Goal: Task Accomplishment & Management: Manage account settings

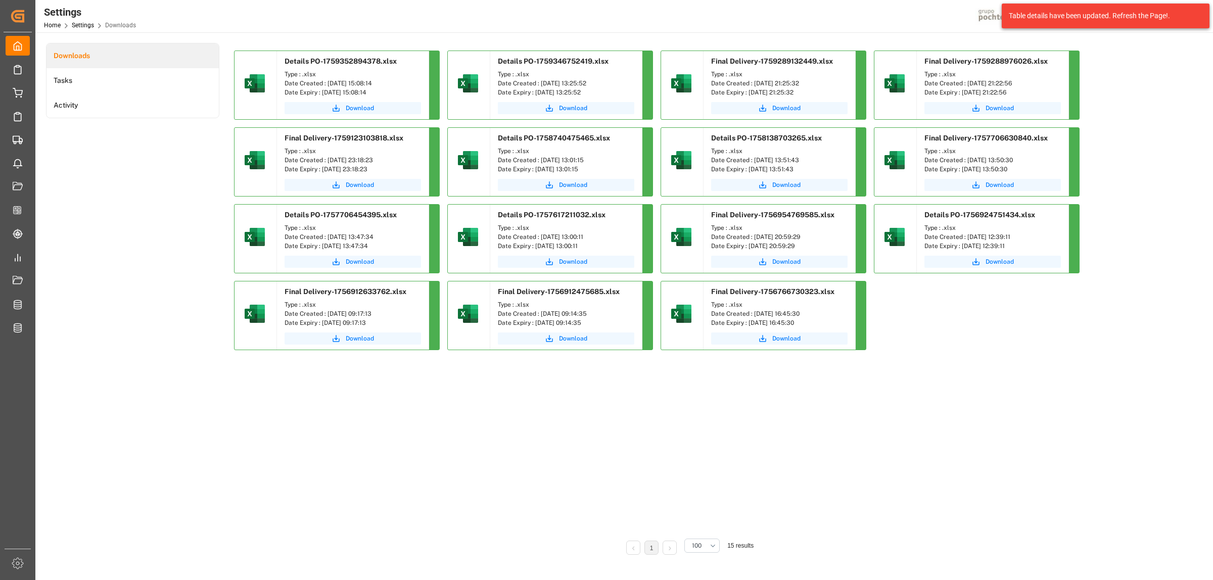
click at [556, 210] on div "Details PO-1757617211032.xlsx" at bounding box center [566, 213] width 152 height 16
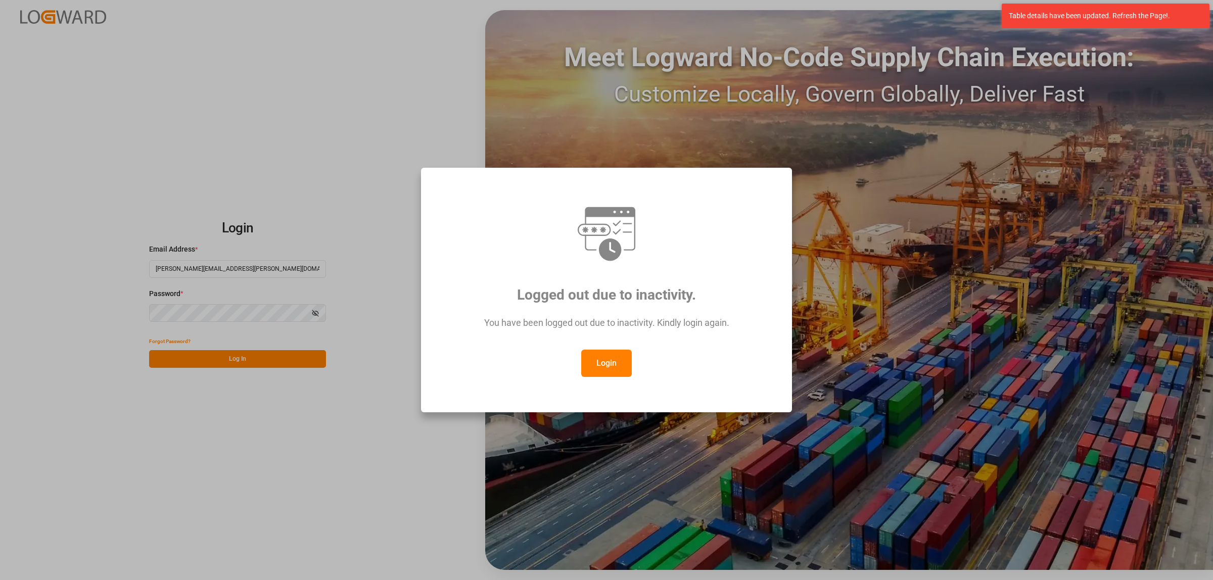
click at [605, 373] on button "Login" at bounding box center [606, 363] width 51 height 27
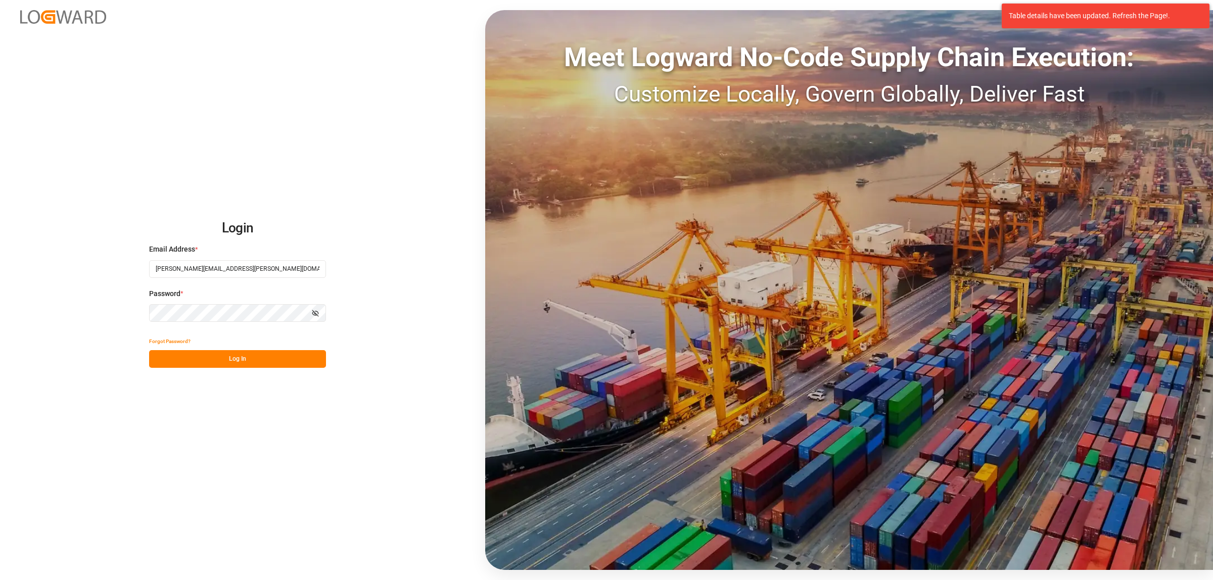
click at [248, 364] on button "Log In" at bounding box center [237, 359] width 177 height 18
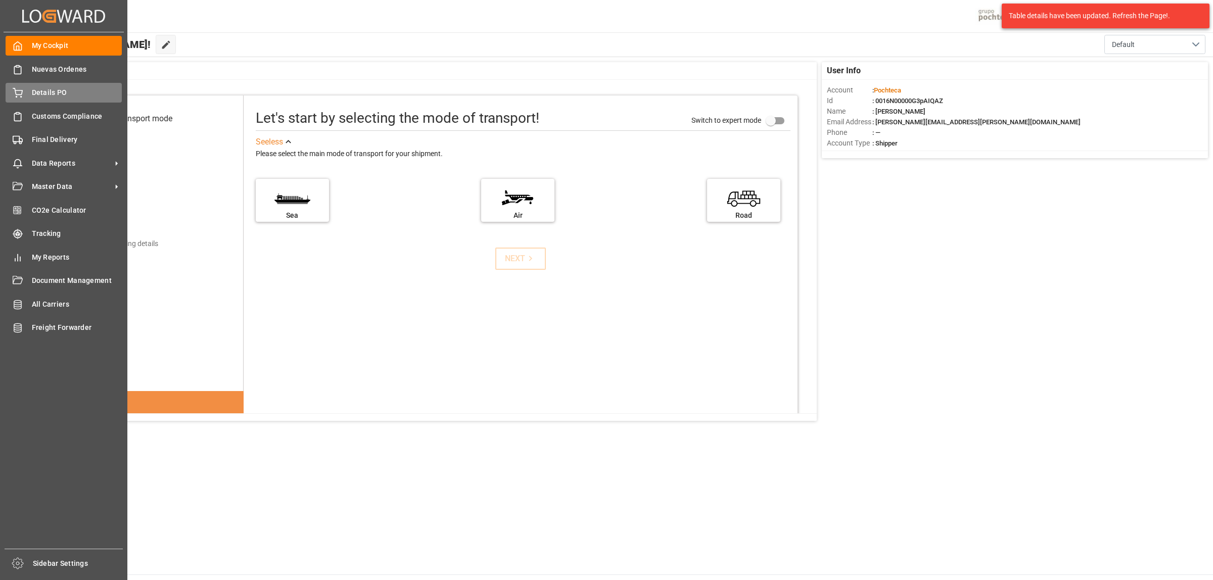
click at [61, 93] on span "Details PO" at bounding box center [77, 92] width 90 height 11
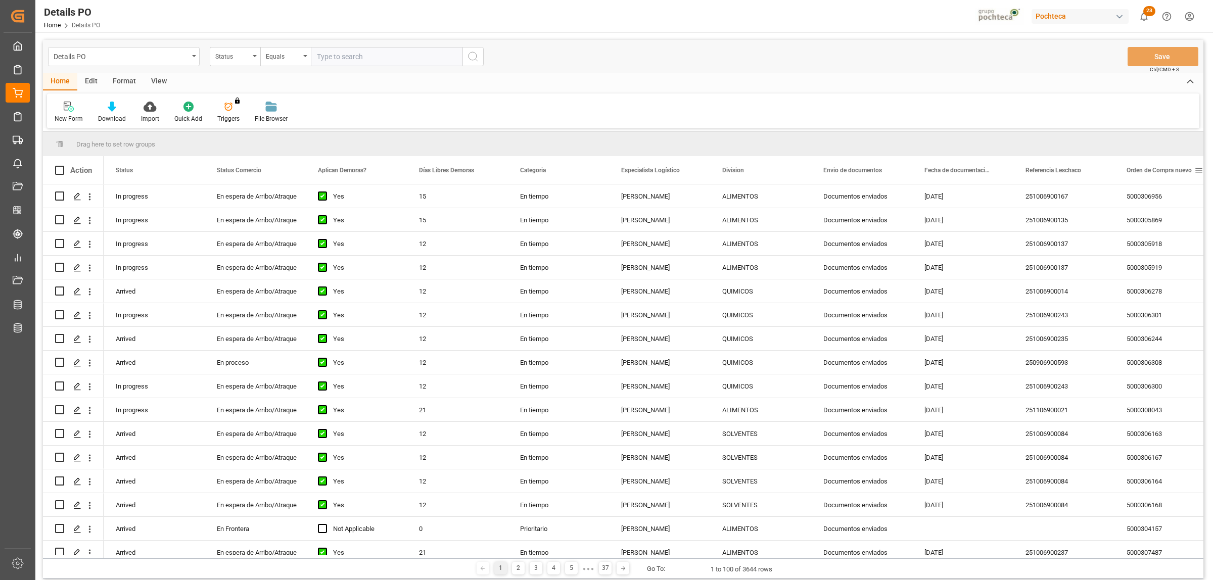
click at [1199, 170] on span at bounding box center [1198, 170] width 9 height 9
click at [1170, 172] on span "filter" at bounding box center [1165, 171] width 9 height 9
type input "5000306784"
click at [1163, 253] on button "Apply" at bounding box center [1161, 256] width 19 height 10
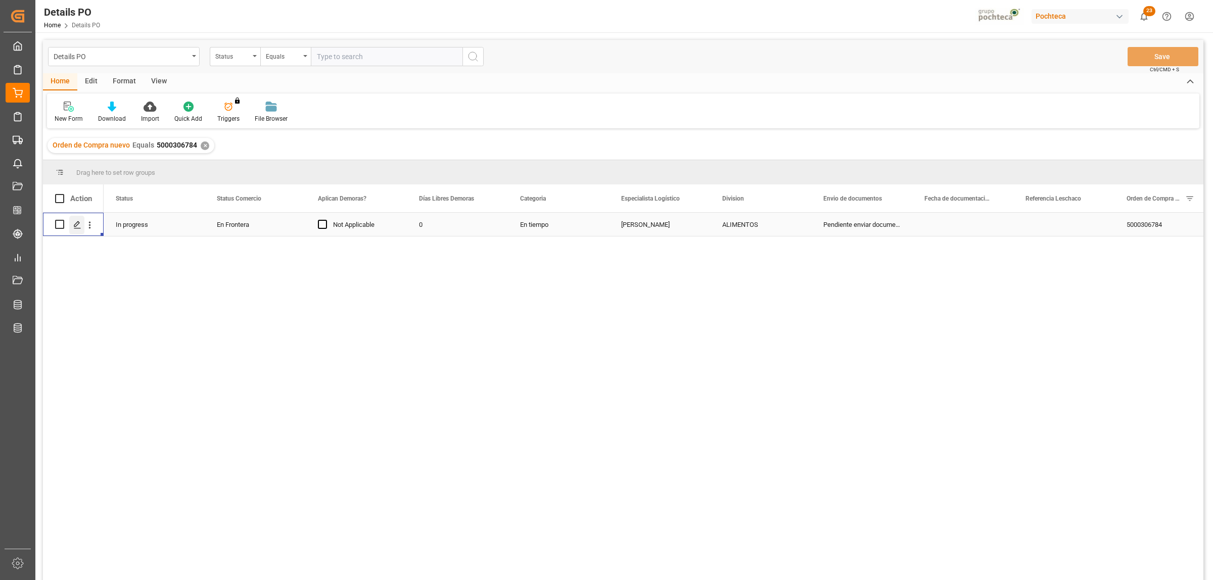
click at [76, 226] on icon "Press SPACE to select this row." at bounding box center [77, 225] width 8 height 8
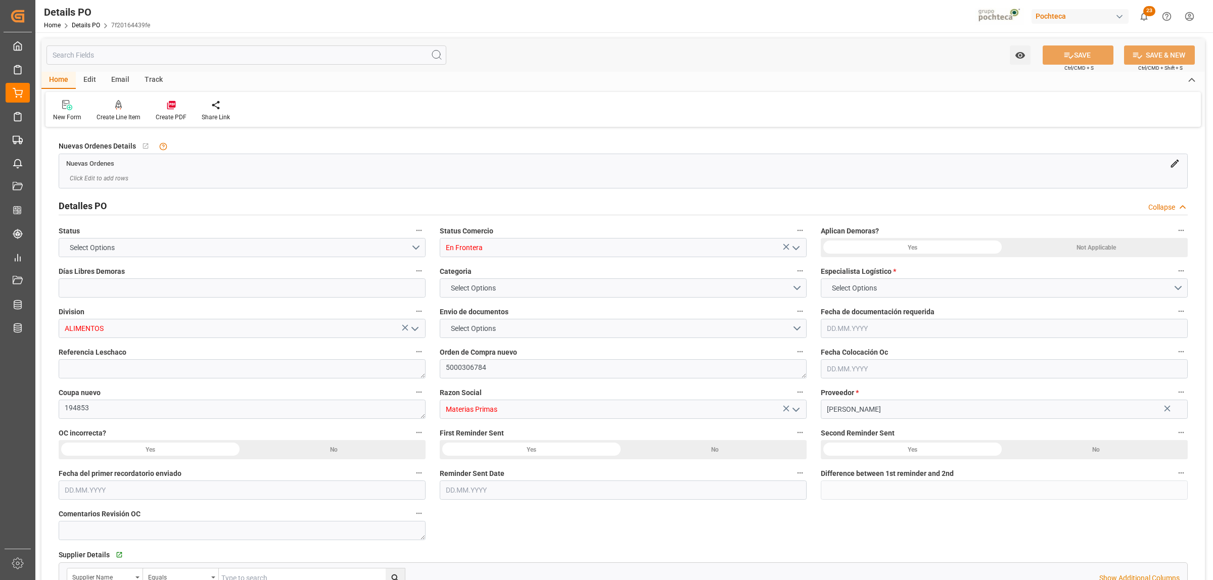
type input "0"
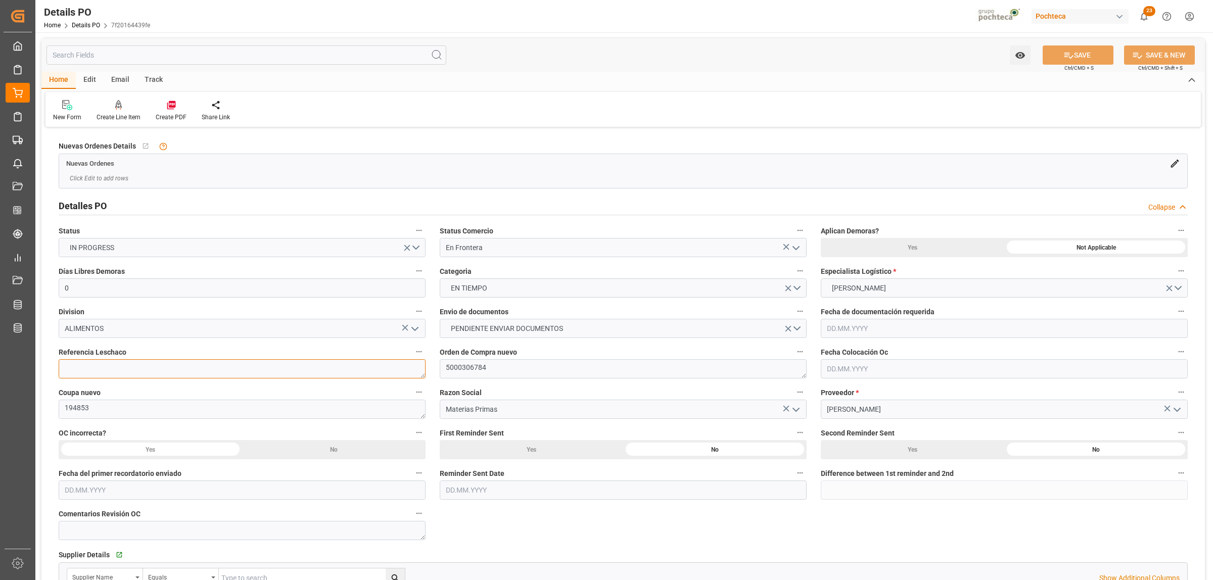
click at [149, 362] on textarea at bounding box center [242, 368] width 367 height 19
paste textarea "251006990055"
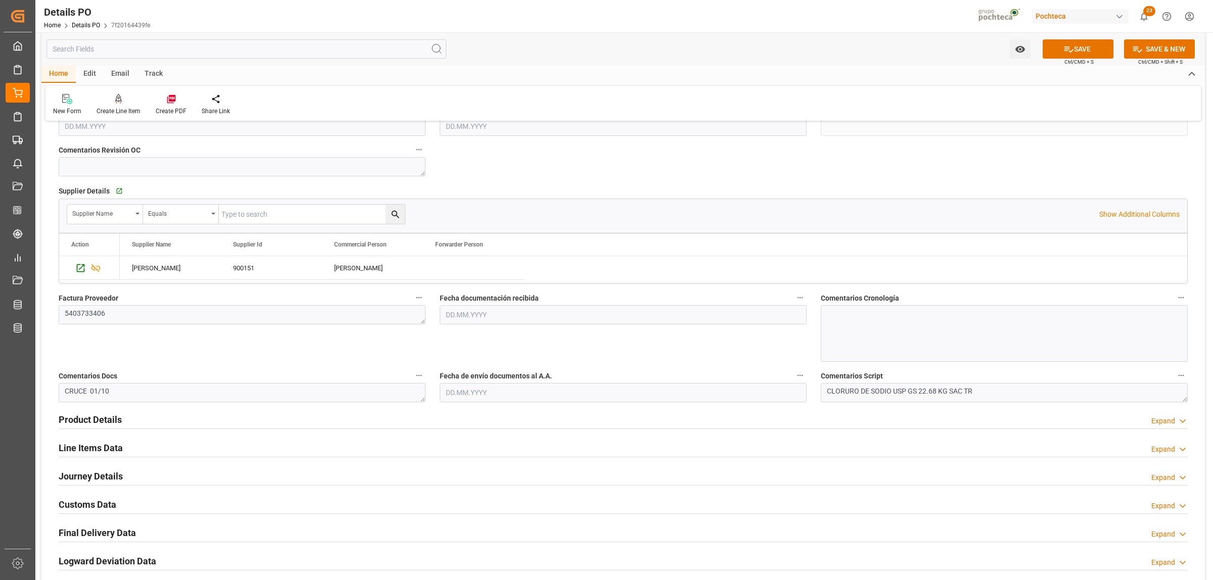
scroll to position [442, 0]
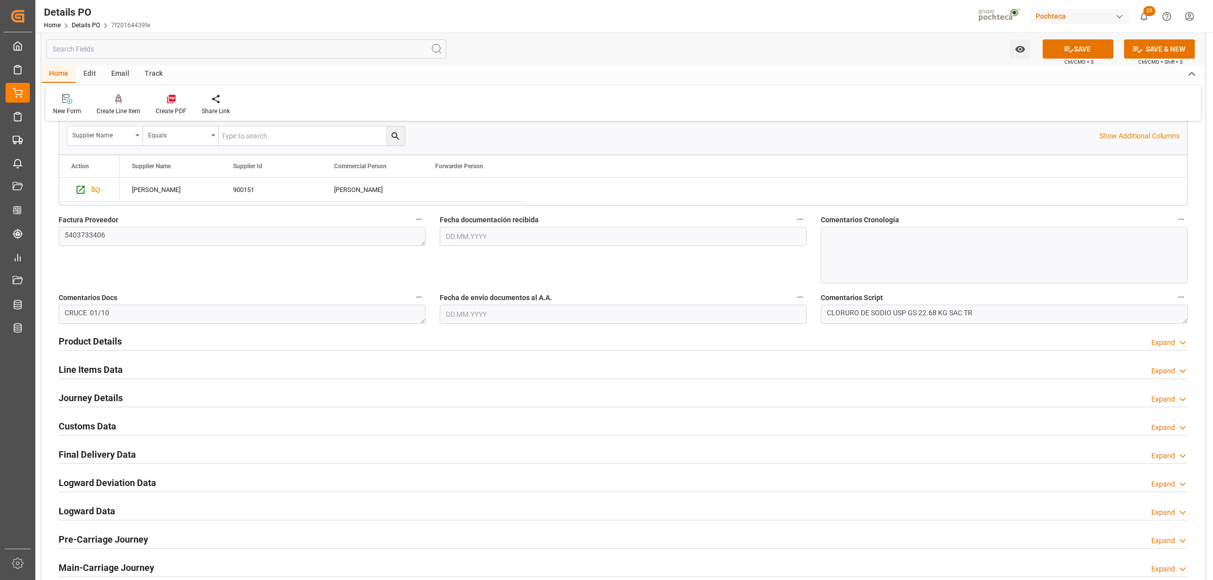
type textarea "251006990055"
click at [99, 400] on h2 "Journey Details" at bounding box center [91, 398] width 64 height 14
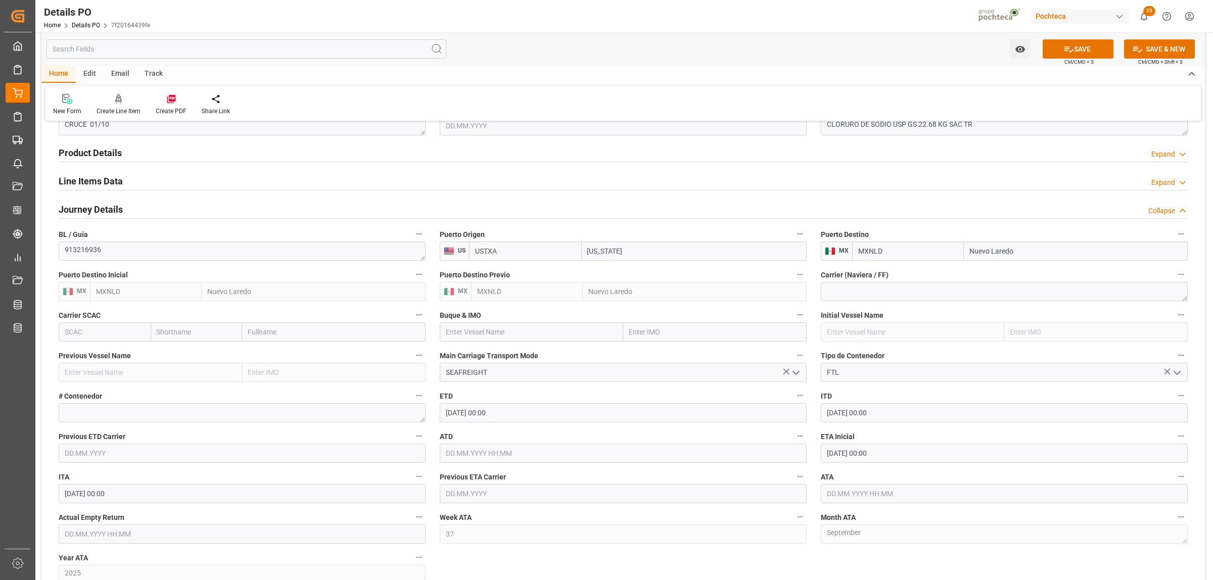
scroll to position [632, 0]
click at [794, 374] on icon "open menu" at bounding box center [796, 372] width 12 height 12
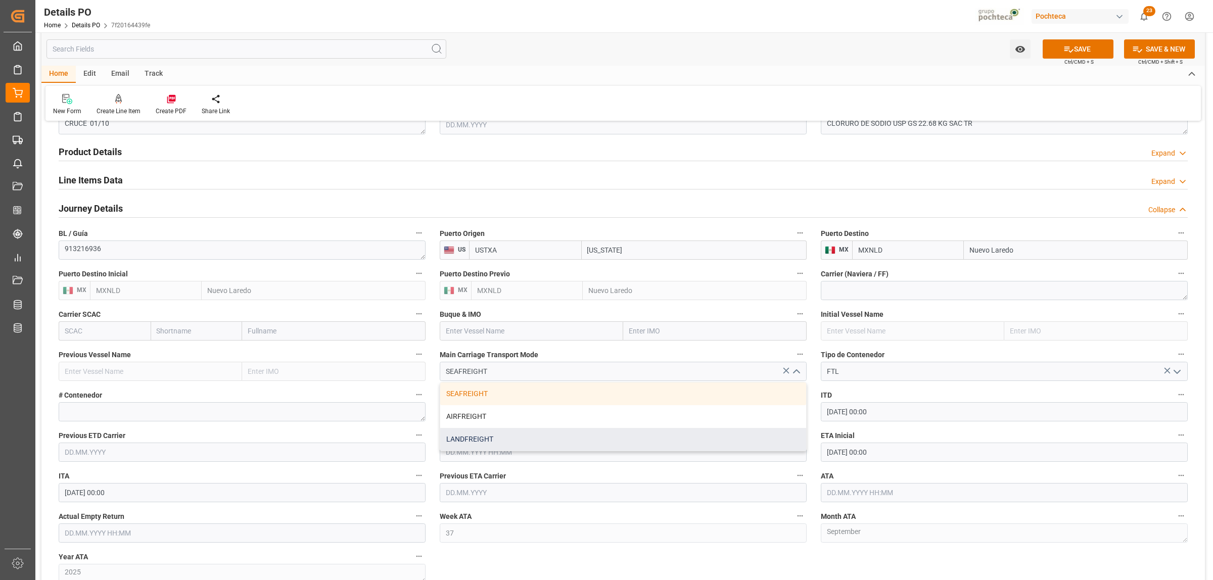
click at [503, 438] on div "LANDFREIGHT" at bounding box center [623, 439] width 366 height 23
type input "LANDFREIGHT"
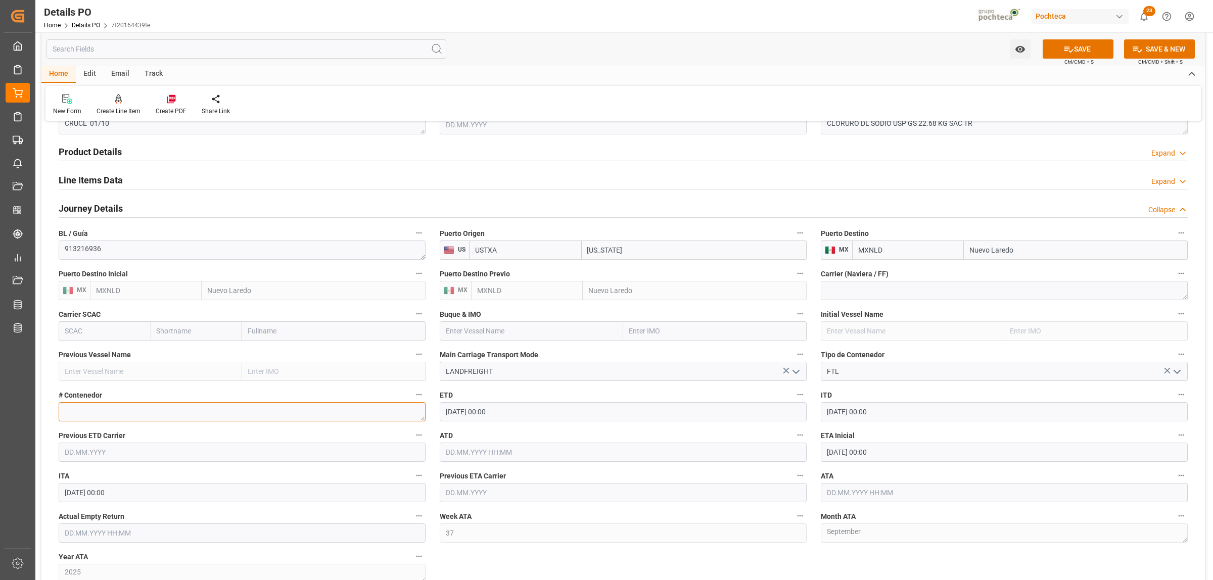
click at [83, 415] on textarea at bounding box center [242, 411] width 367 height 19
paste textarea "52374"
type textarea "52374"
click at [874, 453] on input "08.09.2025 00:00" at bounding box center [1004, 452] width 367 height 19
click at [911, 404] on span "26" at bounding box center [912, 402] width 7 height 7
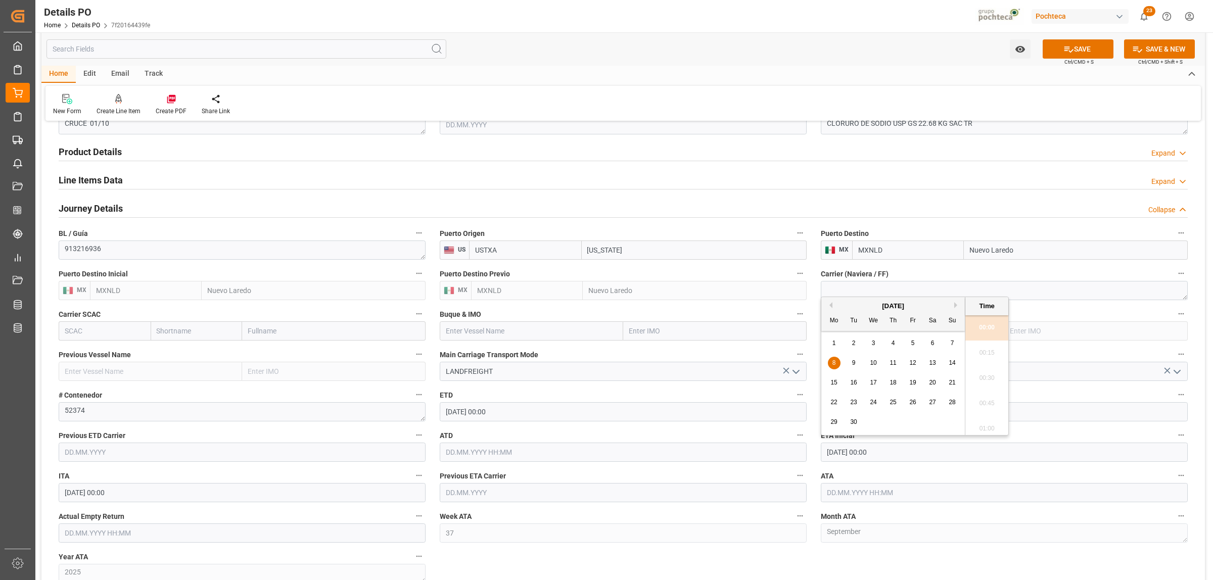
type input "26.09.2025 00:00"
click at [882, 493] on input "text" at bounding box center [1004, 492] width 367 height 19
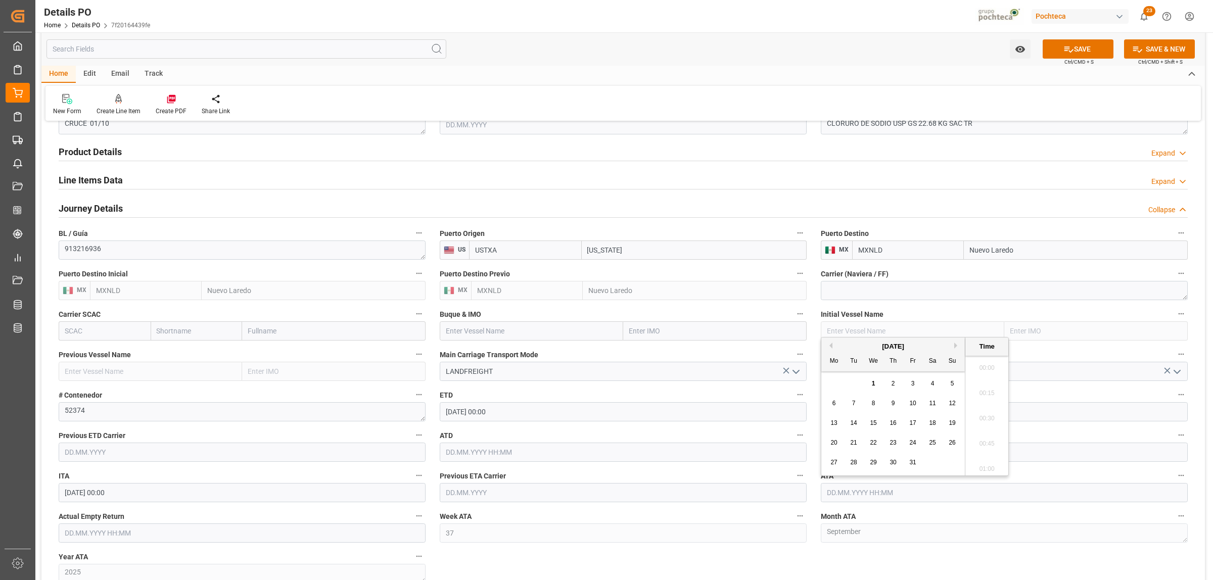
scroll to position [1722, 0]
click at [830, 345] on button "Previous Month" at bounding box center [829, 346] width 6 height 6
click at [913, 442] on span "26" at bounding box center [912, 442] width 7 height 7
type input "26.09.2025 00:00"
click at [906, 512] on label "Month ATA" at bounding box center [1004, 517] width 367 height 14
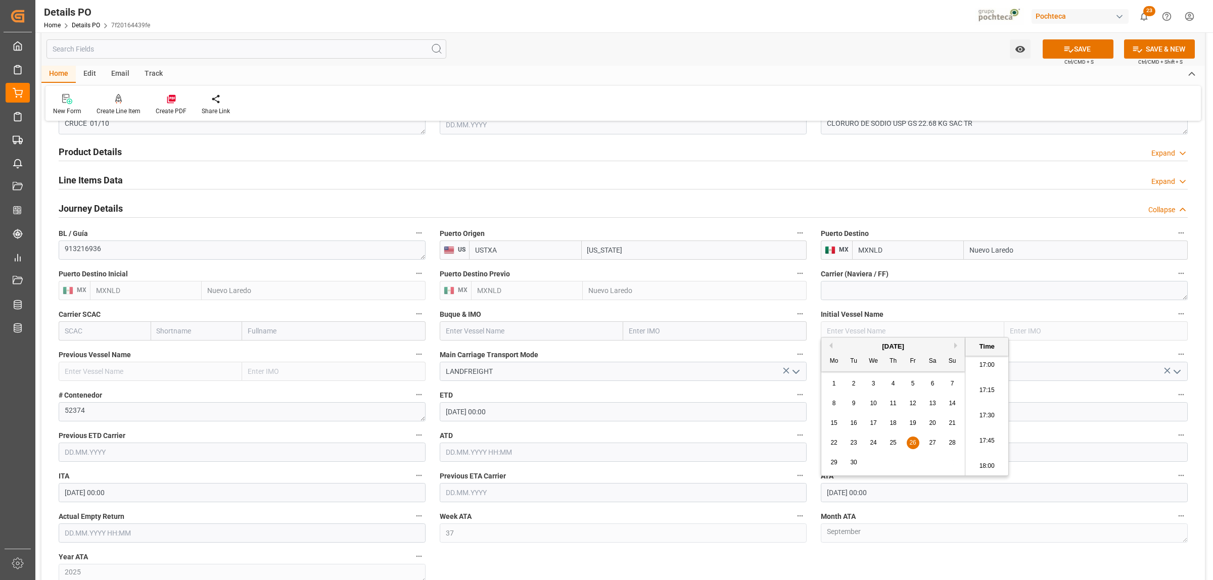
click at [1175, 512] on button "Month ATA" at bounding box center [1181, 516] width 13 height 13
click at [281, 534] on div at bounding box center [606, 290] width 1213 height 580
click at [199, 527] on input "text" at bounding box center [242, 533] width 367 height 19
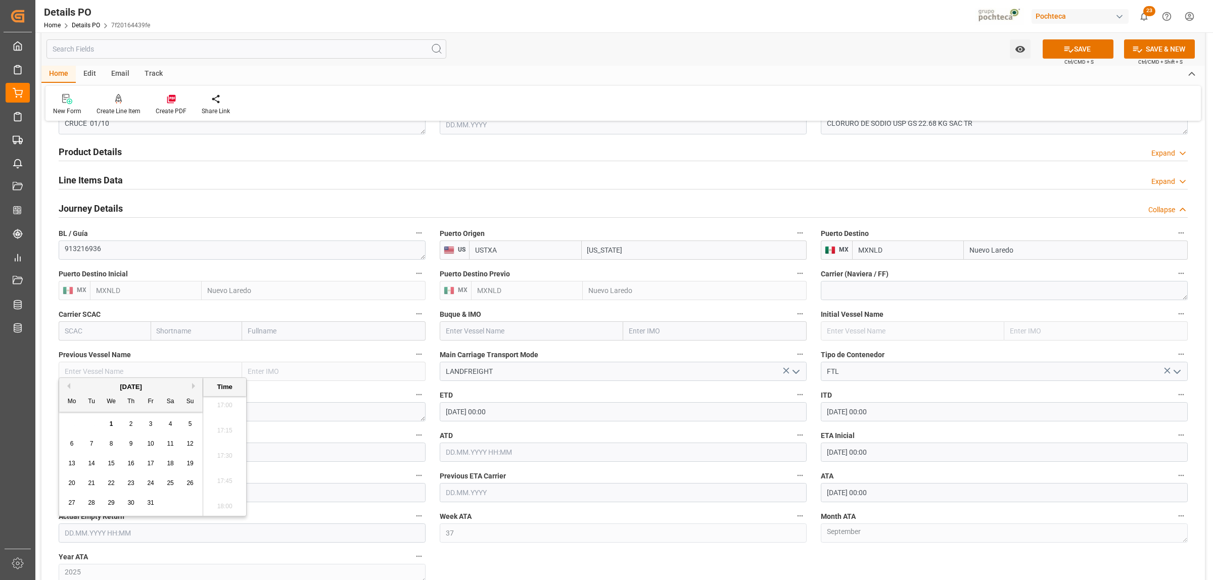
click at [85, 423] on div "29 30 1 2 3 4 5" at bounding box center [131, 425] width 138 height 20
click at [150, 425] on span "3" at bounding box center [151, 424] width 4 height 7
type input "03.10.2025 00:00"
click at [457, 562] on div "Nuevas Ordenes Details   No child Object linked Nuevas Ordenes Click Edit to ad…" at bounding box center [623, 146] width 1164 height 1297
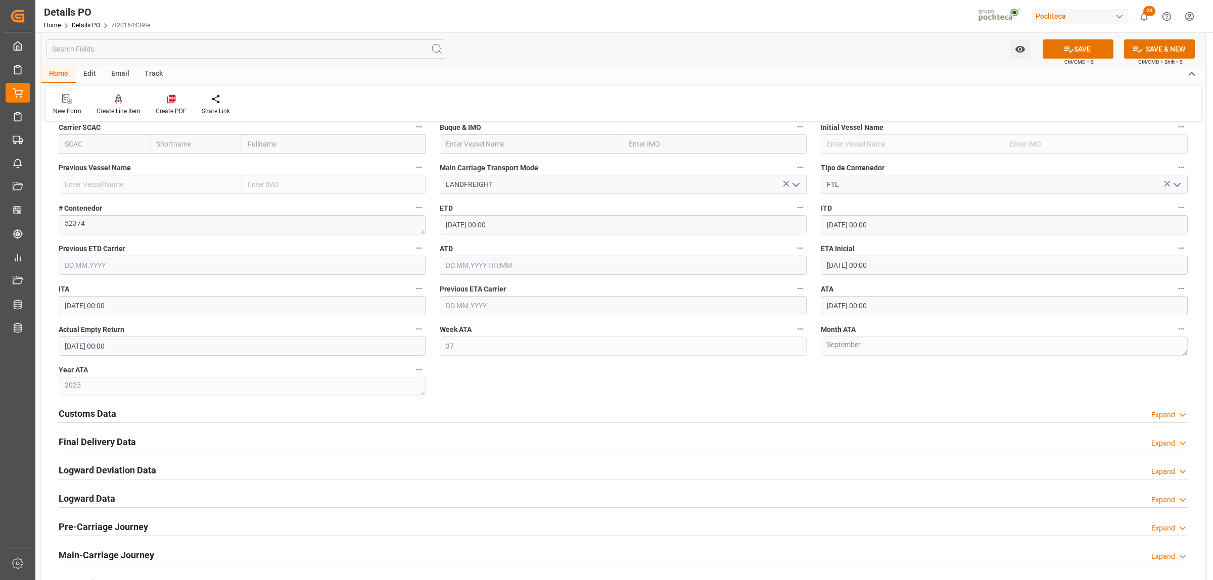
scroll to position [821, 0]
drag, startPoint x: 103, startPoint y: 409, endPoint x: 110, endPoint y: 403, distance: 9.3
click at [104, 410] on h2 "Customs Data" at bounding box center [88, 411] width 58 height 14
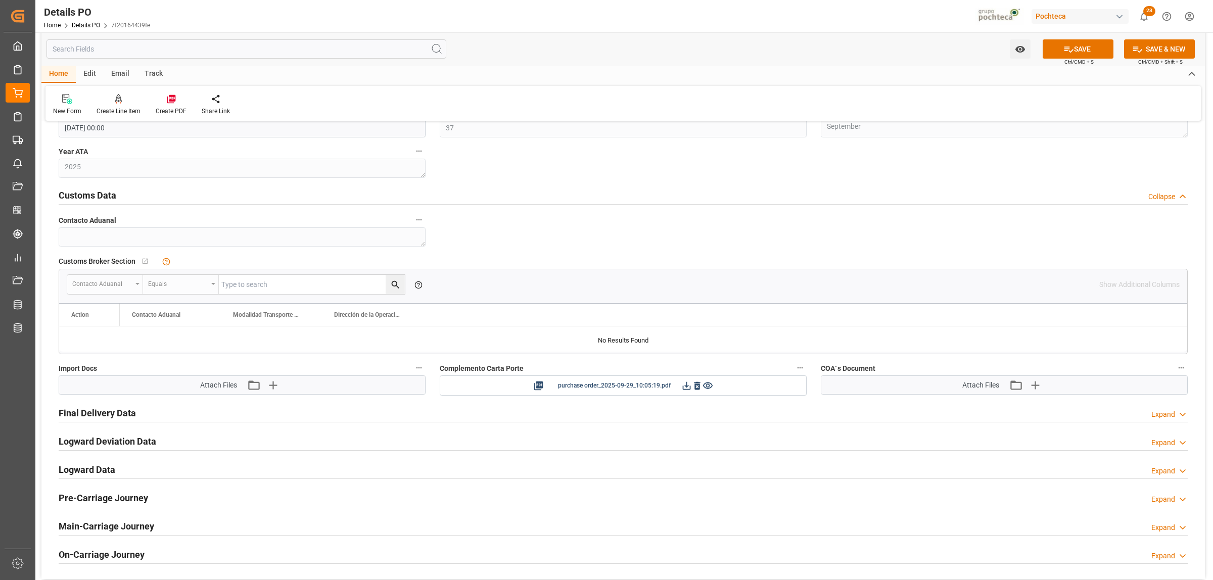
scroll to position [1074, 0]
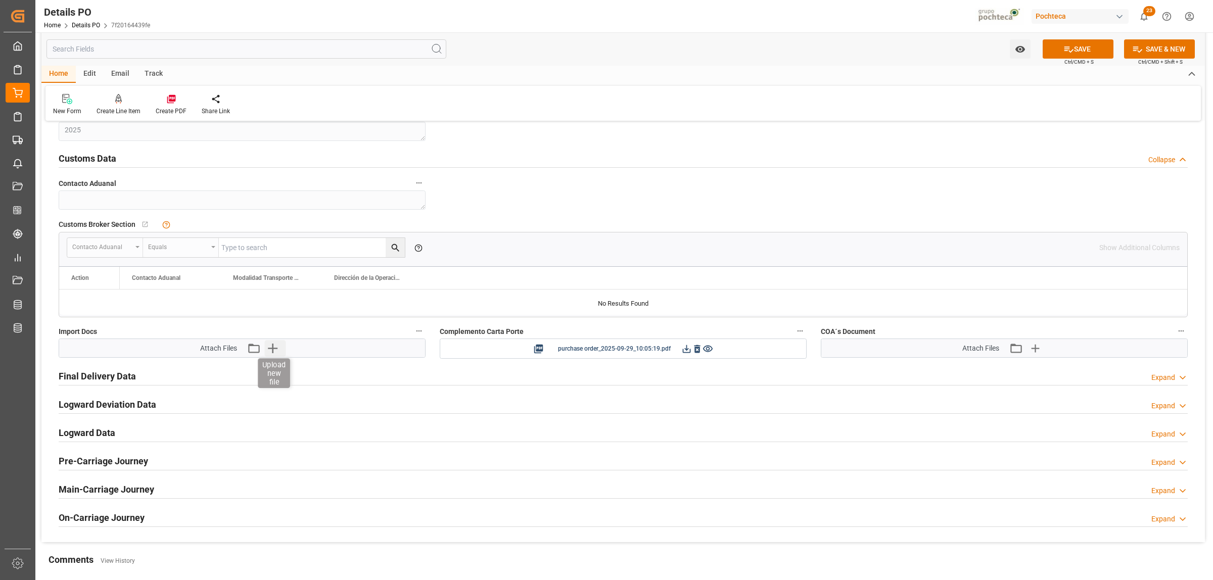
click at [271, 350] on icon "button" at bounding box center [273, 349] width 10 height 10
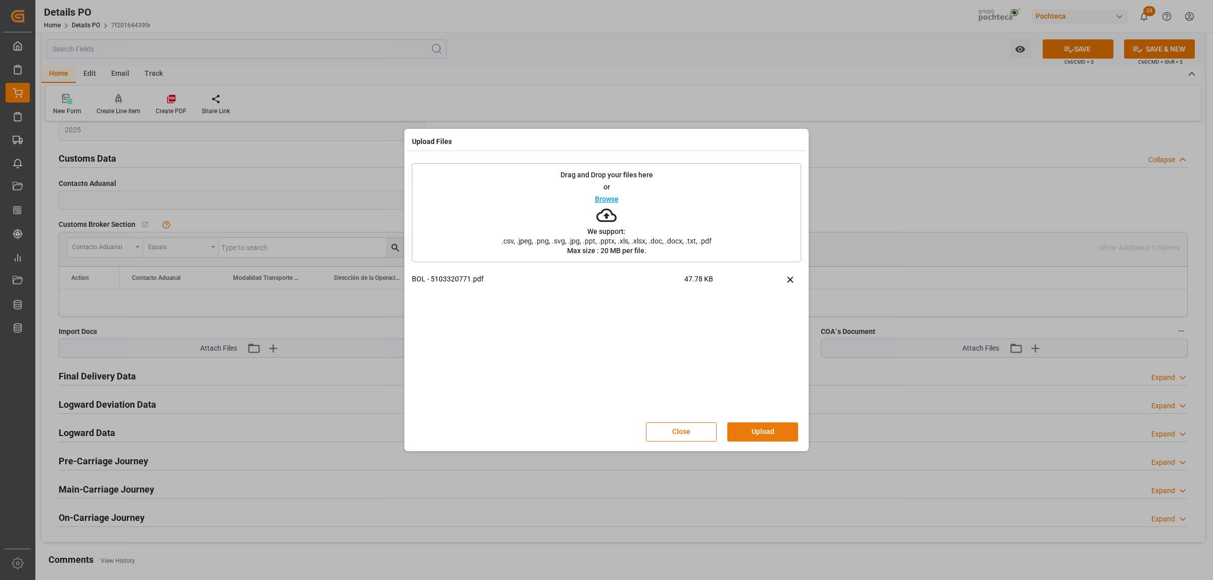
click at [757, 440] on button "Upload" at bounding box center [762, 432] width 71 height 19
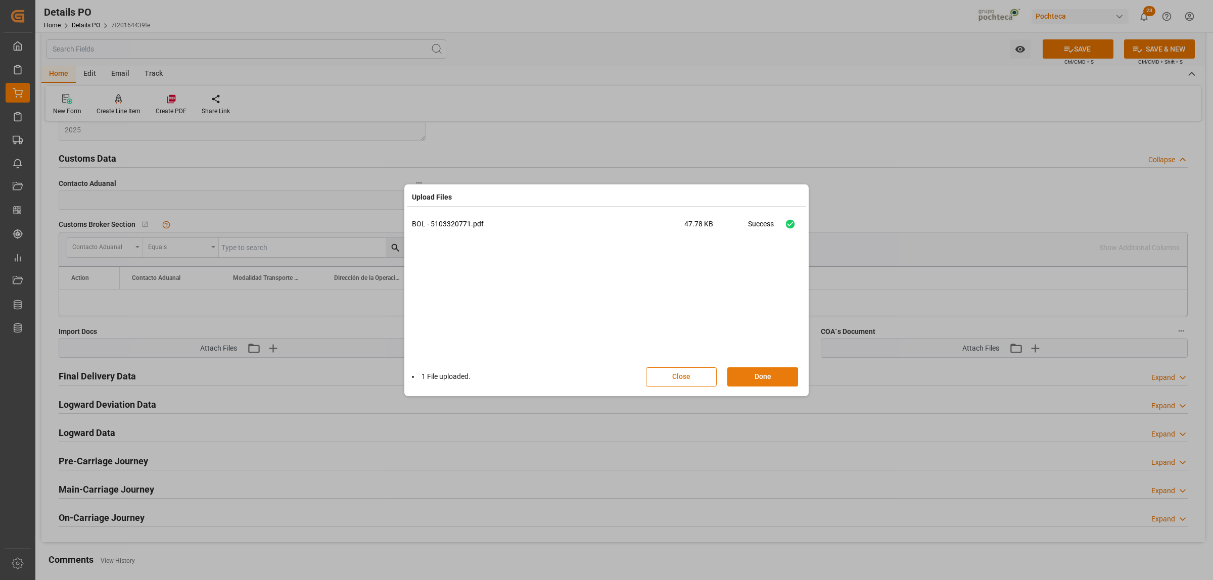
click at [756, 378] on button "Done" at bounding box center [762, 376] width 71 height 19
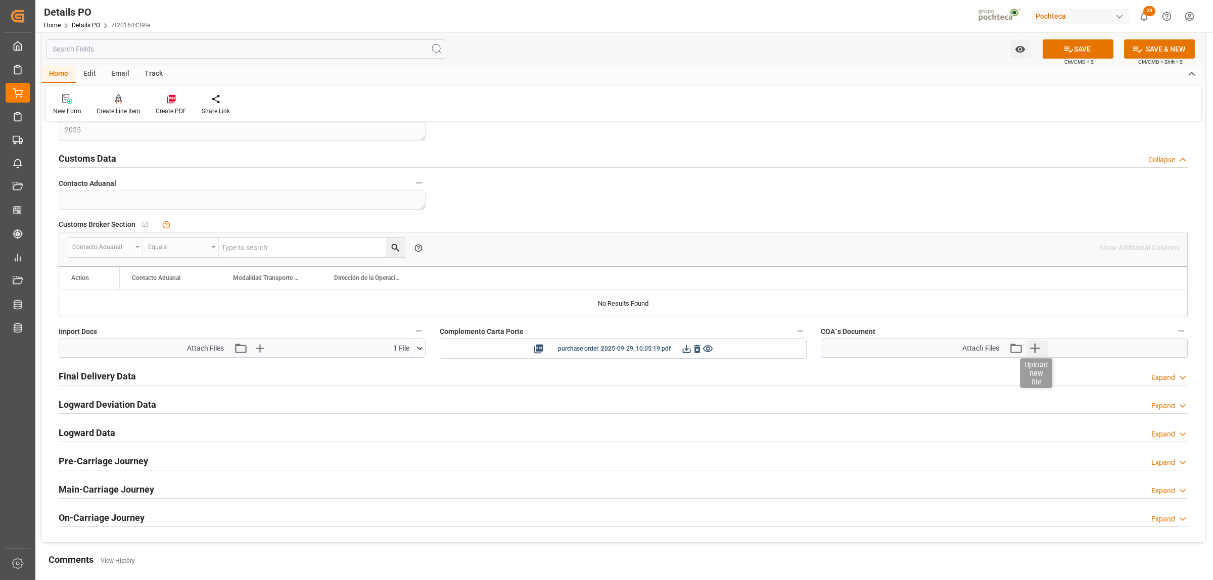
click at [1035, 350] on icon "button" at bounding box center [1035, 349] width 10 height 10
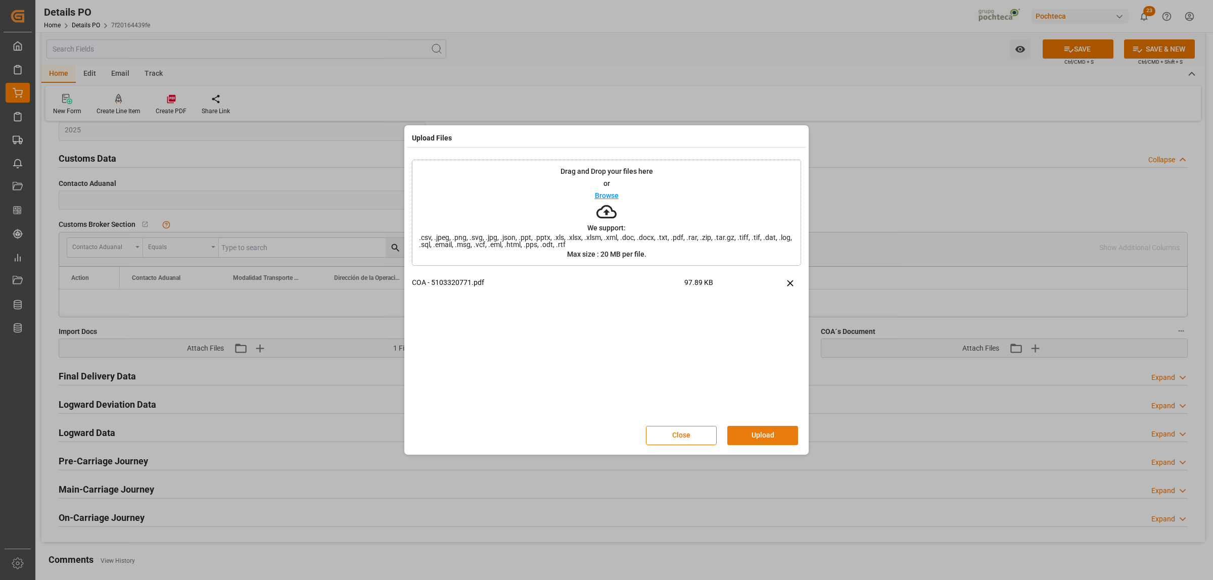
click at [751, 436] on button "Upload" at bounding box center [762, 435] width 71 height 19
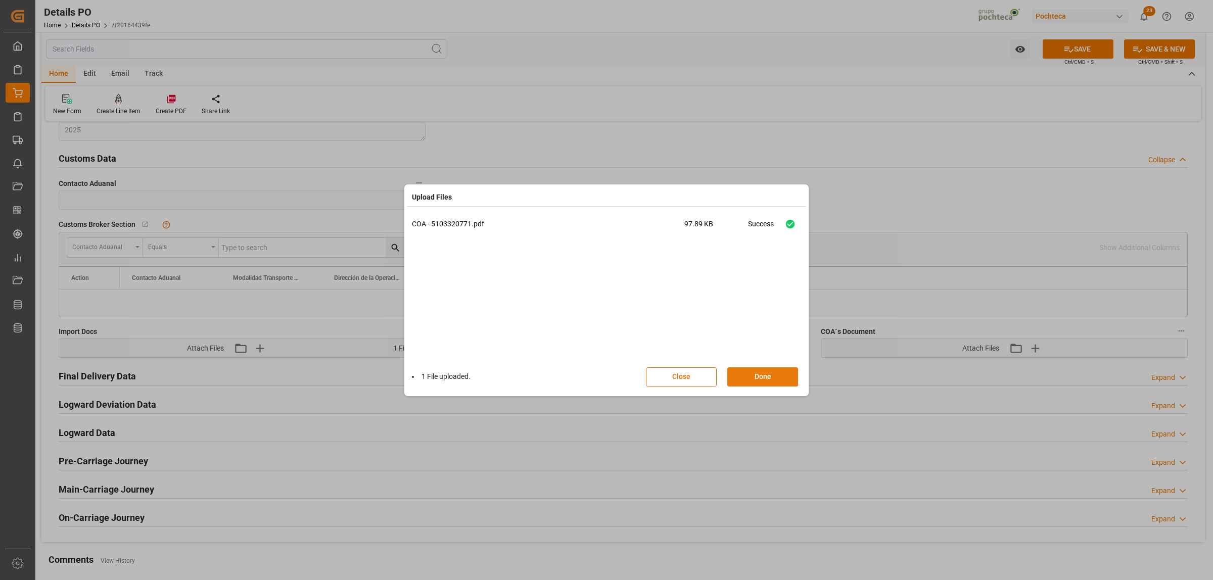
click at [778, 384] on button "Done" at bounding box center [762, 376] width 71 height 19
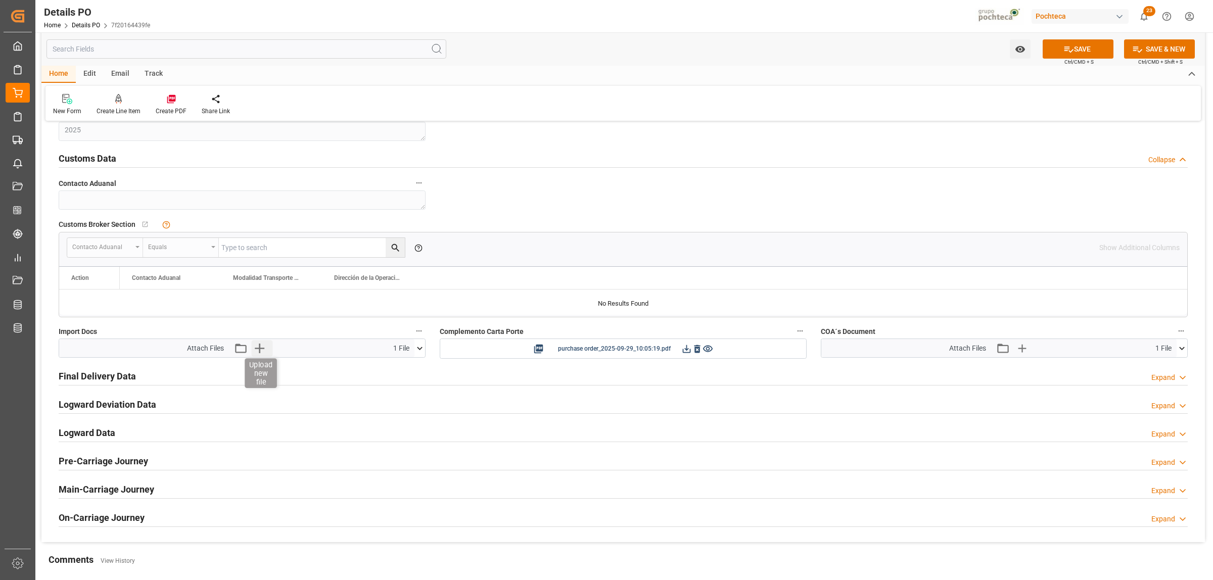
click at [258, 345] on icon "button" at bounding box center [259, 348] width 16 height 16
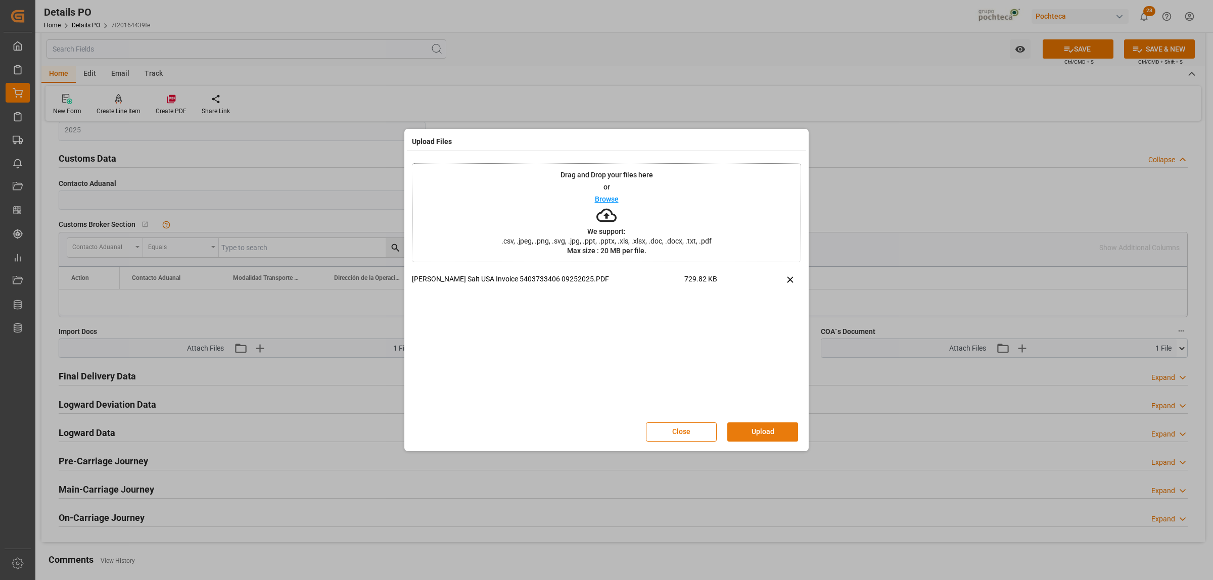
click at [743, 441] on button "Upload" at bounding box center [762, 432] width 71 height 19
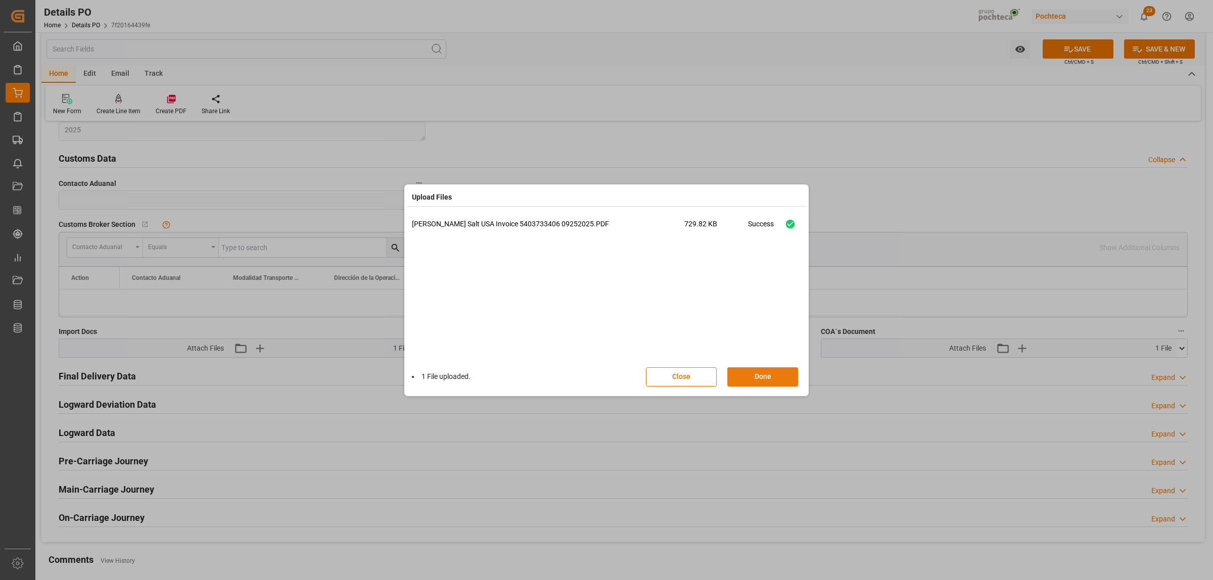
click at [779, 382] on button "Done" at bounding box center [762, 376] width 71 height 19
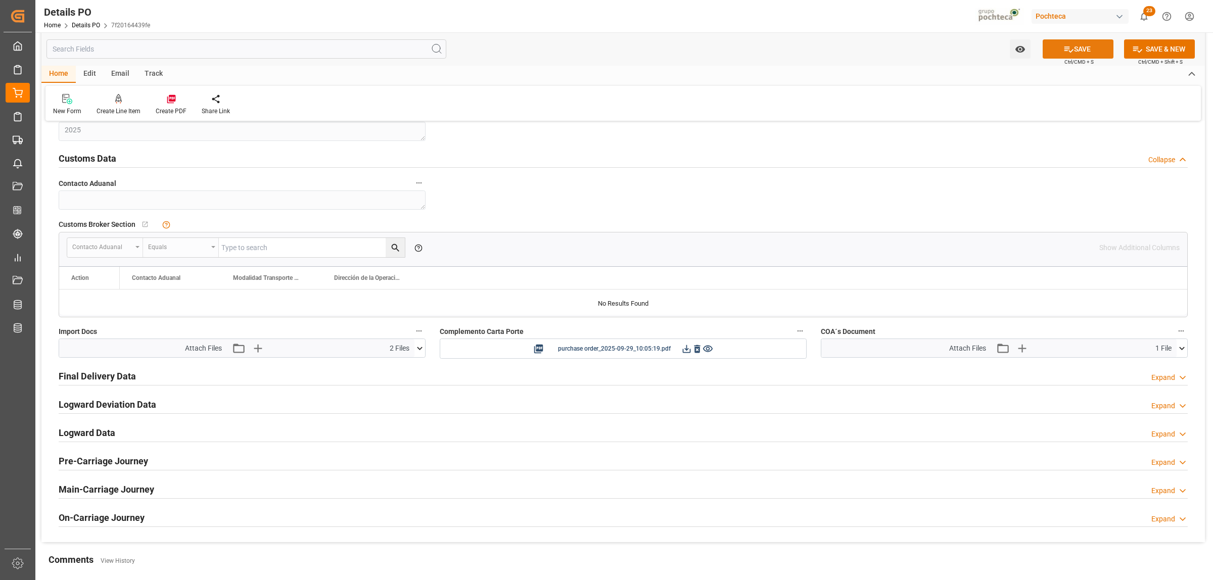
click at [1083, 44] on button "SAVE" at bounding box center [1078, 48] width 71 height 19
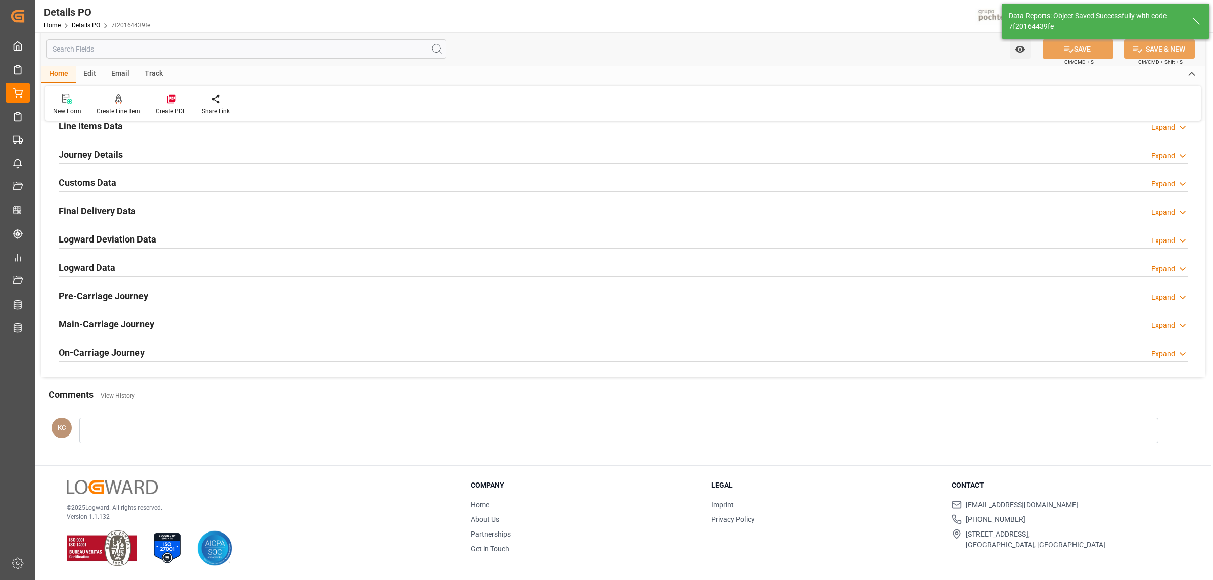
scroll to position [687, 0]
click at [83, 206] on h2 "Final Delivery Data" at bounding box center [97, 211] width 77 height 14
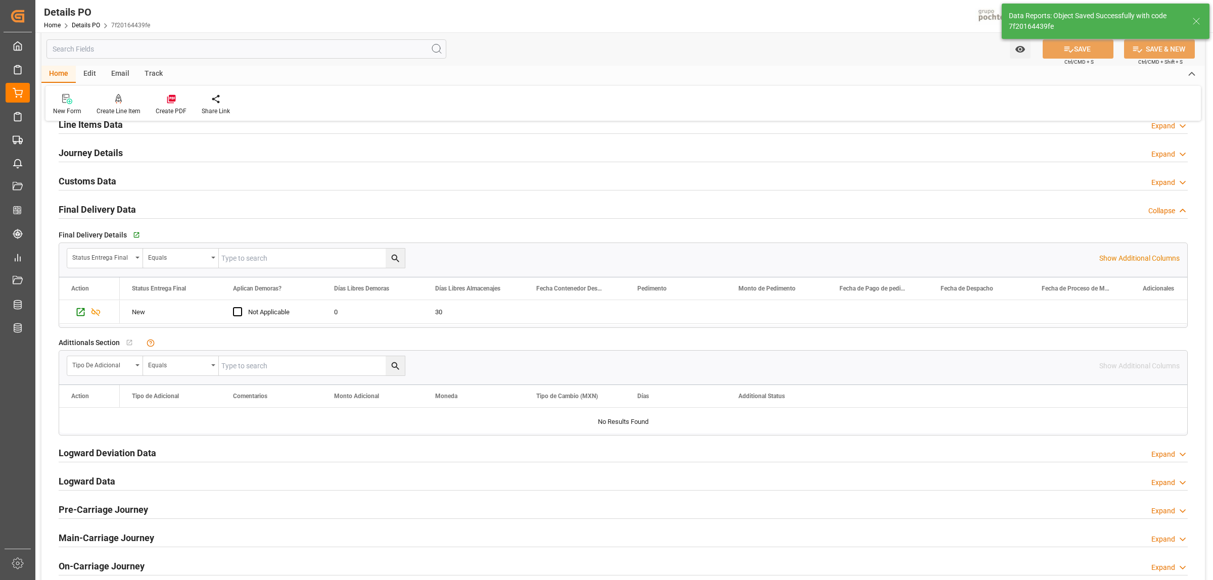
scroll to position [710, 0]
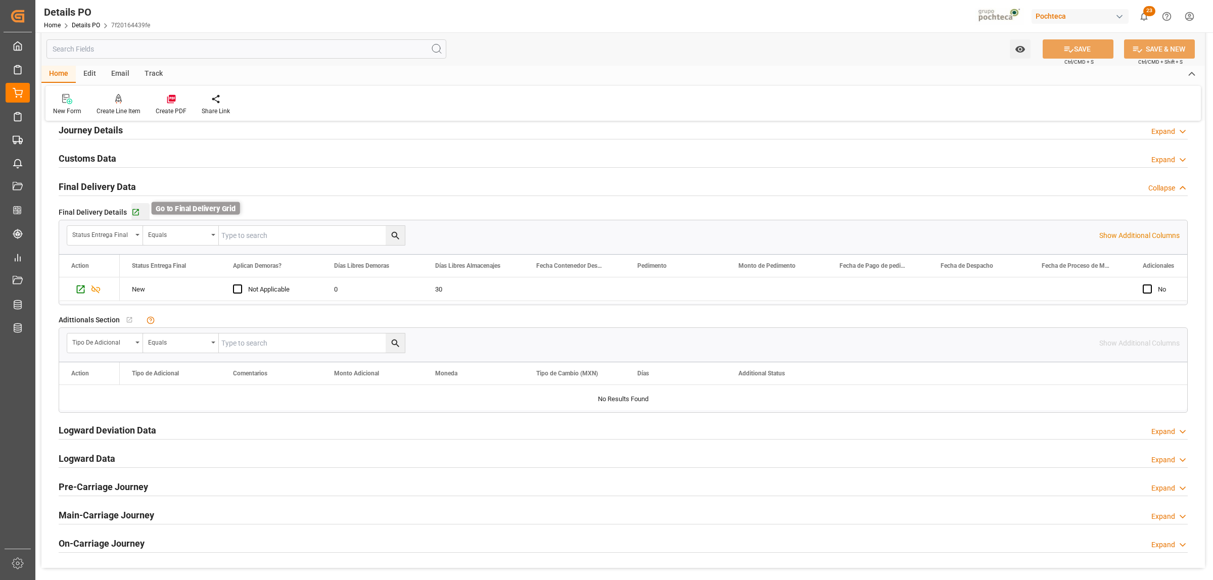
click at [134, 212] on icon "button" at bounding box center [135, 212] width 9 height 9
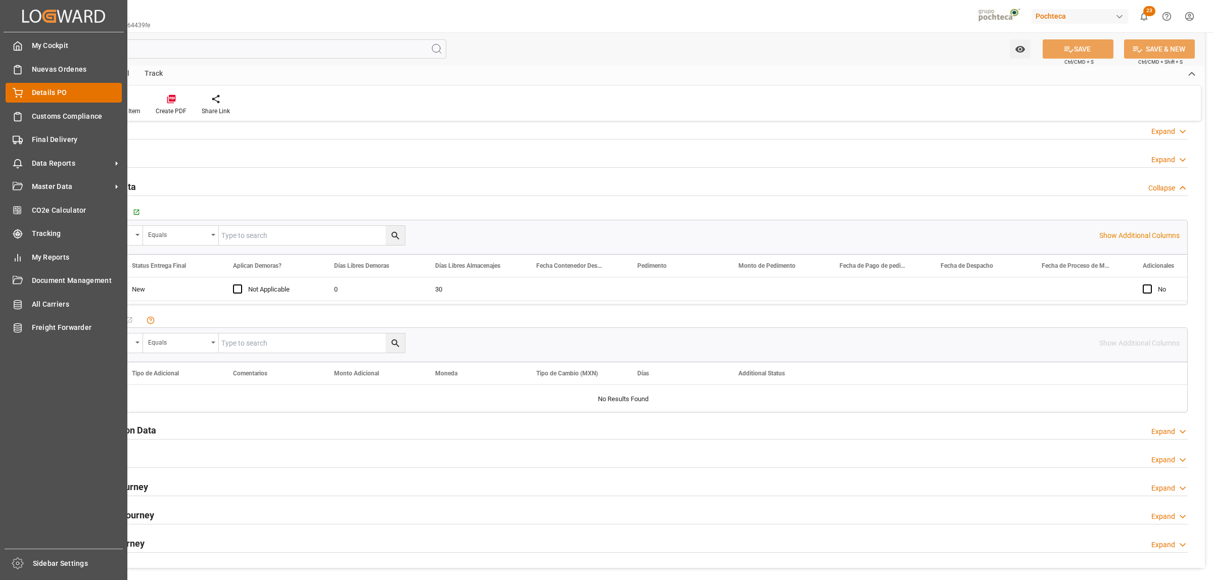
click at [35, 95] on span "Details PO" at bounding box center [77, 92] width 90 height 11
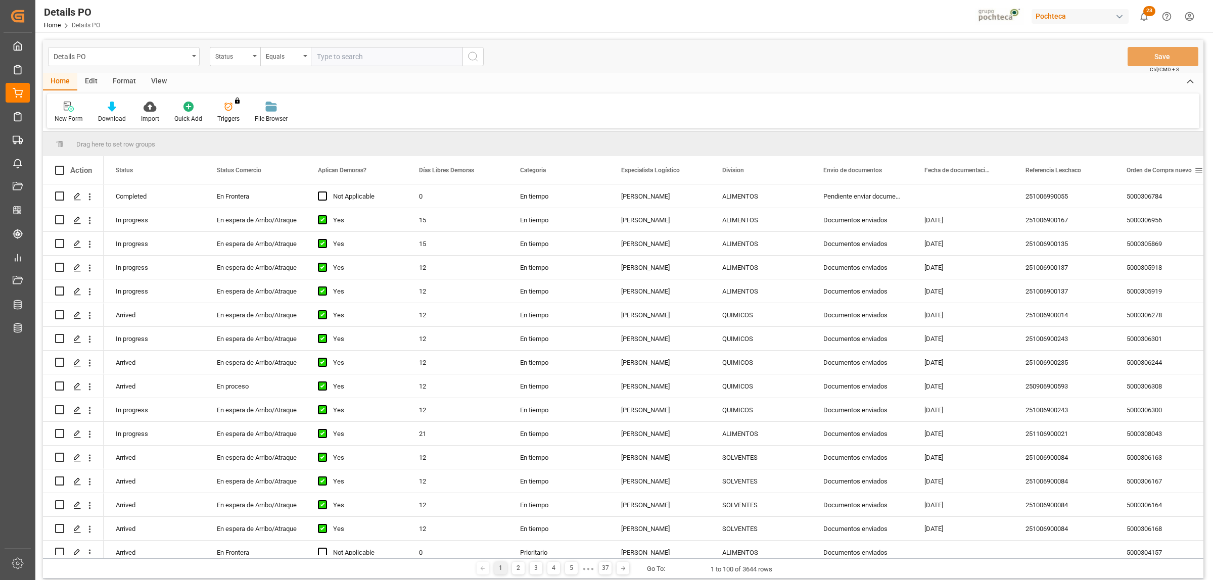
click at [1198, 171] on span at bounding box center [1198, 170] width 9 height 9
click at [1163, 171] on span "filter" at bounding box center [1165, 171] width 9 height 9
type input "5000306781"
click at [1159, 261] on div "Apply Clear" at bounding box center [1147, 256] width 111 height 26
click at [1160, 256] on button "Apply" at bounding box center [1161, 256] width 19 height 10
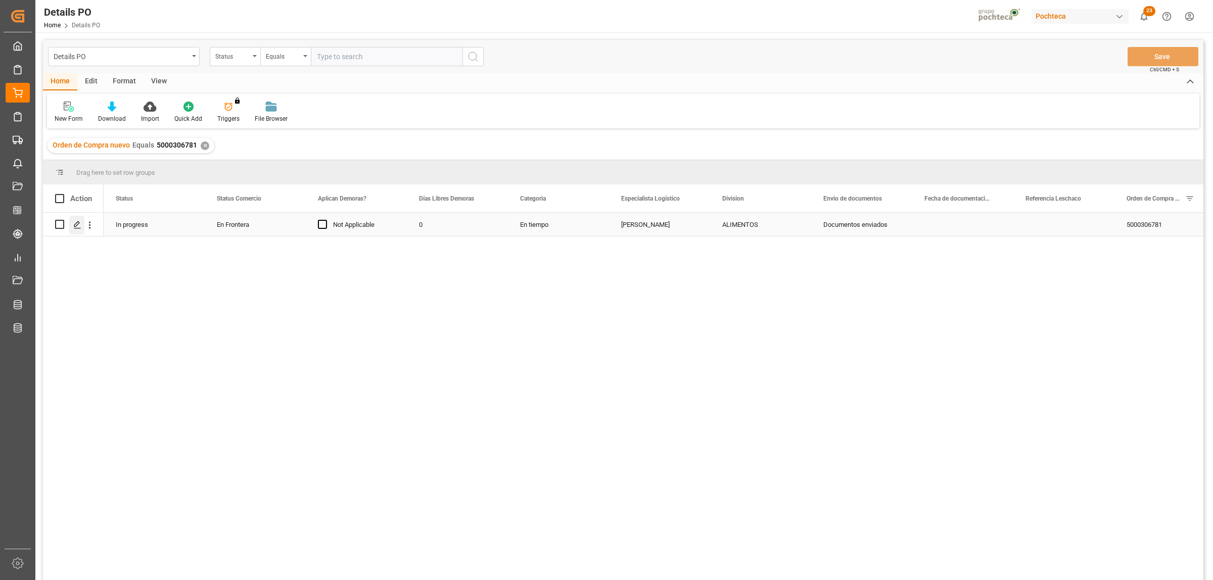
click at [78, 222] on icon "Press SPACE to select this row." at bounding box center [77, 225] width 8 height 8
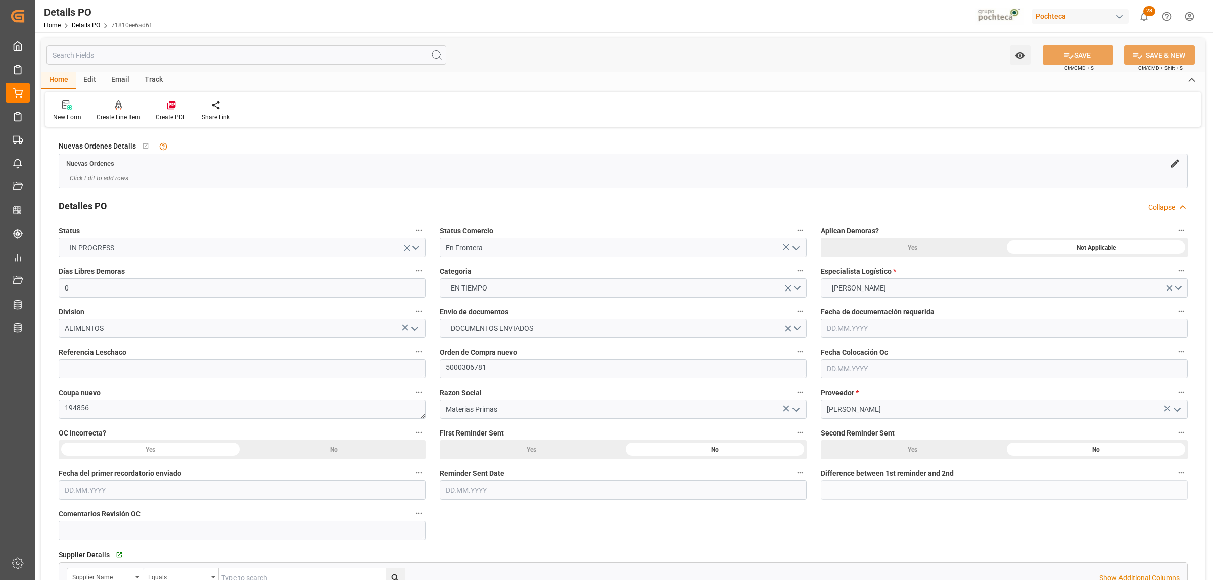
type input "0"
type input "USLRD"
type input "MXNLD"
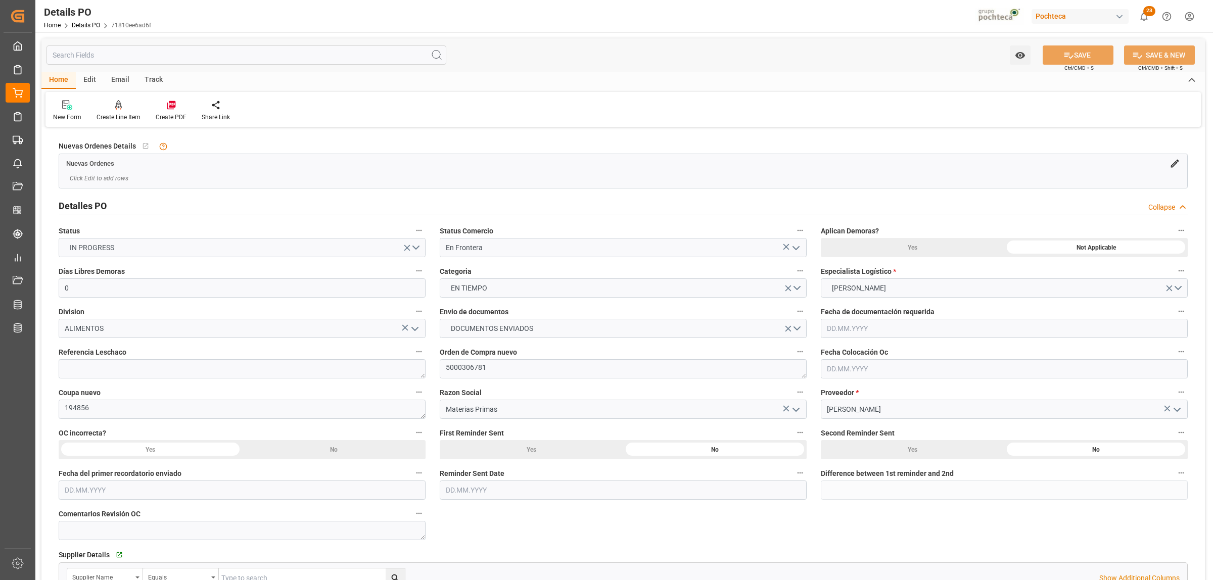
type input "39"
type input "[DATE]"
type input "26.09.2025 00:00"
type input "25.08.2025 00:00"
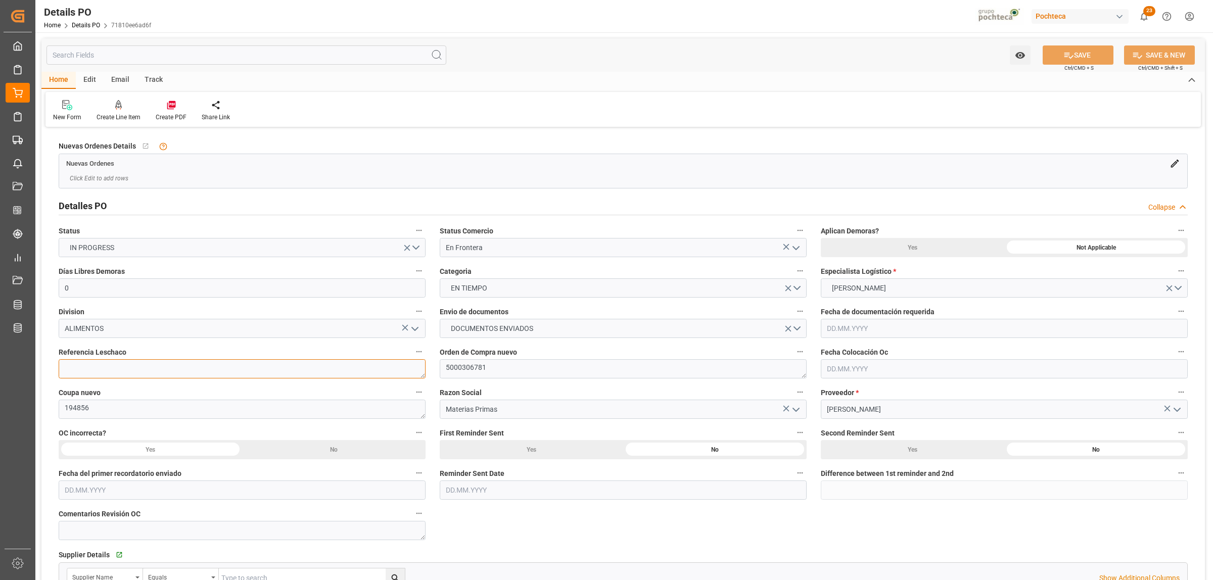
click at [143, 370] on textarea at bounding box center [242, 368] width 367 height 19
paste textarea "251006990072"
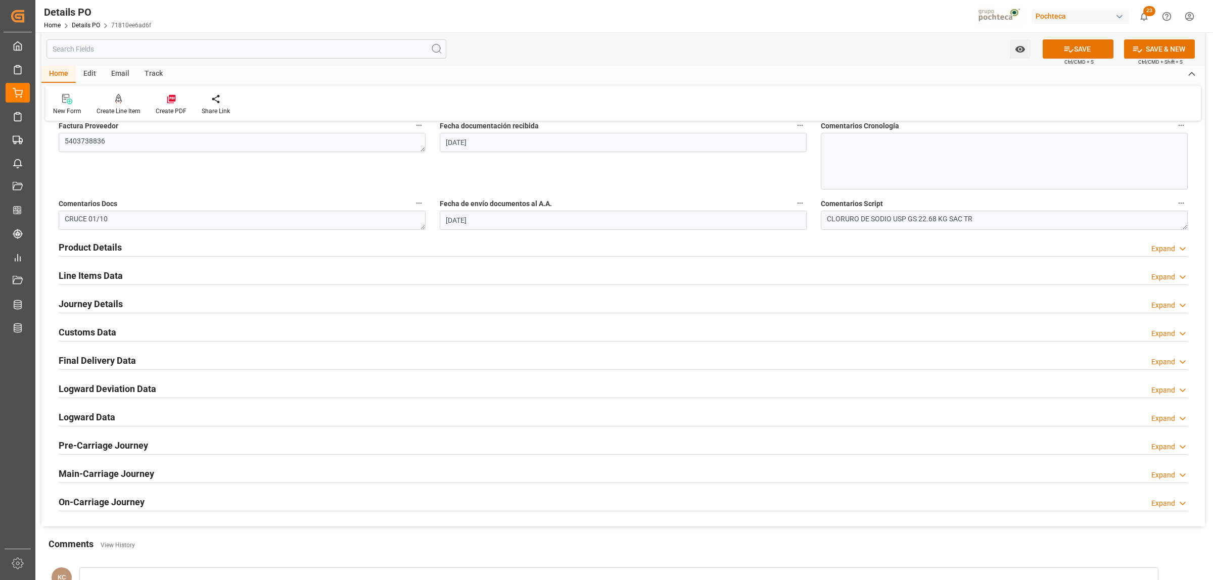
scroll to position [569, 0]
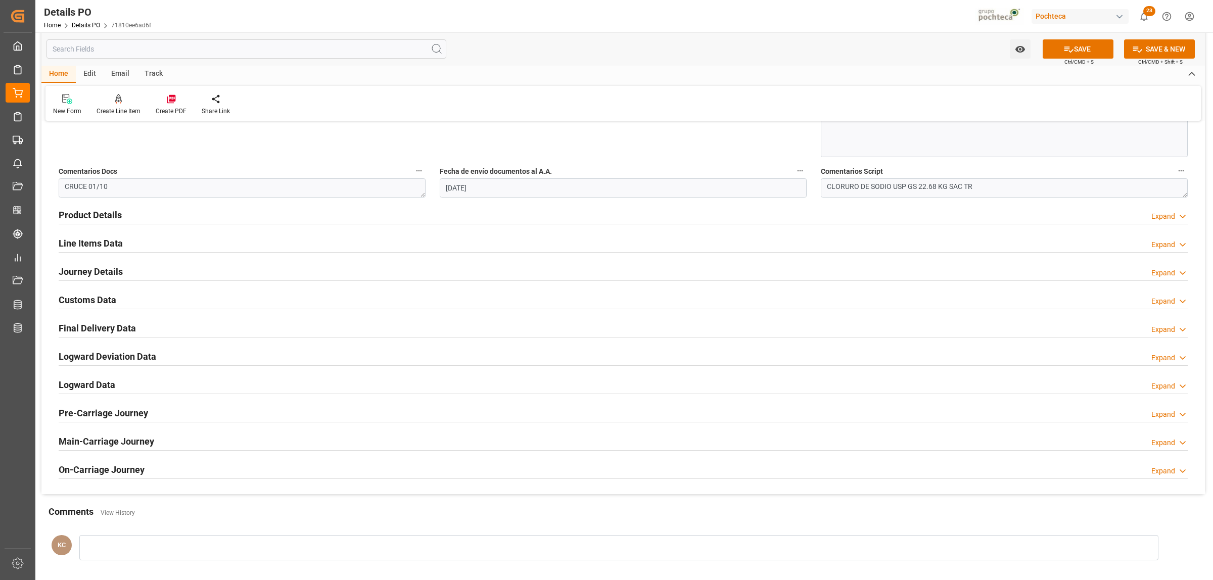
type textarea "251006990072"
click at [88, 271] on h2 "Journey Details" at bounding box center [91, 272] width 64 height 14
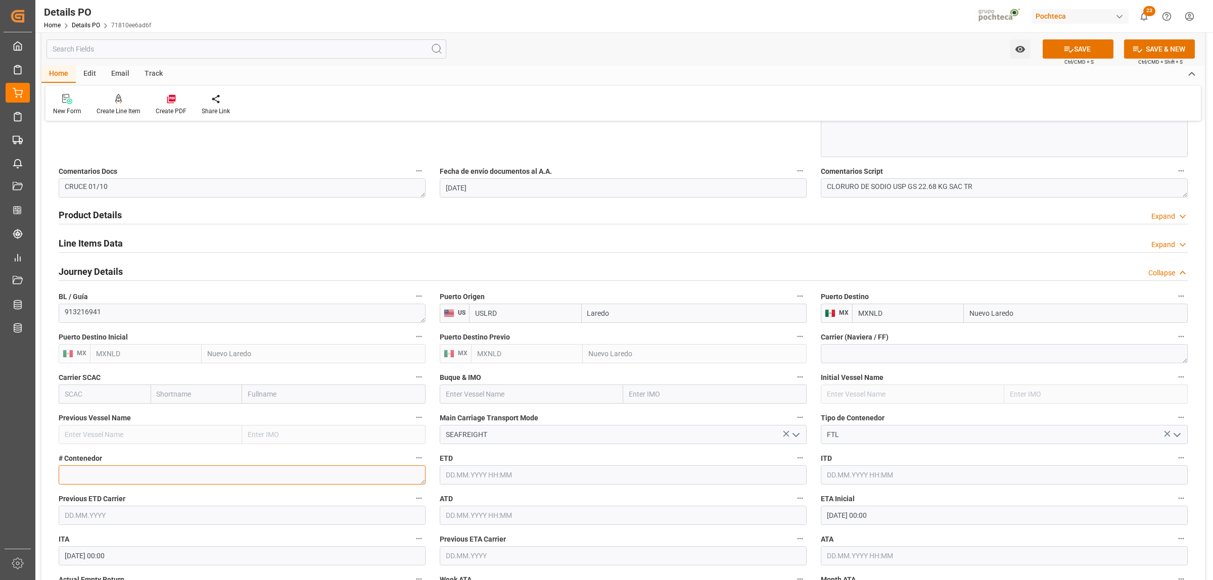
click at [267, 478] on textarea at bounding box center [242, 475] width 367 height 19
paste textarea "51248"
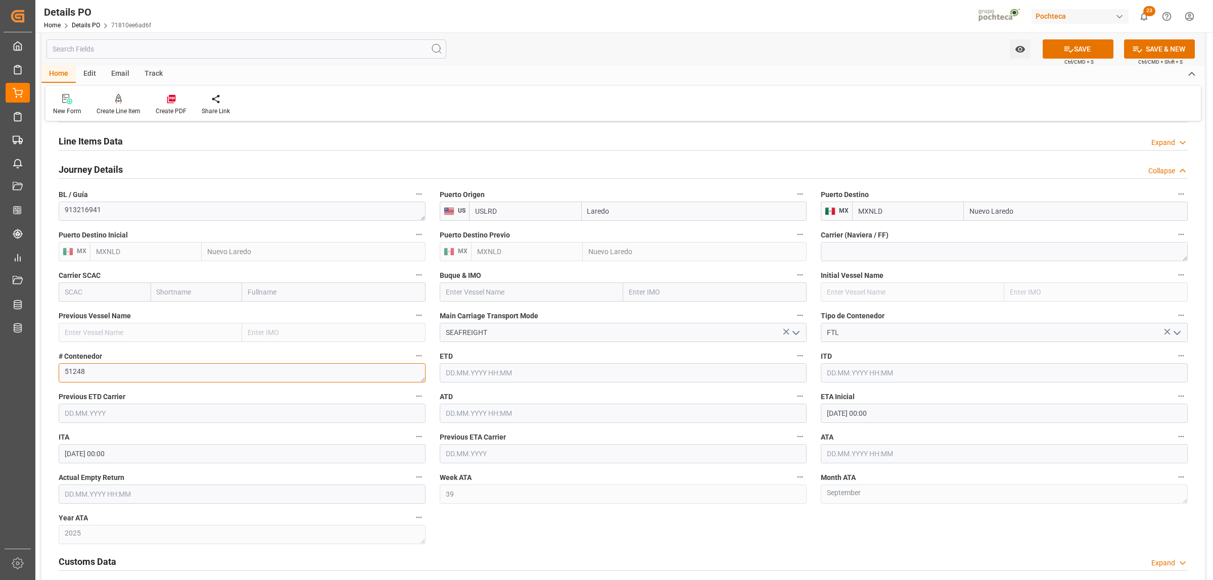
scroll to position [695, 0]
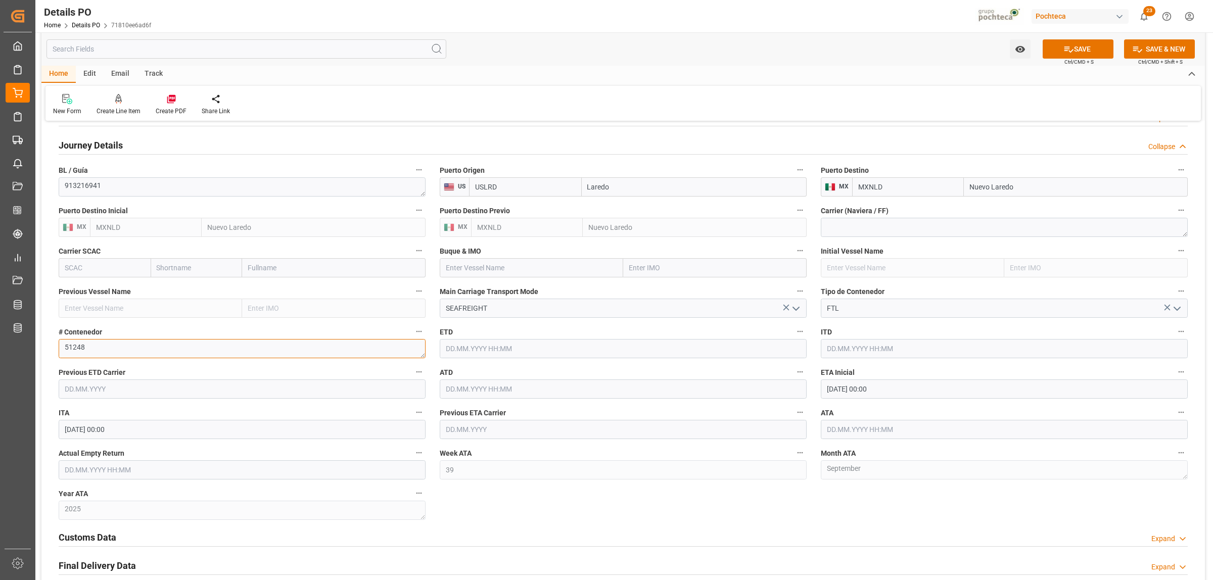
type textarea "51248"
click at [852, 395] on input "26.09.2025 00:00" at bounding box center [1004, 389] width 367 height 19
click at [853, 529] on span "30" at bounding box center [853, 530] width 7 height 7
type input "30.09.2025 00:00"
click at [783, 513] on div "Nuevas Ordenes Details   No child Object linked Nuevas Ordenes Click Edit to ad…" at bounding box center [623, 83] width 1164 height 1297
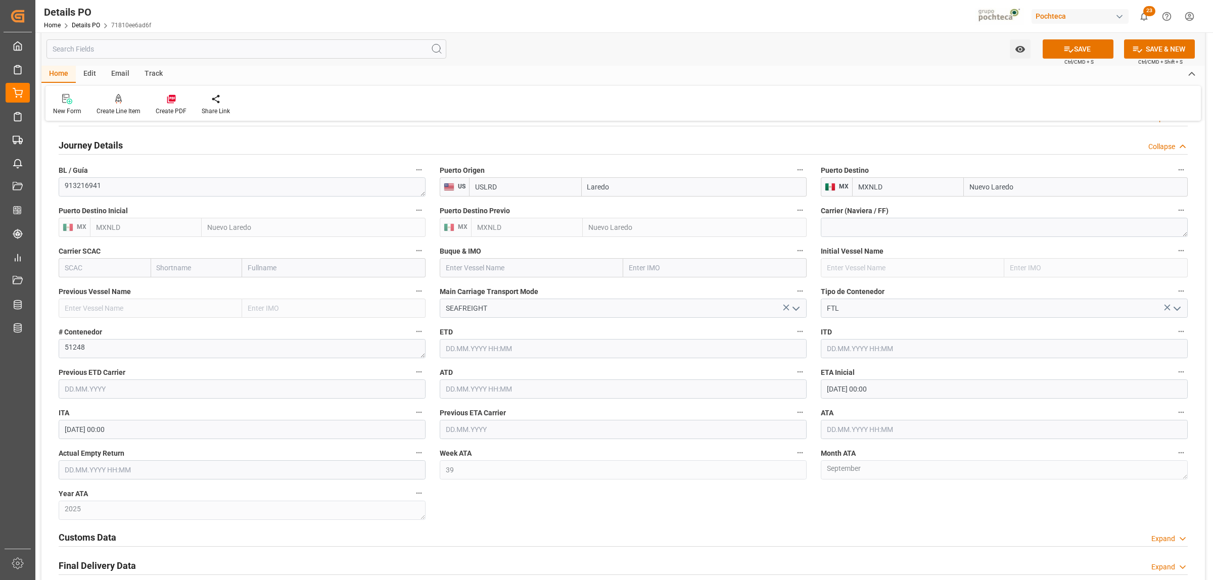
click at [837, 422] on input "text" at bounding box center [1004, 429] width 367 height 19
click at [830, 280] on button "Previous Month" at bounding box center [829, 283] width 6 height 6
click at [852, 398] on span "30" at bounding box center [853, 399] width 7 height 7
type input "30.09.2025 00:00"
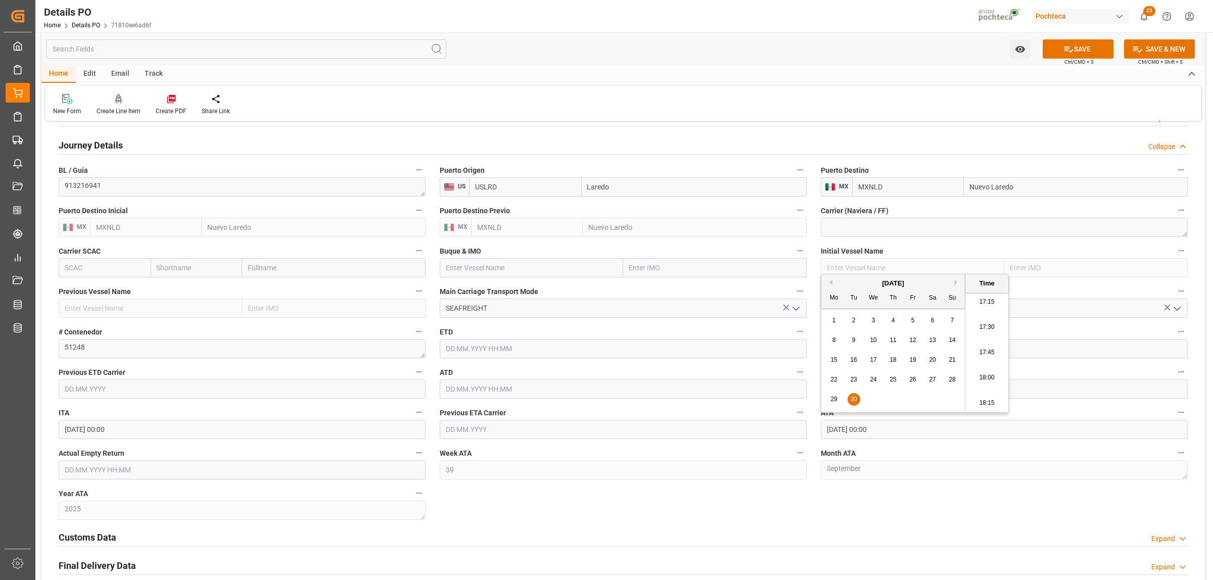
click at [598, 522] on div "Nuevas Ordenes Details   No child Object linked Nuevas Ordenes Click Edit to ad…" at bounding box center [623, 83] width 1164 height 1297
click at [162, 474] on input "text" at bounding box center [242, 470] width 367 height 19
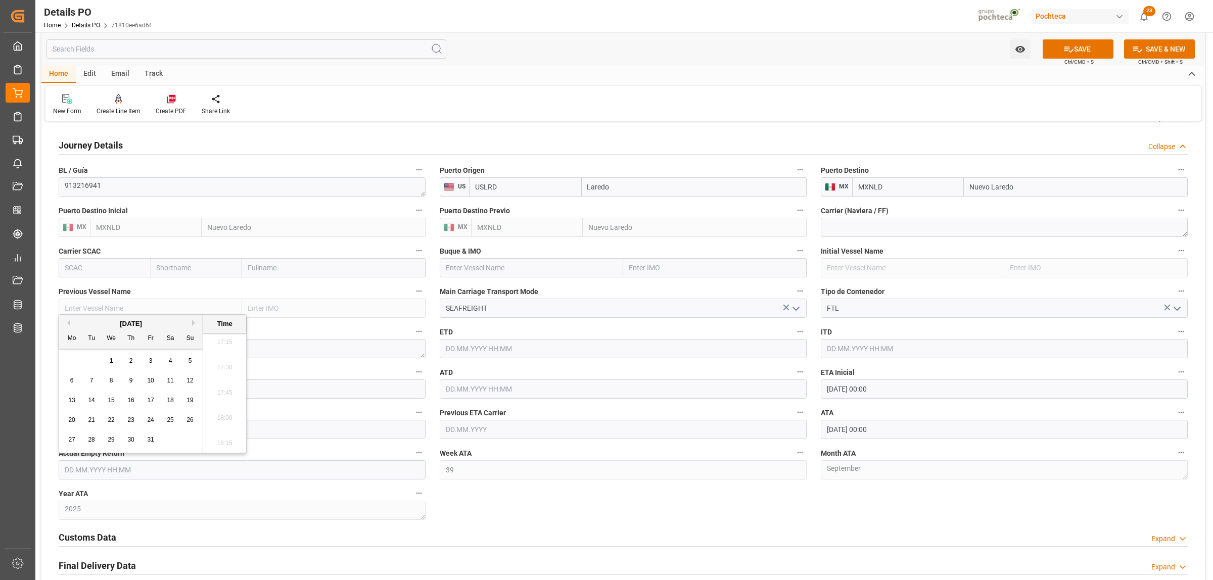
drag, startPoint x: 85, startPoint y: 360, endPoint x: 94, endPoint y: 359, distance: 9.1
click at [84, 359] on div "29 30 1 2 3 4 5" at bounding box center [131, 361] width 138 height 20
click at [150, 364] on span "3" at bounding box center [151, 360] width 4 height 7
type input "03.10.2025 00:00"
click at [497, 507] on div "Nuevas Ordenes Details   No child Object linked Nuevas Ordenes Click Edit to ad…" at bounding box center [623, 83] width 1164 height 1297
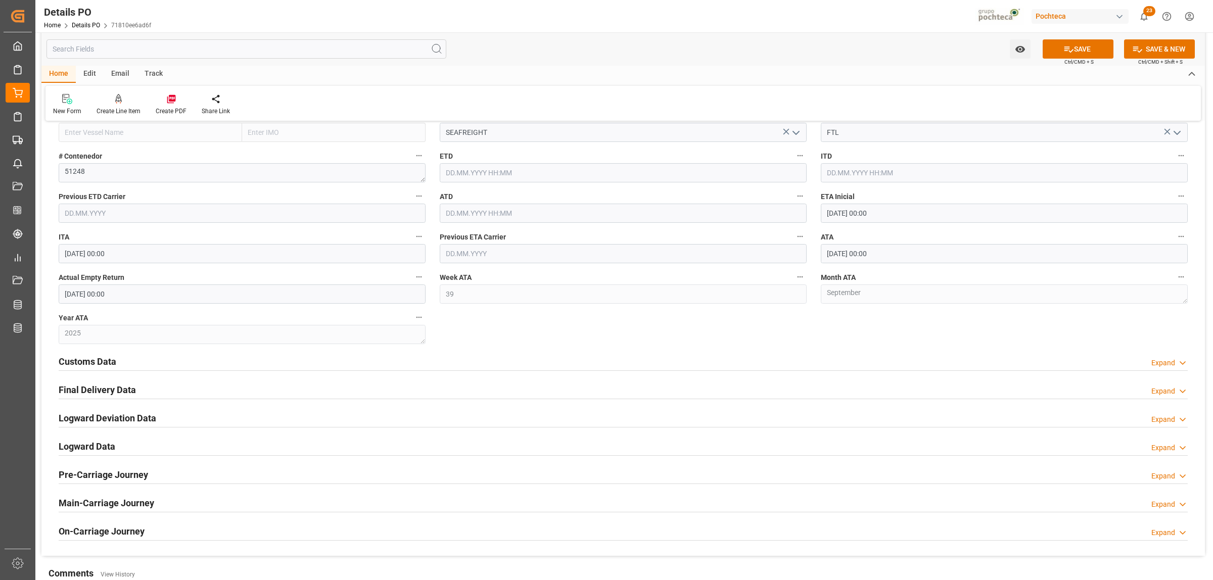
scroll to position [885, 0]
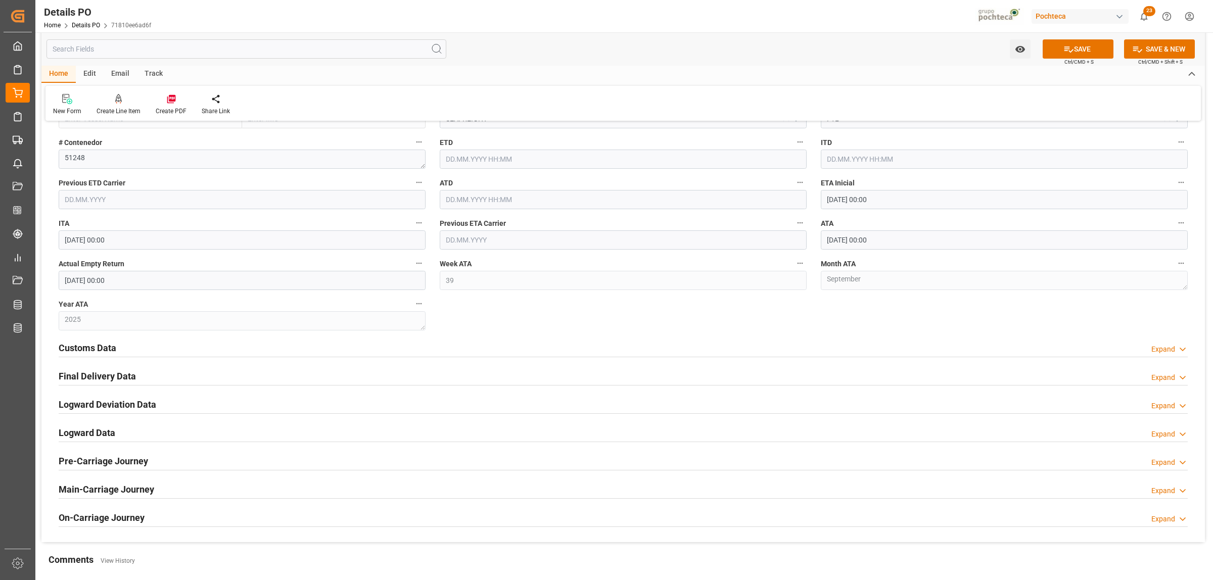
click at [87, 349] on h2 "Customs Data" at bounding box center [88, 348] width 58 height 14
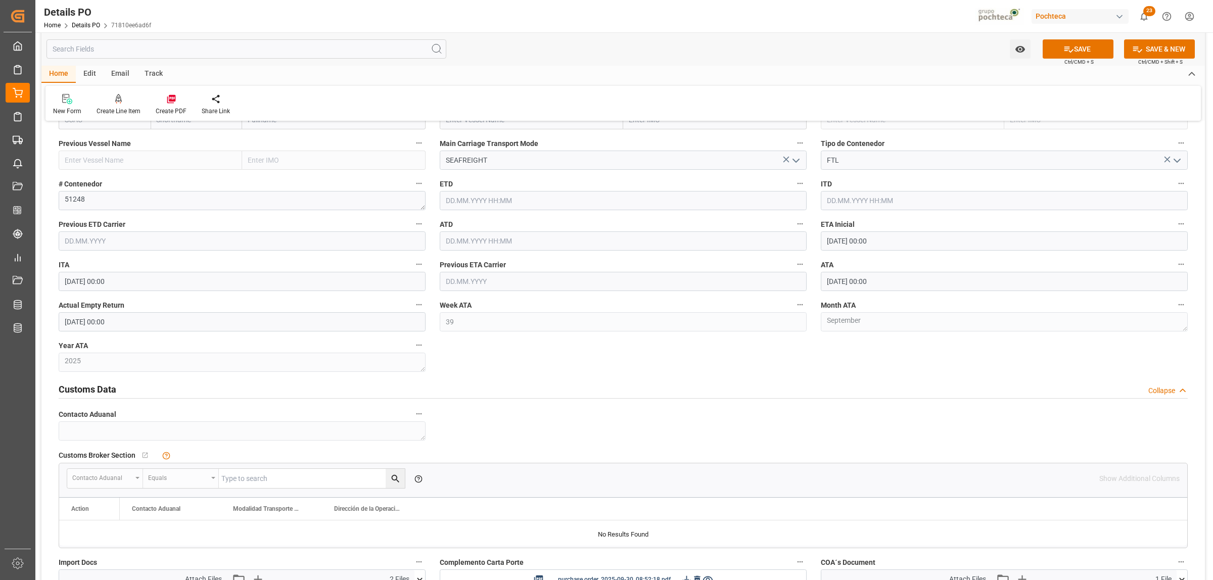
scroll to position [821, 0]
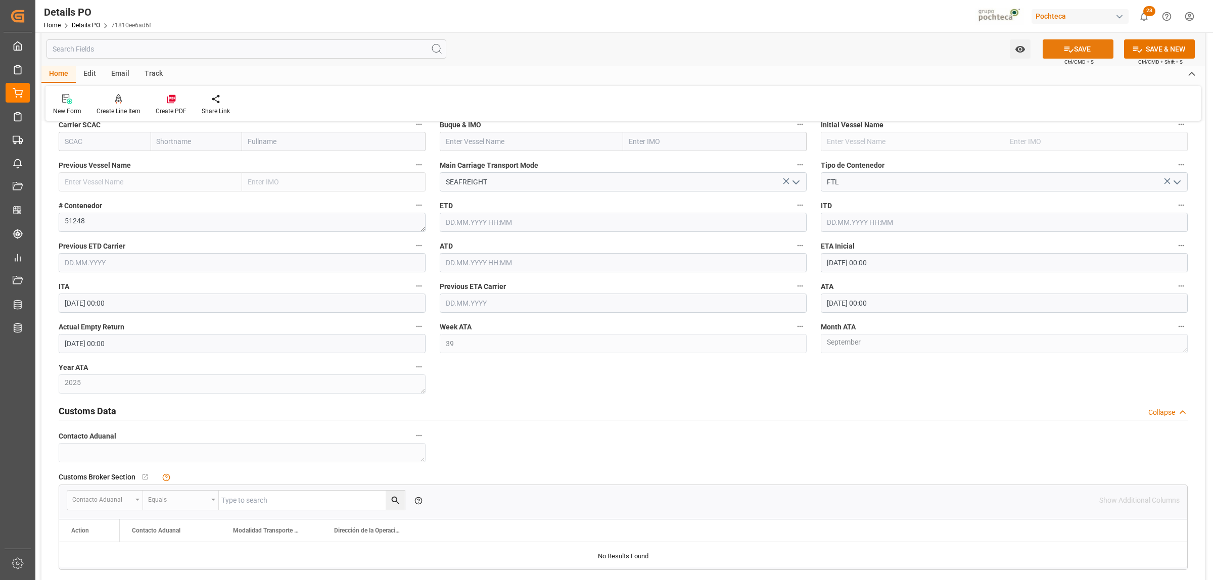
click at [1066, 51] on icon at bounding box center [1069, 49] width 11 height 11
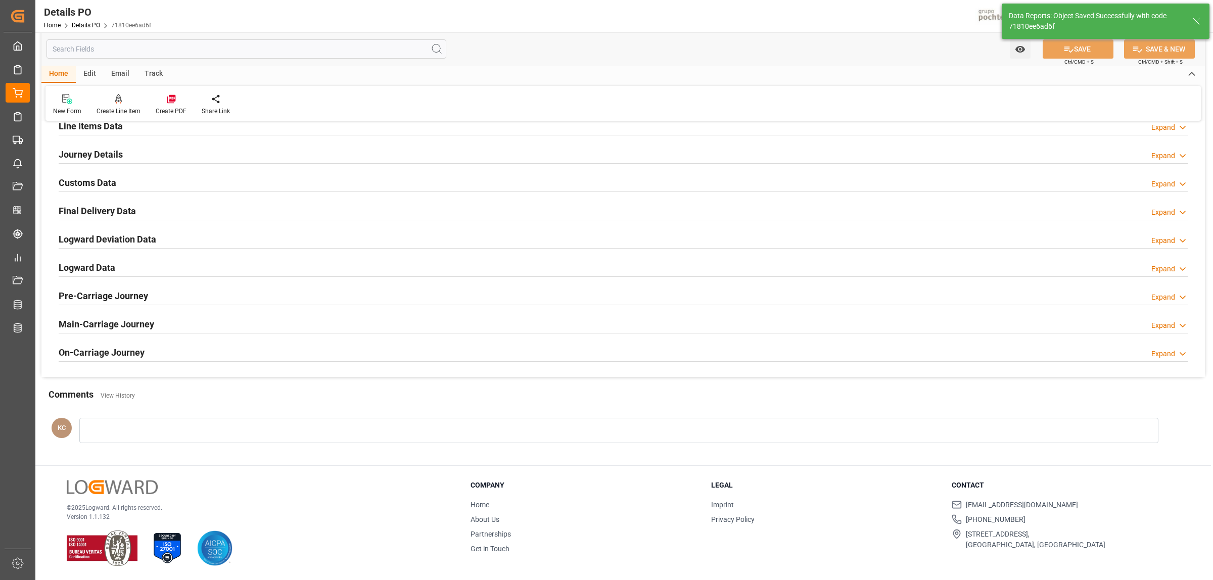
scroll to position [687, 0]
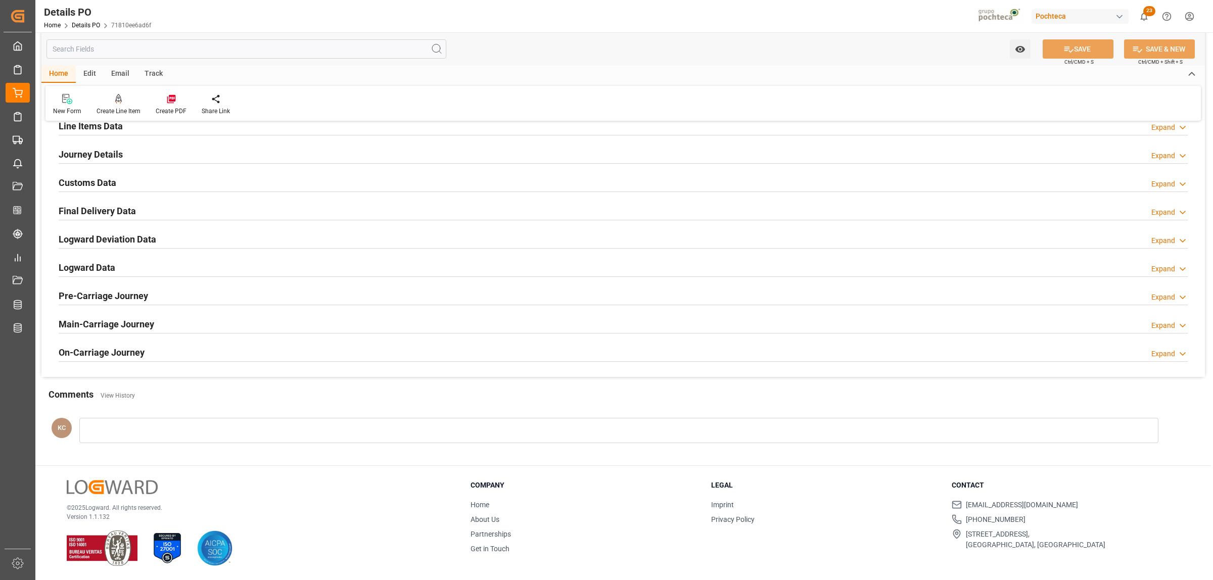
click at [105, 210] on h2 "Final Delivery Data" at bounding box center [97, 211] width 77 height 14
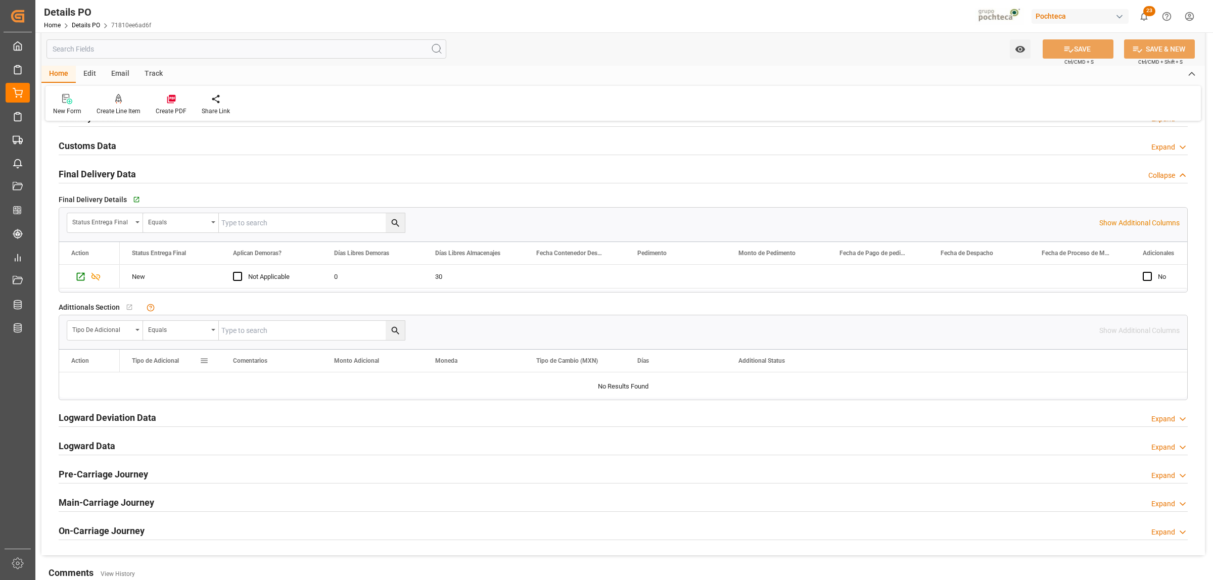
scroll to position [695, 0]
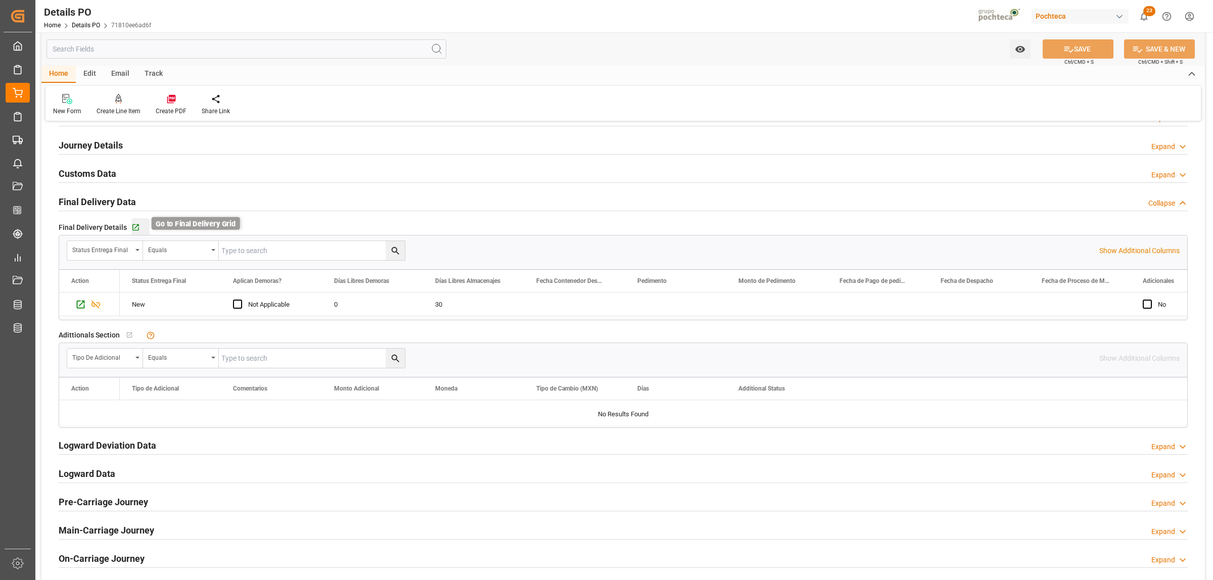
click at [132, 225] on icon "button" at bounding box center [135, 227] width 7 height 7
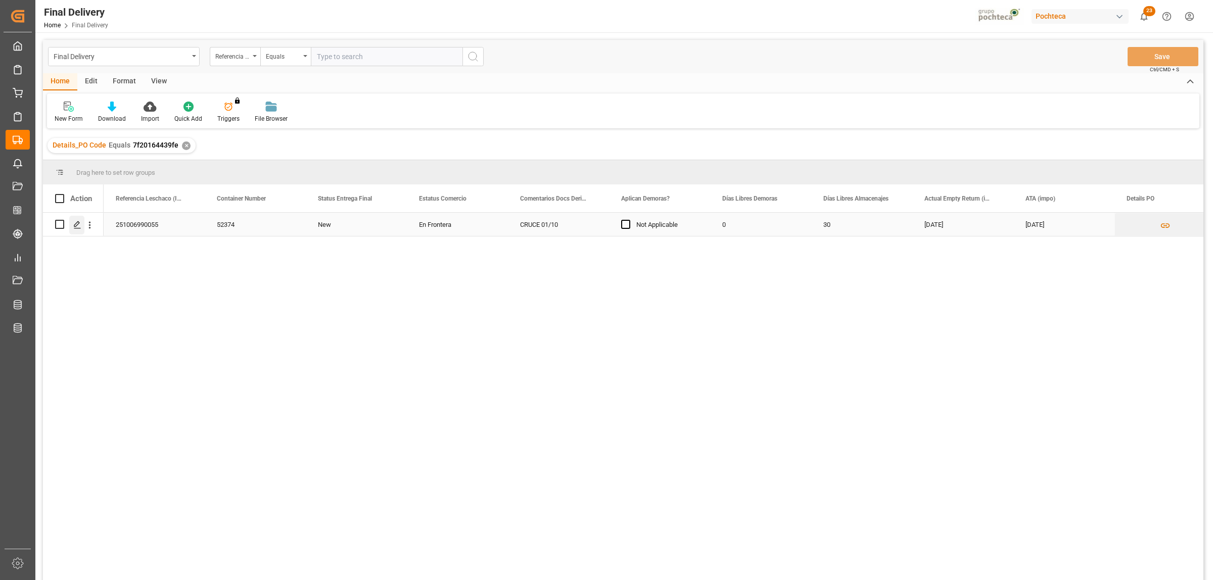
click at [79, 224] on icon "Press SPACE to select this row." at bounding box center [77, 225] width 8 height 8
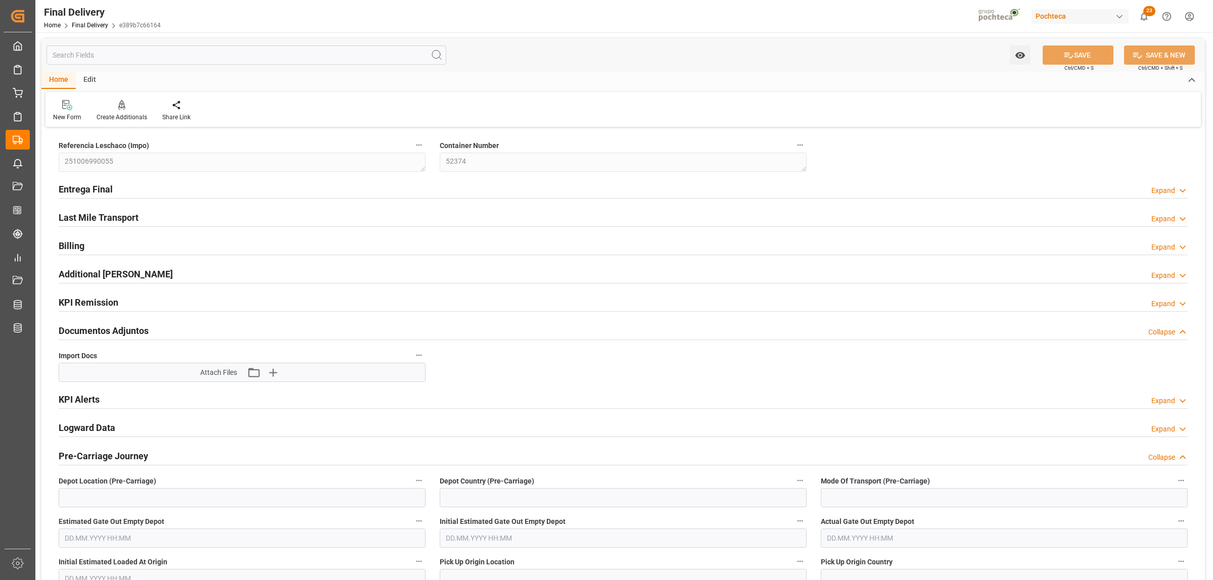
type input "0"
type input "30"
type input "[DATE]"
type input "26.09.2025"
click at [68, 190] on h2 "Entrega Final" at bounding box center [86, 189] width 54 height 14
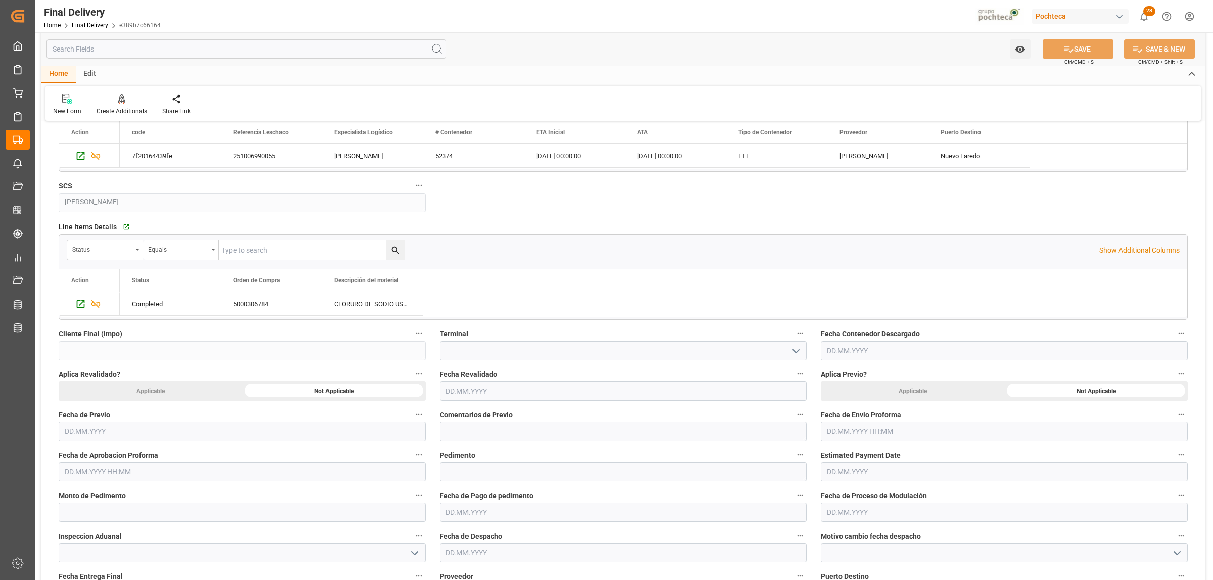
scroll to position [316, 0]
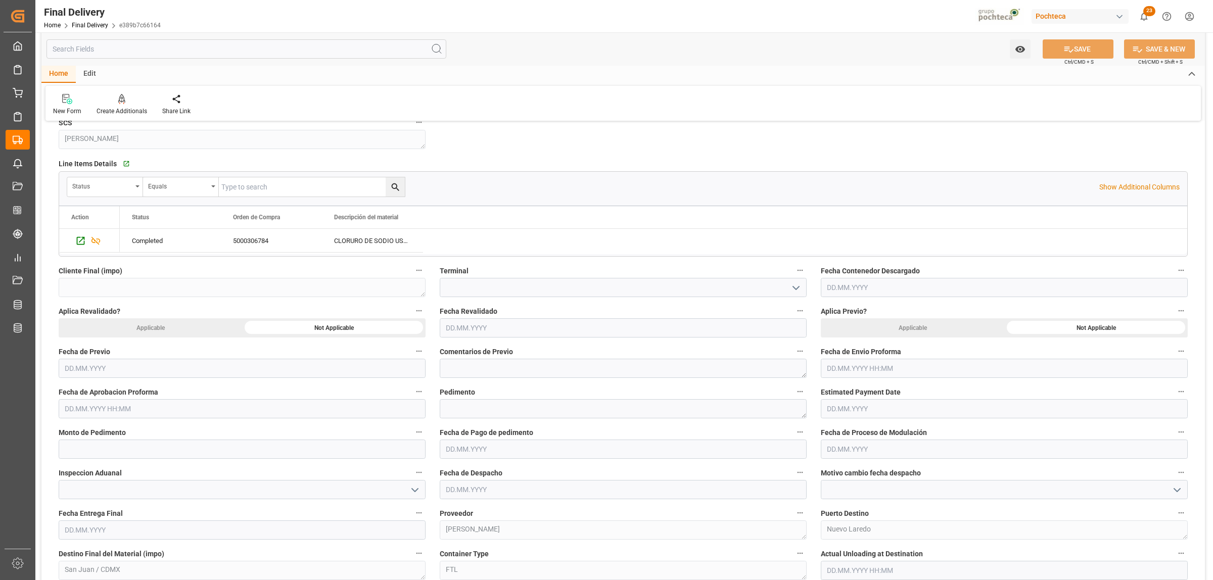
click at [860, 371] on input "text" at bounding box center [1004, 368] width 367 height 19
click at [847, 433] on div "29 30 1 2 3 4 5" at bounding box center [893, 431] width 138 height 20
click at [830, 390] on button "Previous Month" at bounding box center [829, 393] width 6 height 6
click at [837, 509] on span "29" at bounding box center [834, 509] width 7 height 7
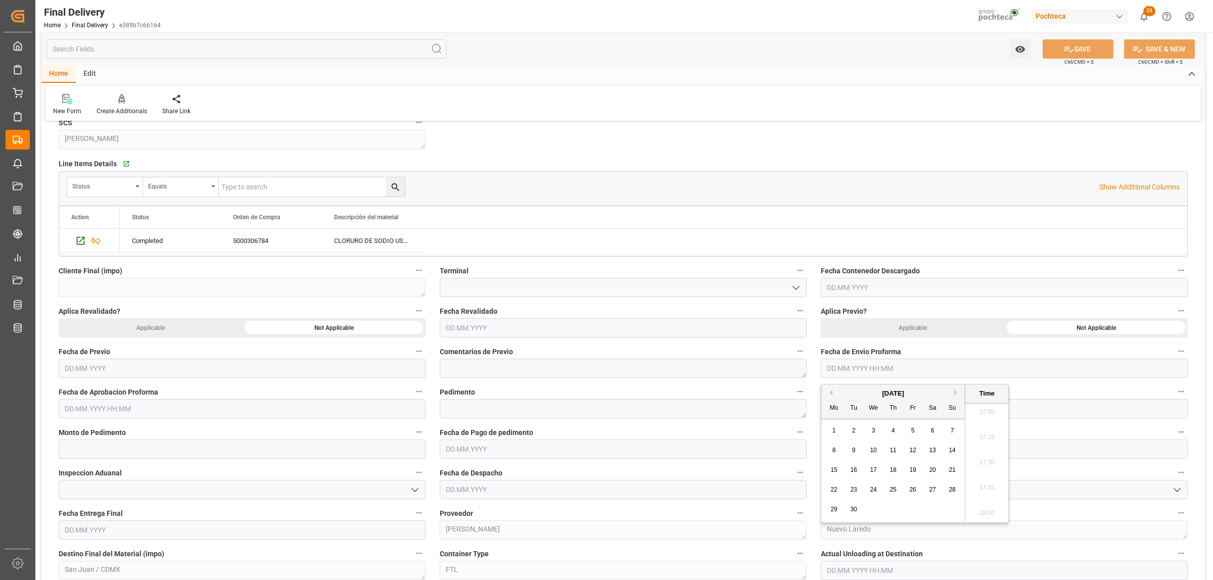
type input "29.09.2025 00:00"
click at [177, 408] on input "text" at bounding box center [242, 408] width 367 height 19
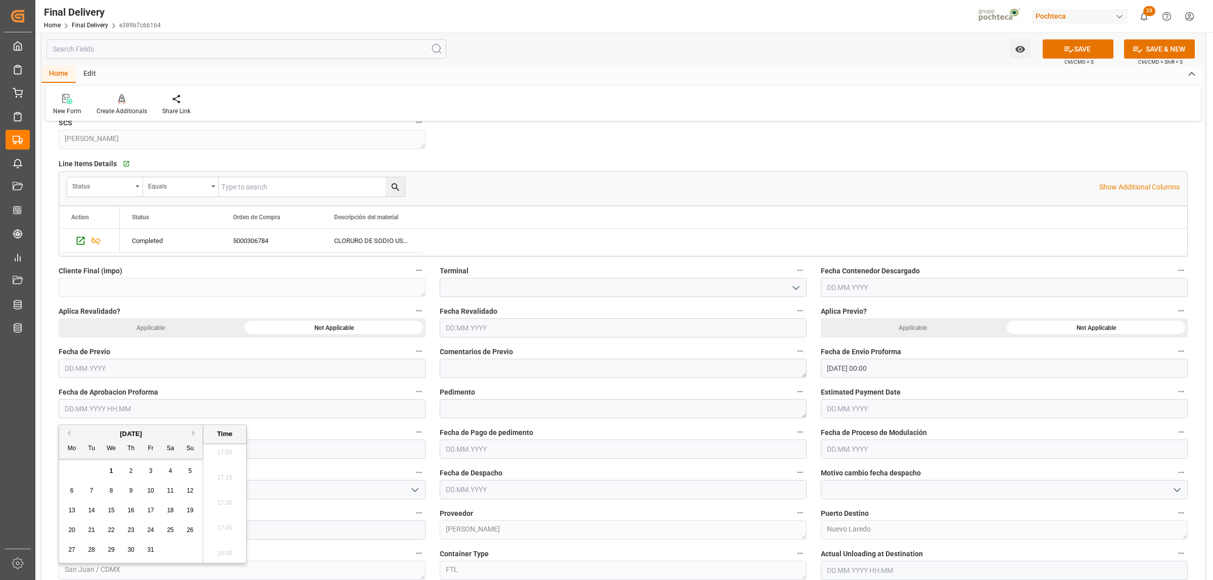
click at [67, 431] on button "Previous Month" at bounding box center [67, 433] width 6 height 6
click at [71, 552] on span "29" at bounding box center [71, 549] width 7 height 7
type input "29.09.2025 00:00"
click at [333, 393] on label "Fecha de Aprobacion Proforma" at bounding box center [242, 392] width 367 height 14
click at [412, 393] on button "Fecha de Aprobacion Proforma" at bounding box center [418, 391] width 13 height 13
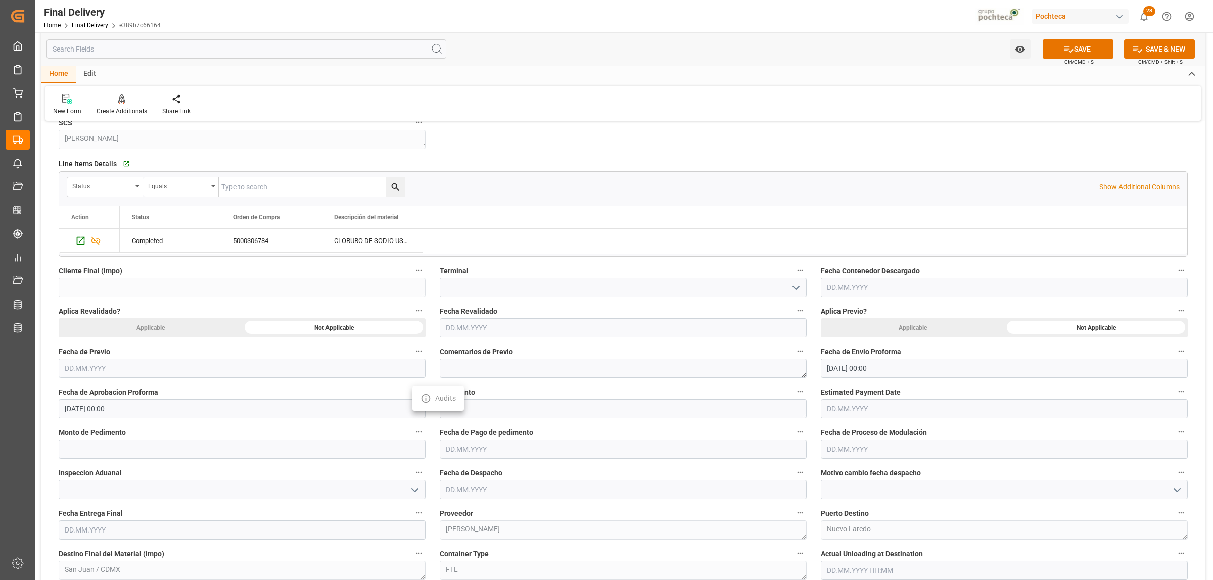
click at [570, 218] on div at bounding box center [606, 290] width 1213 height 580
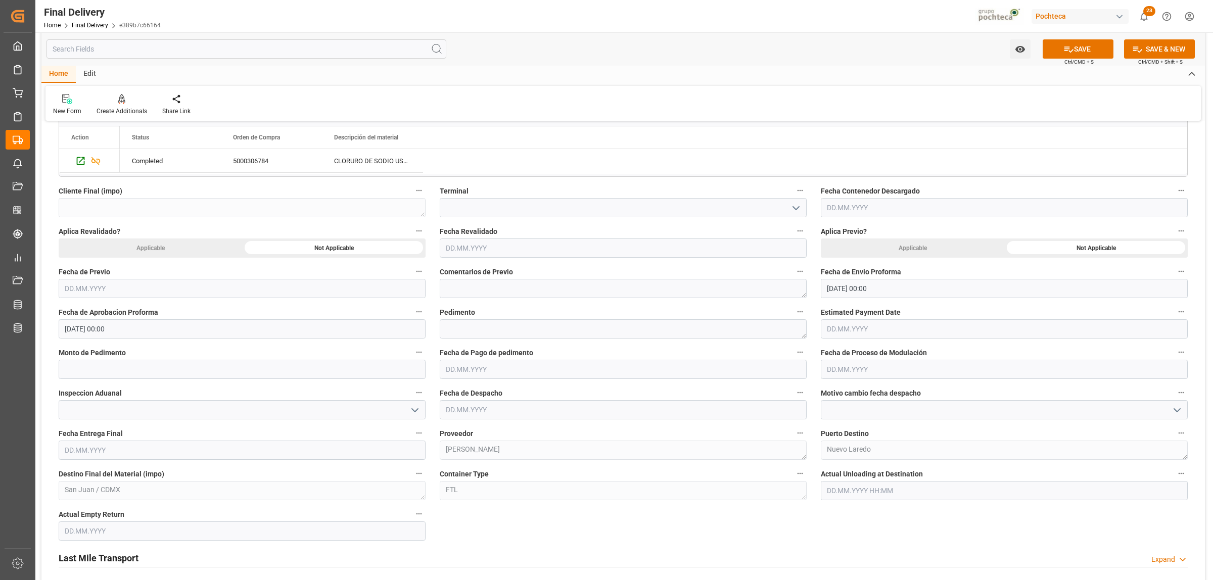
scroll to position [442, 0]
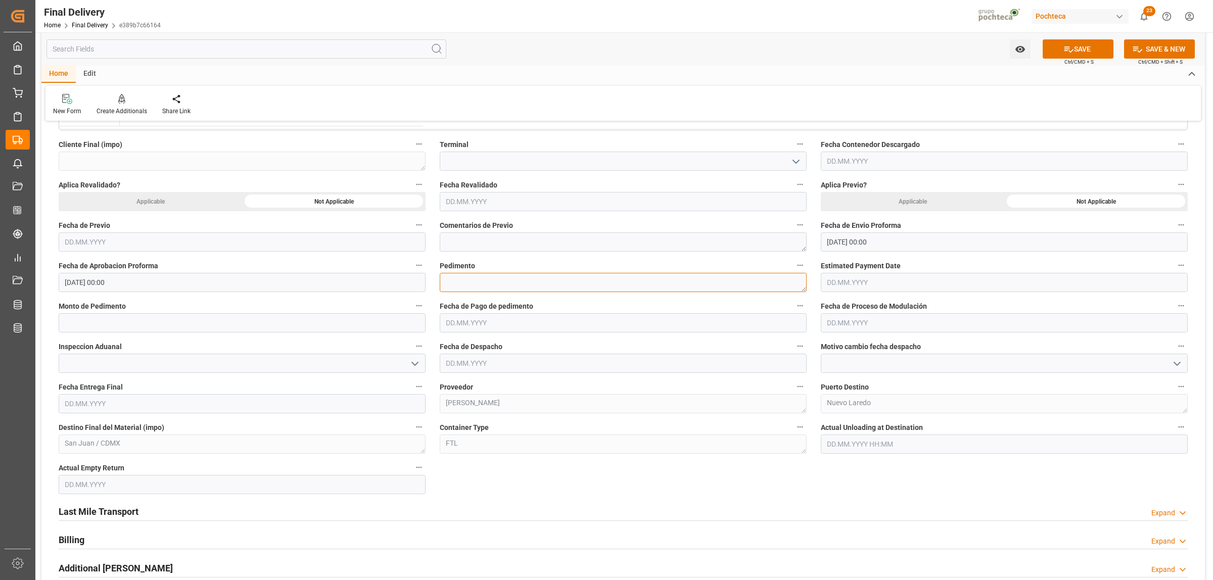
click at [477, 283] on textarea at bounding box center [623, 282] width 367 height 19
paste textarea "25 24 3617 5009640"
type textarea "25 24 3617 5009640"
click at [138, 327] on input "text" at bounding box center [242, 322] width 367 height 19
paste input "33641"
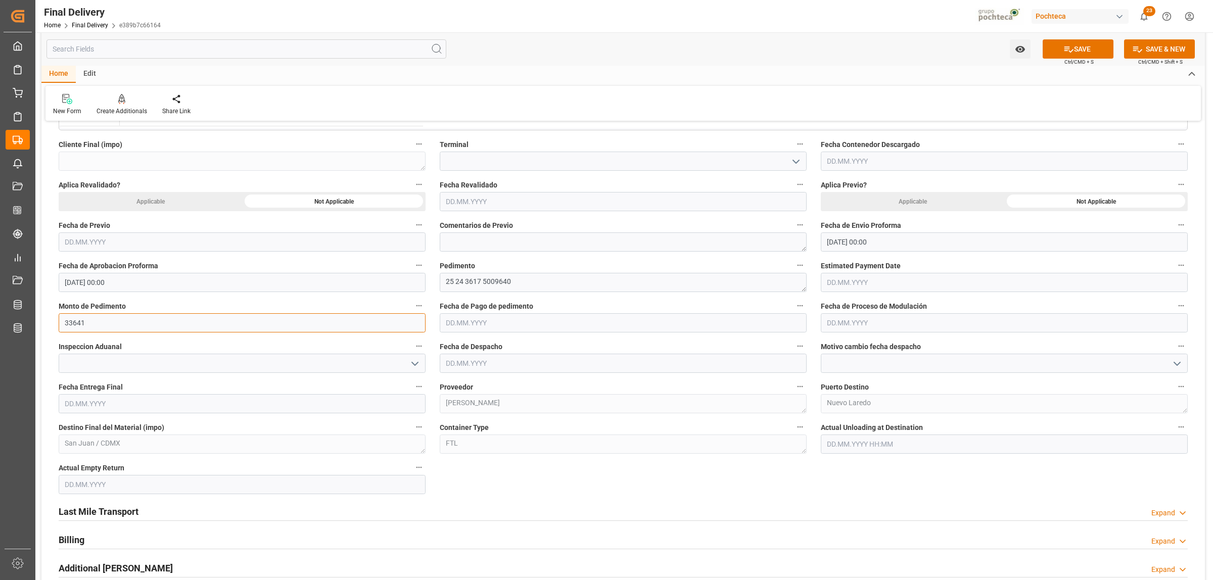
type input "33641"
click at [466, 319] on input "text" at bounding box center [623, 322] width 367 height 19
click at [463, 388] on div "29 30 1 2 3 4 5" at bounding box center [512, 386] width 138 height 20
click at [511, 463] on span "30" at bounding box center [512, 464] width 7 height 7
click at [842, 324] on input "text" at bounding box center [1004, 322] width 367 height 19
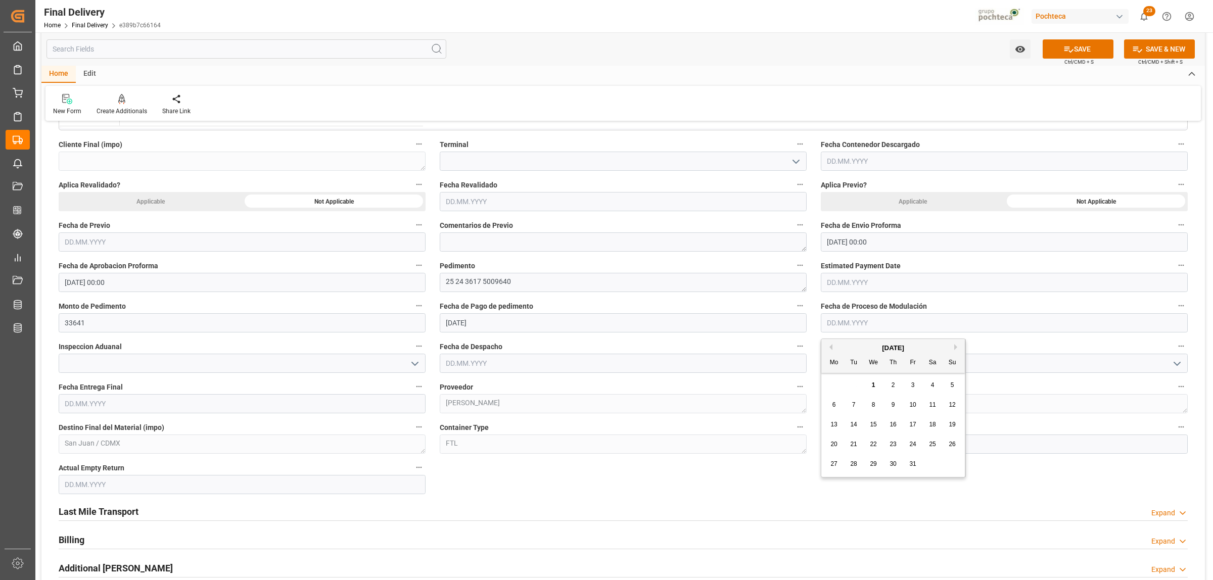
drag, startPoint x: 842, startPoint y: 386, endPoint x: 848, endPoint y: 386, distance: 5.6
click at [842, 387] on div "29 30 1 2 3 4 5" at bounding box center [893, 386] width 138 height 20
click at [565, 325] on input "30.10.2025" at bounding box center [623, 322] width 367 height 19
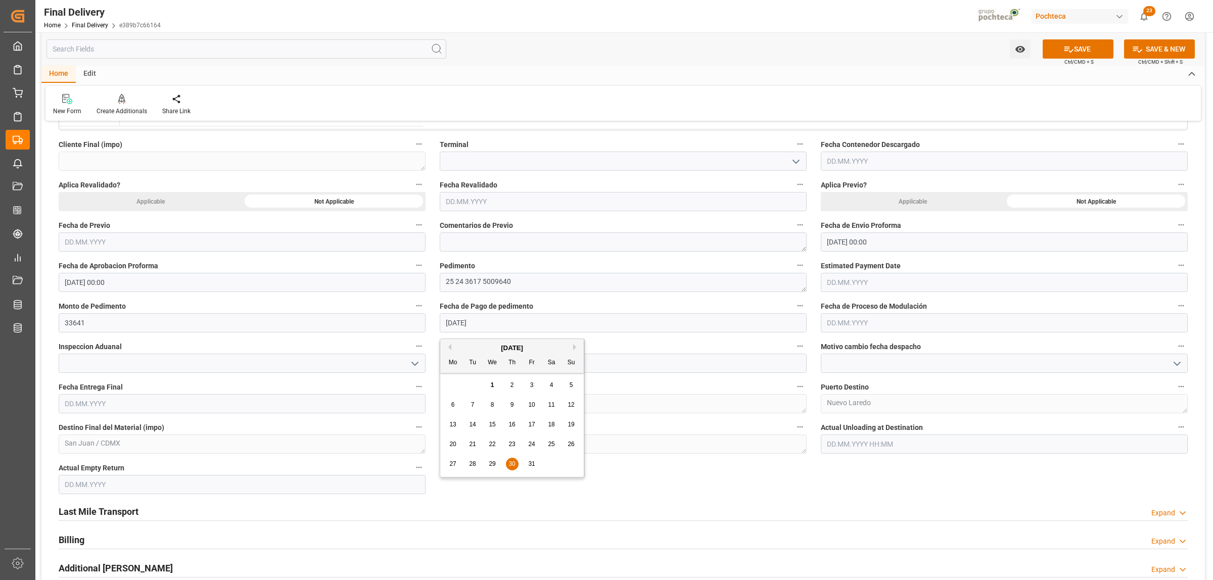
click at [450, 347] on button "Previous Month" at bounding box center [448, 347] width 6 height 6
click at [474, 462] on span "30" at bounding box center [472, 464] width 7 height 7
type input "[DATE]"
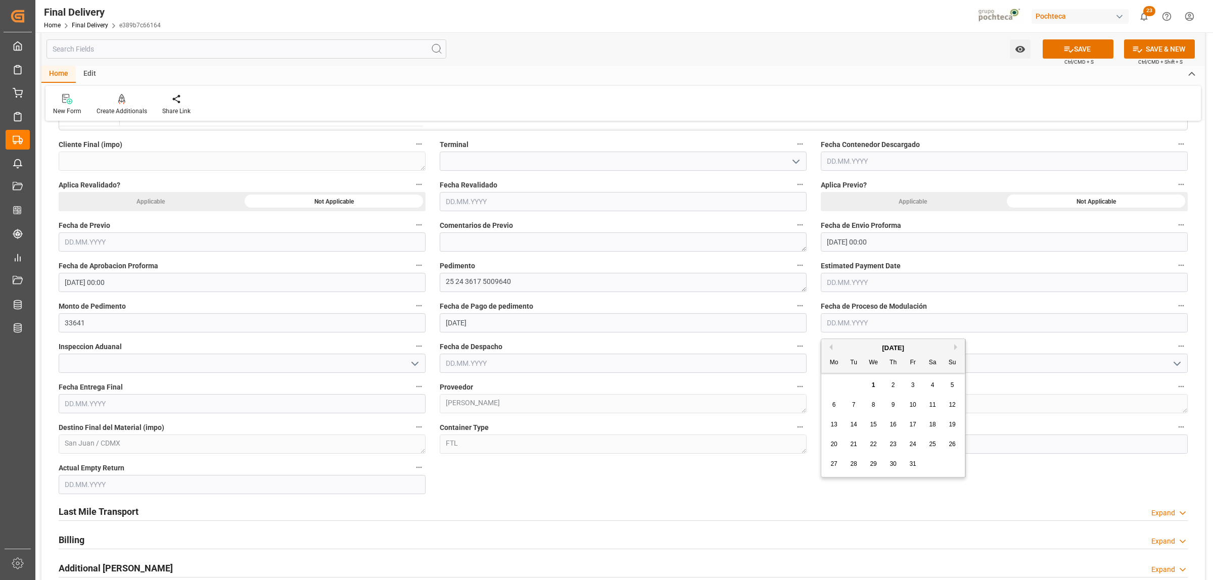
click at [856, 319] on input "text" at bounding box center [1004, 322] width 367 height 19
click at [874, 386] on span "1" at bounding box center [874, 385] width 4 height 7
type input "[DATE]"
click at [420, 363] on icon "open menu" at bounding box center [415, 364] width 12 height 12
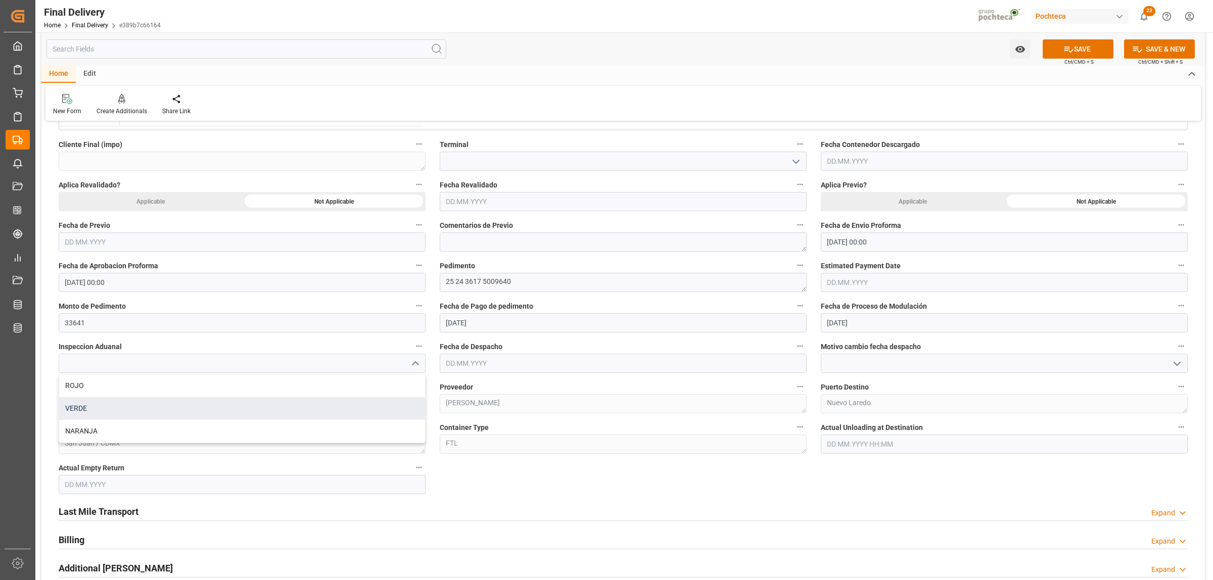
click at [84, 404] on div "VERDE" at bounding box center [242, 408] width 366 height 23
type input "VERDE"
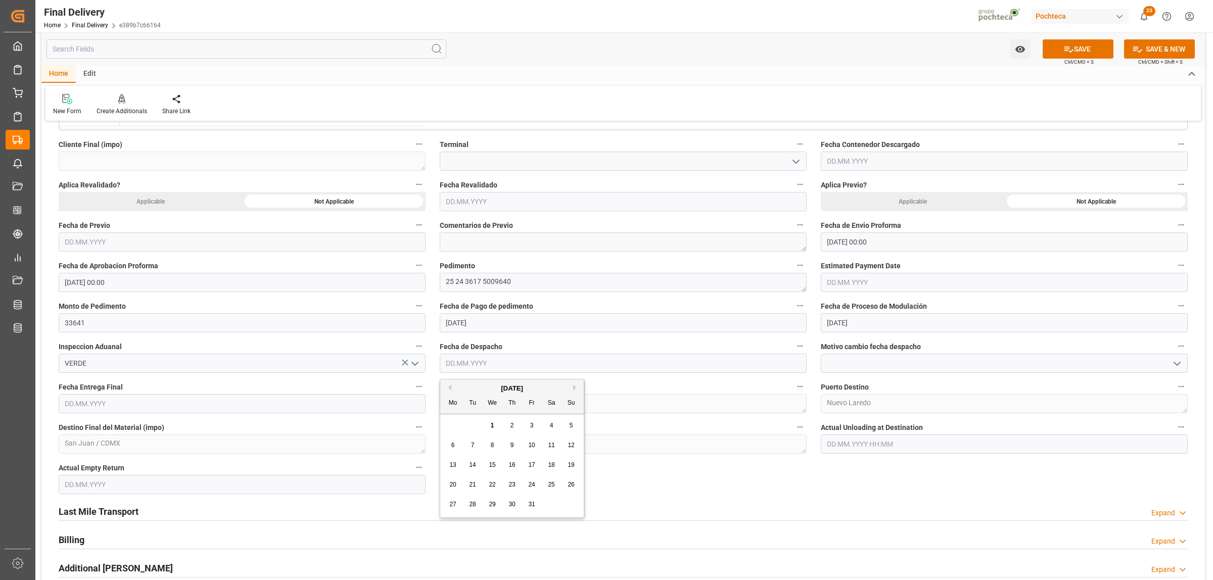
click at [502, 360] on input "text" at bounding box center [623, 363] width 367 height 19
click at [491, 423] on span "1" at bounding box center [493, 425] width 4 height 7
type input "[DATE]"
click at [225, 402] on input "text" at bounding box center [242, 403] width 367 height 19
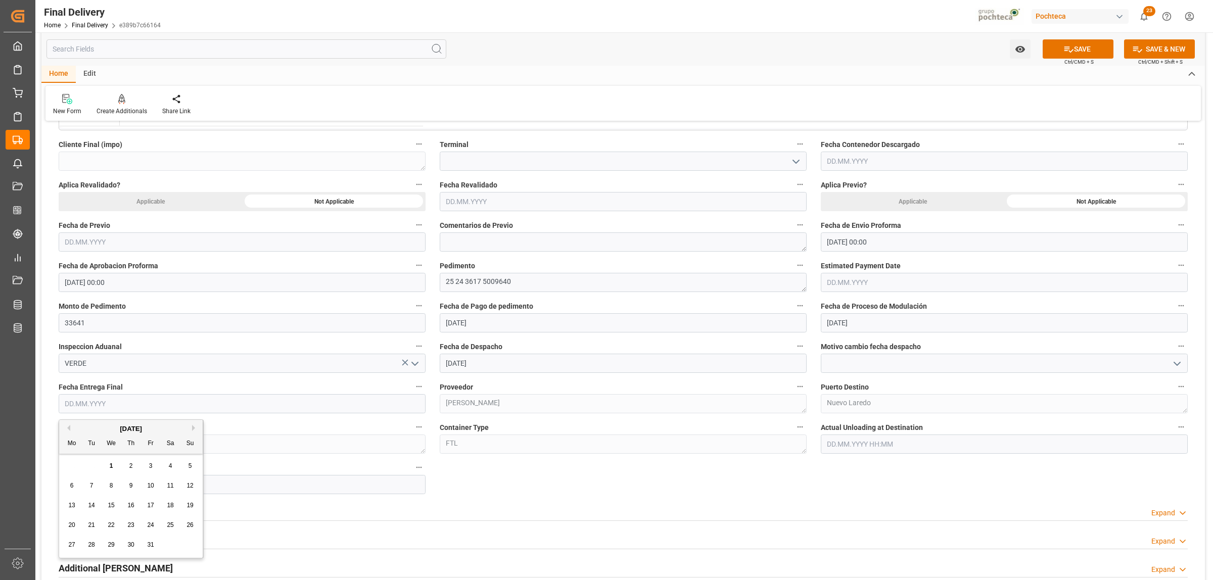
click at [96, 466] on div "29 30 1 2 3 4 5" at bounding box center [131, 466] width 138 height 20
click at [152, 465] on span "3" at bounding box center [151, 466] width 4 height 7
type input "[DATE]"
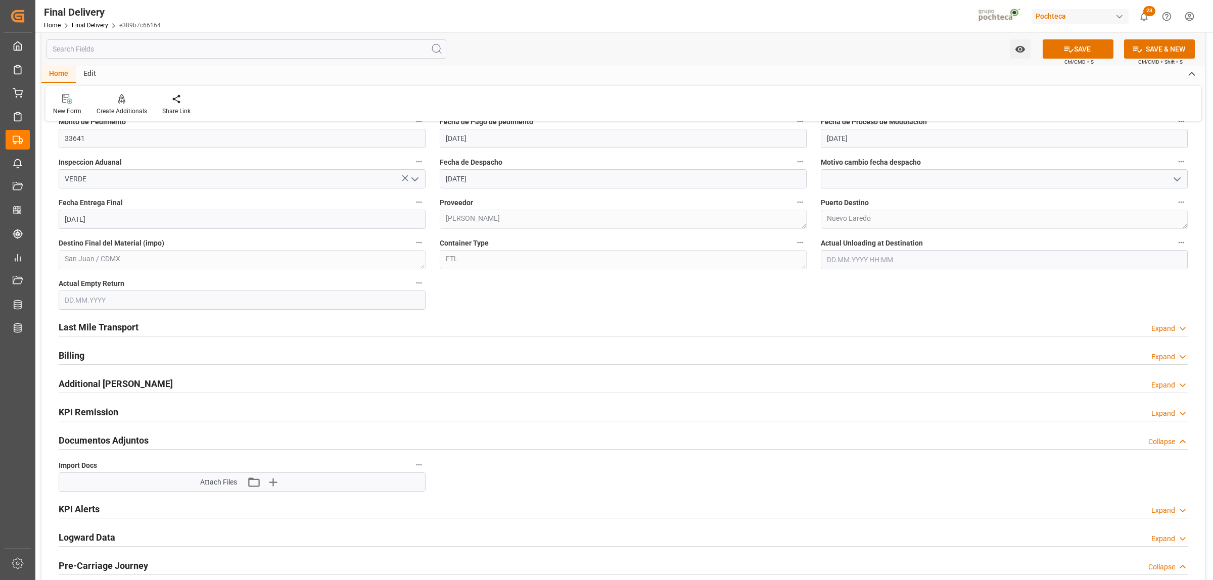
scroll to position [632, 0]
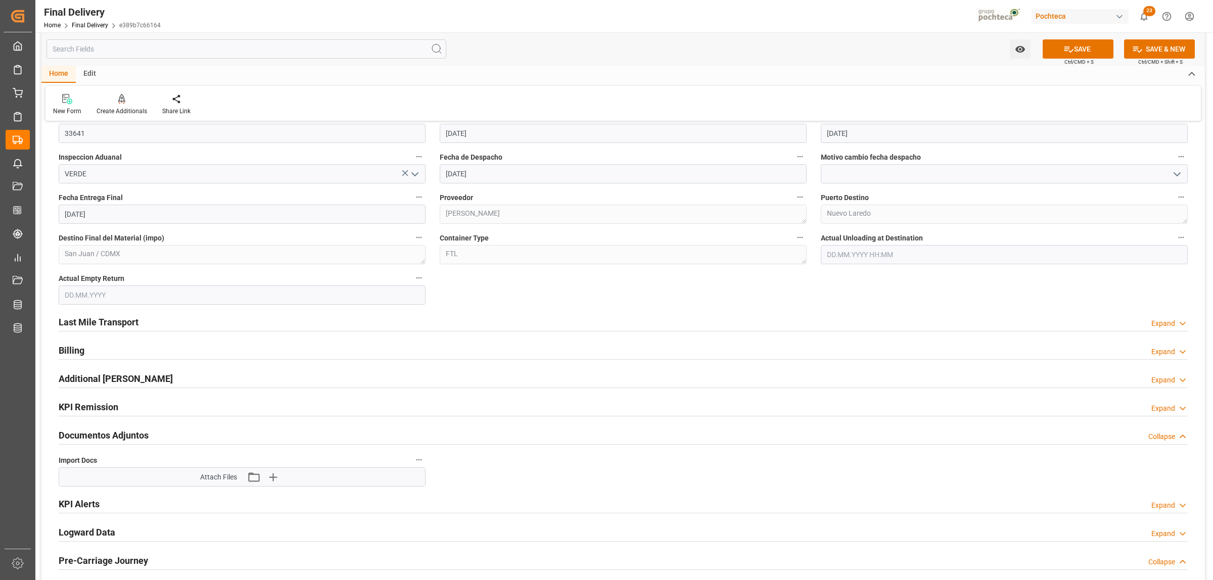
click at [125, 294] on input "text" at bounding box center [242, 295] width 367 height 19
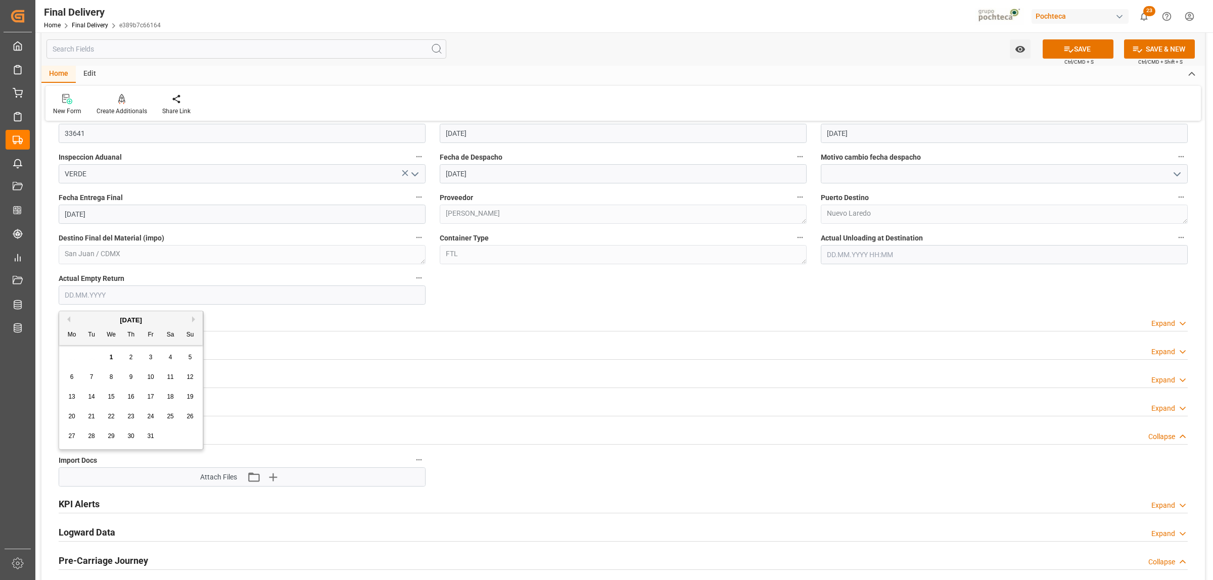
click at [90, 358] on div "29 30 1 2 3 4 5" at bounding box center [131, 358] width 138 height 20
click at [148, 357] on div "3" at bounding box center [151, 358] width 13 height 12
type input "[DATE]"
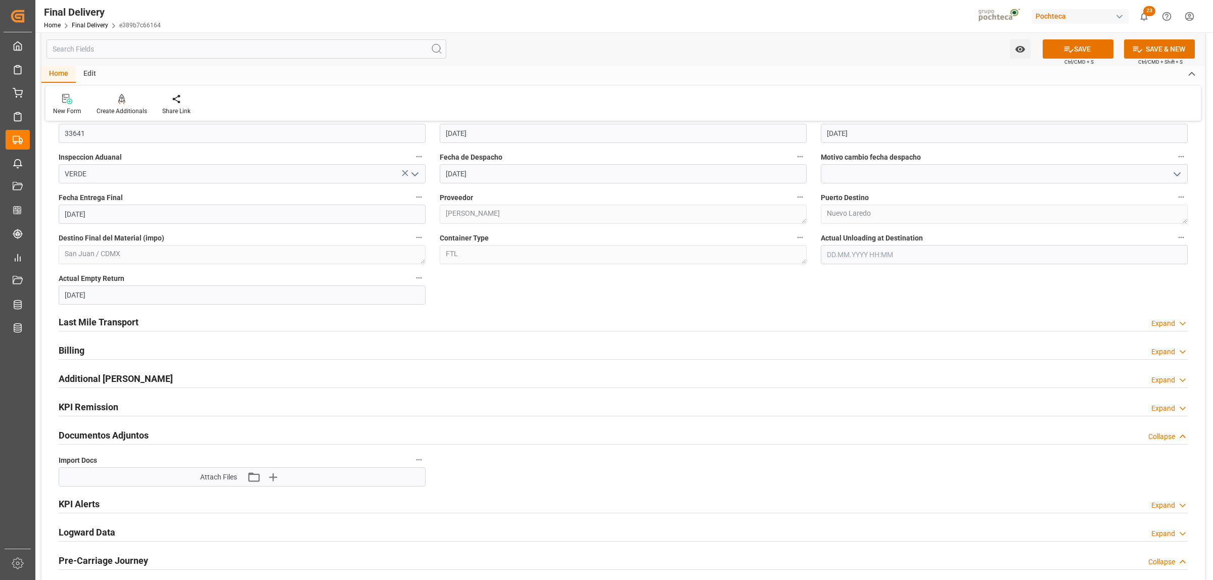
click at [86, 329] on h2 "Last Mile Transport" at bounding box center [99, 322] width 80 height 14
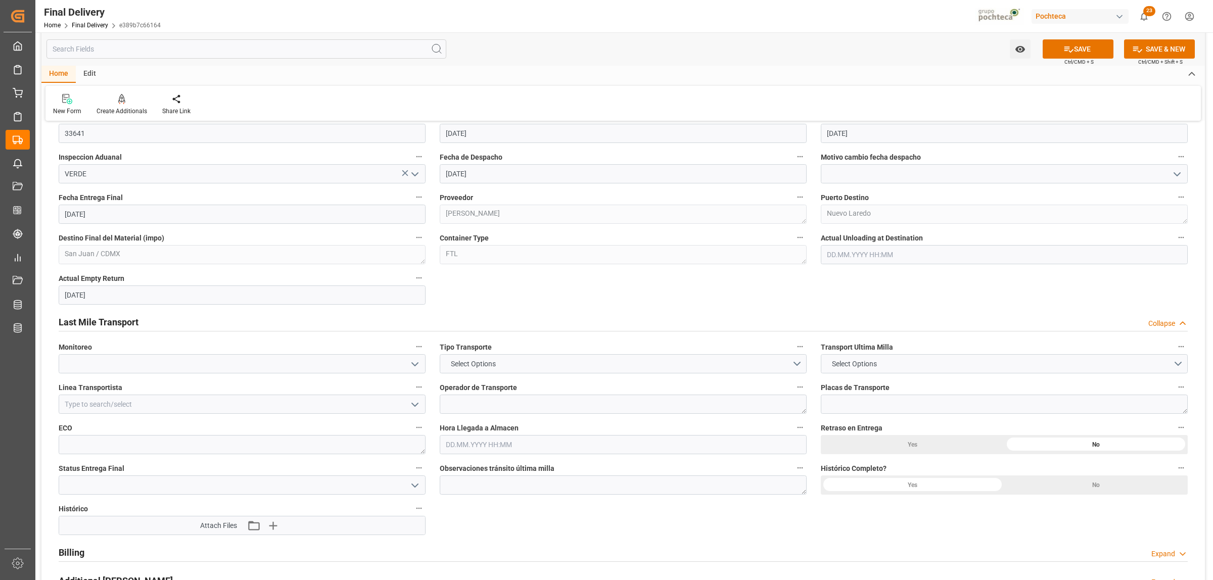
click at [89, 322] on h2 "Last Mile Transport" at bounding box center [99, 322] width 80 height 14
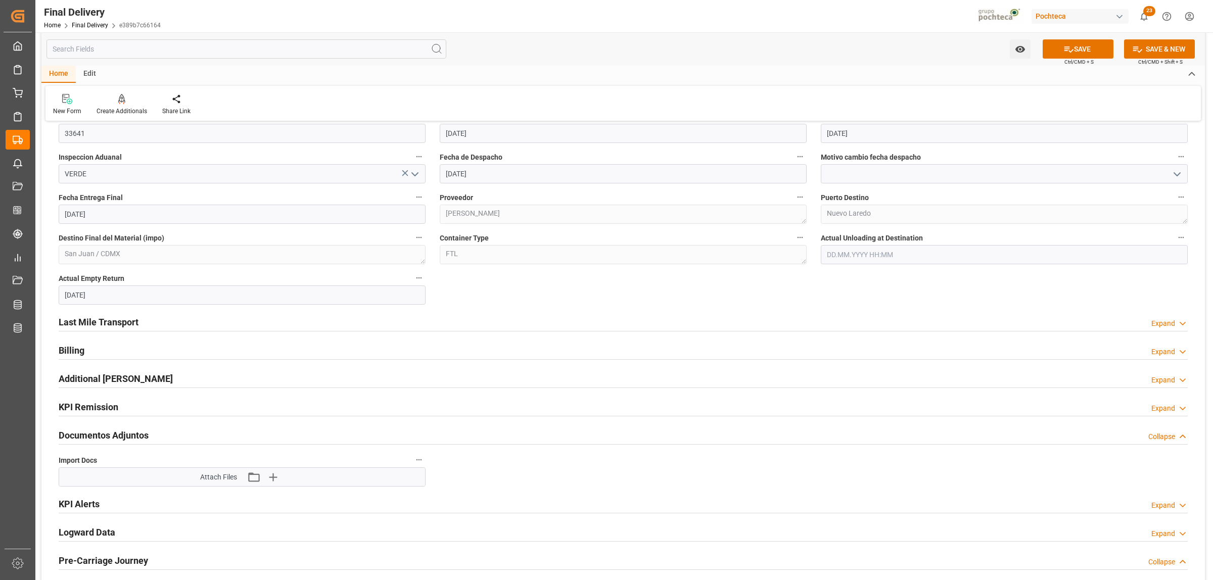
drag, startPoint x: 90, startPoint y: 321, endPoint x: 99, endPoint y: 320, distance: 8.7
click at [91, 321] on h2 "Last Mile Transport" at bounding box center [99, 322] width 80 height 14
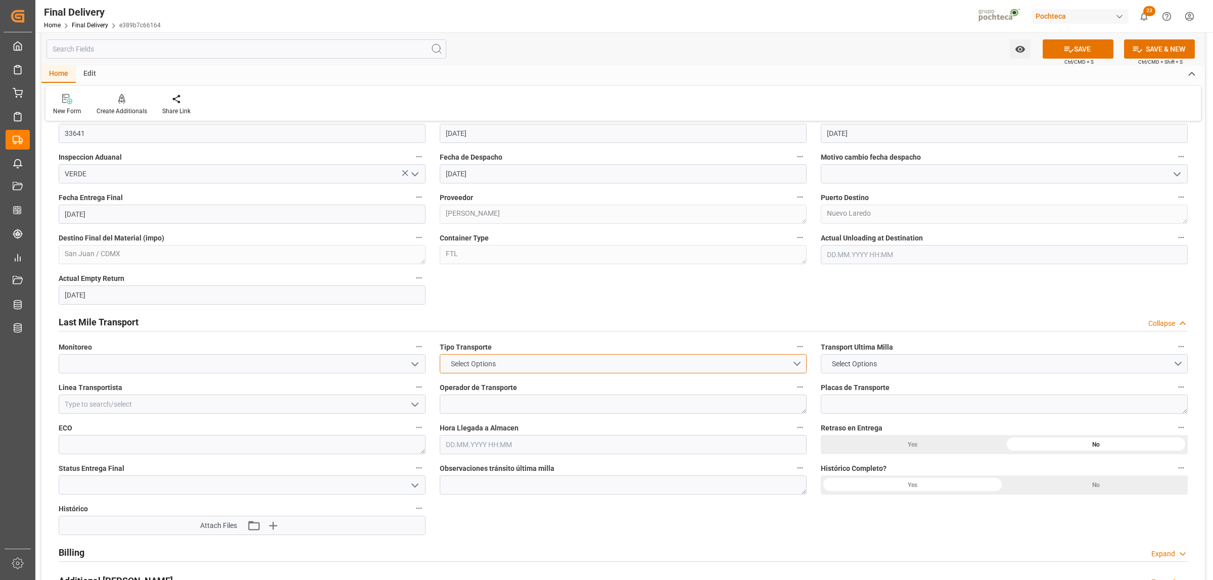
click at [793, 367] on button "Select Options" at bounding box center [623, 363] width 367 height 19
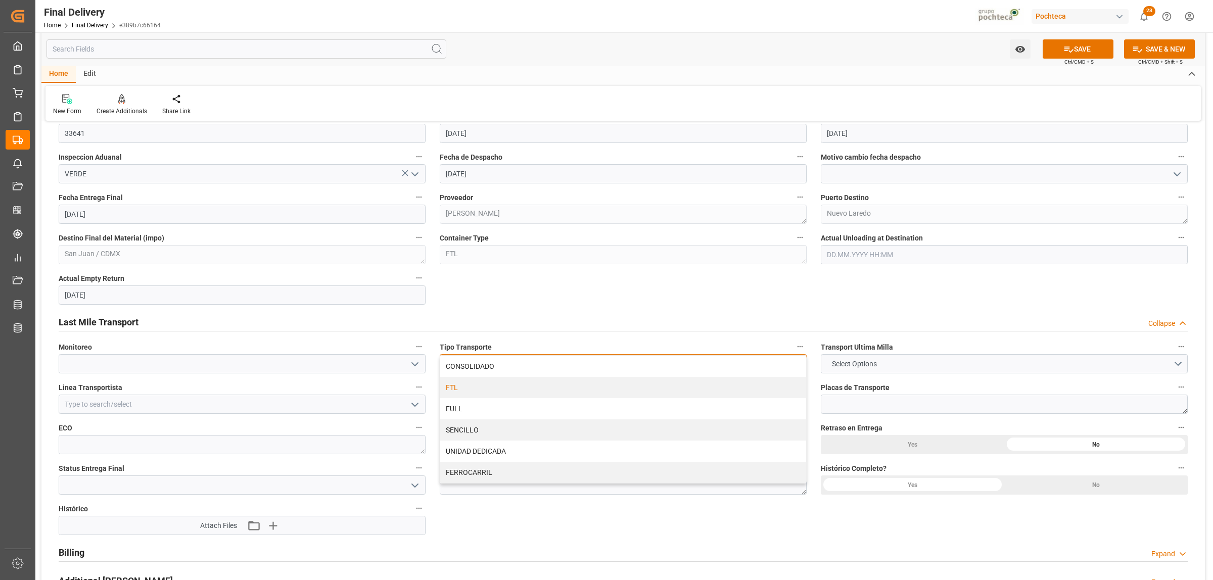
click at [473, 391] on div "FTL" at bounding box center [623, 387] width 366 height 21
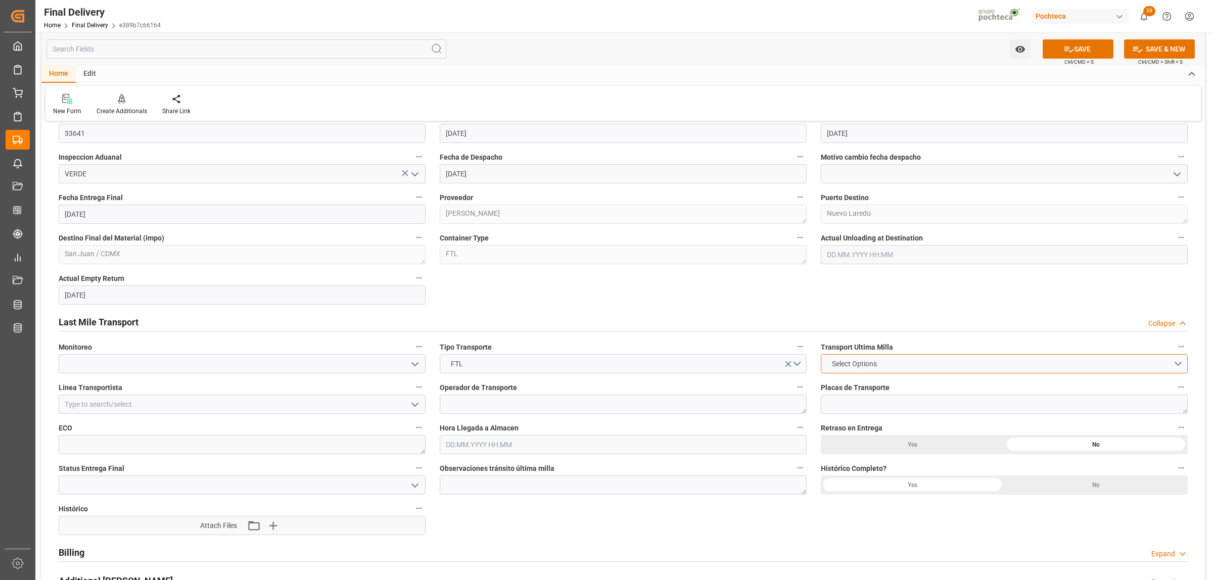
click at [1176, 366] on button "Select Options" at bounding box center [1004, 363] width 367 height 19
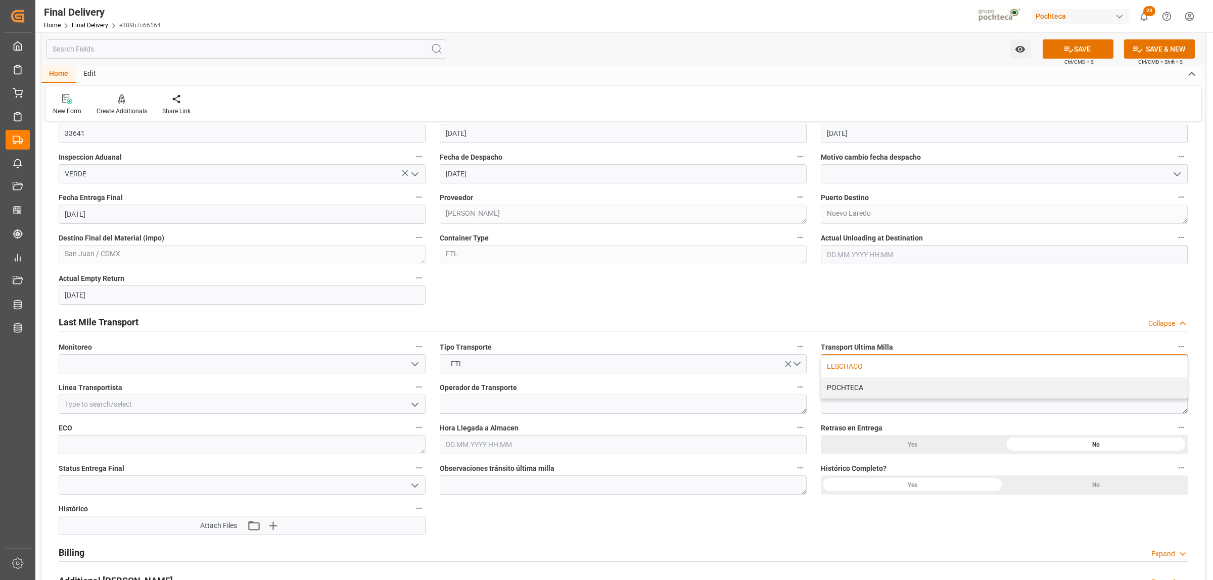
click at [846, 371] on div "LESCHACO" at bounding box center [1004, 366] width 366 height 21
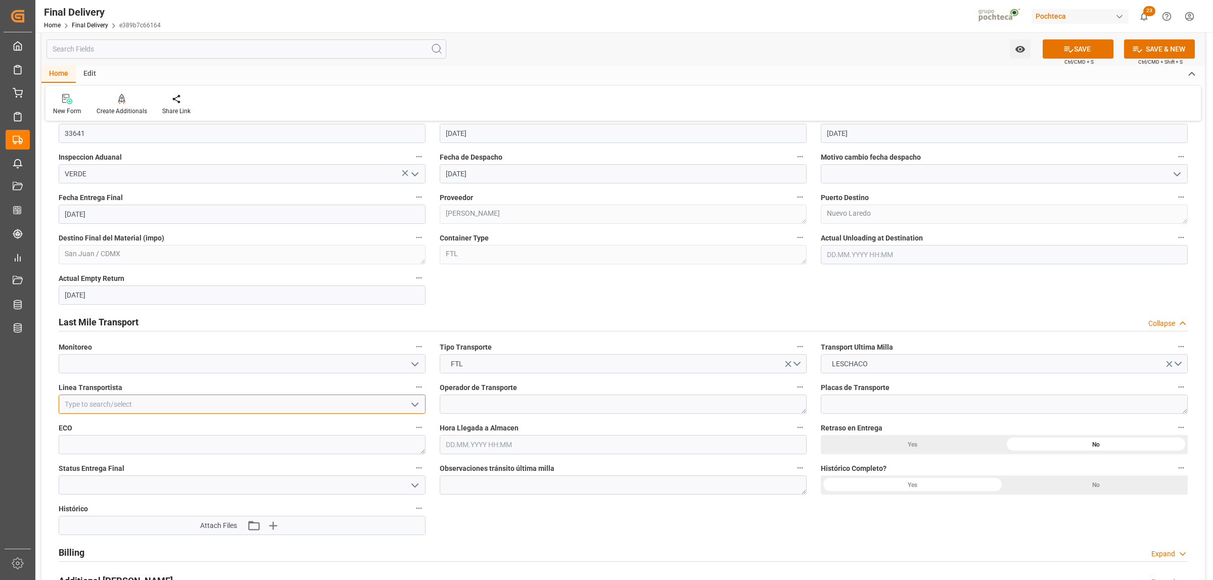
click at [183, 399] on input at bounding box center [242, 404] width 367 height 19
click at [171, 425] on div "FEMA" at bounding box center [242, 427] width 366 height 23
type input "FEMA"
click at [273, 524] on icon "button" at bounding box center [273, 526] width 10 height 10
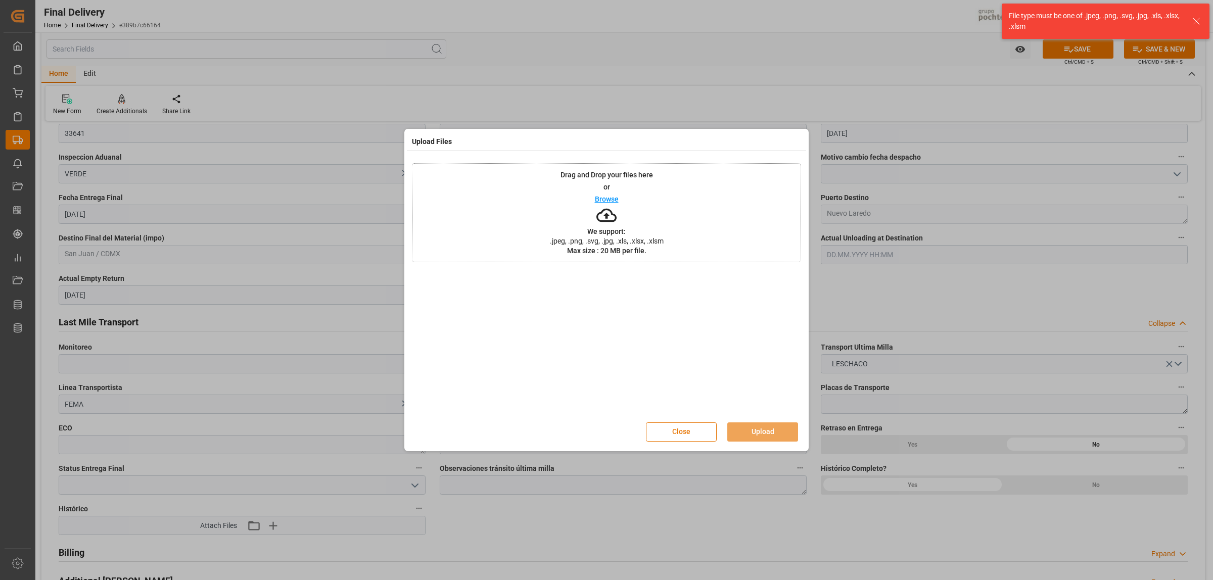
click at [683, 434] on button "Close" at bounding box center [681, 432] width 71 height 19
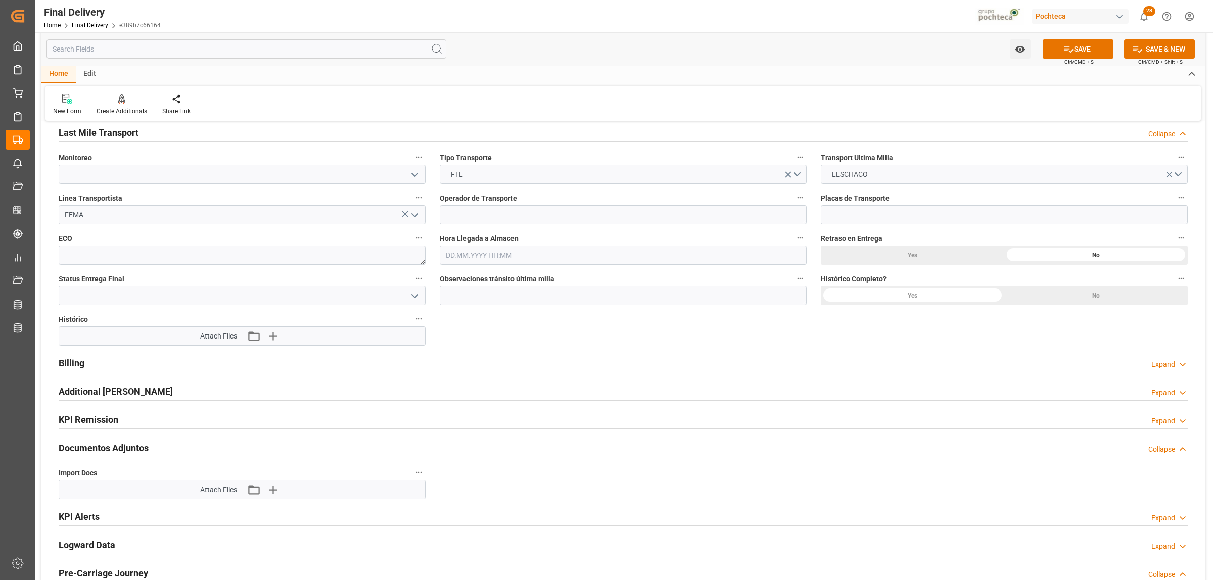
scroll to position [885, 0]
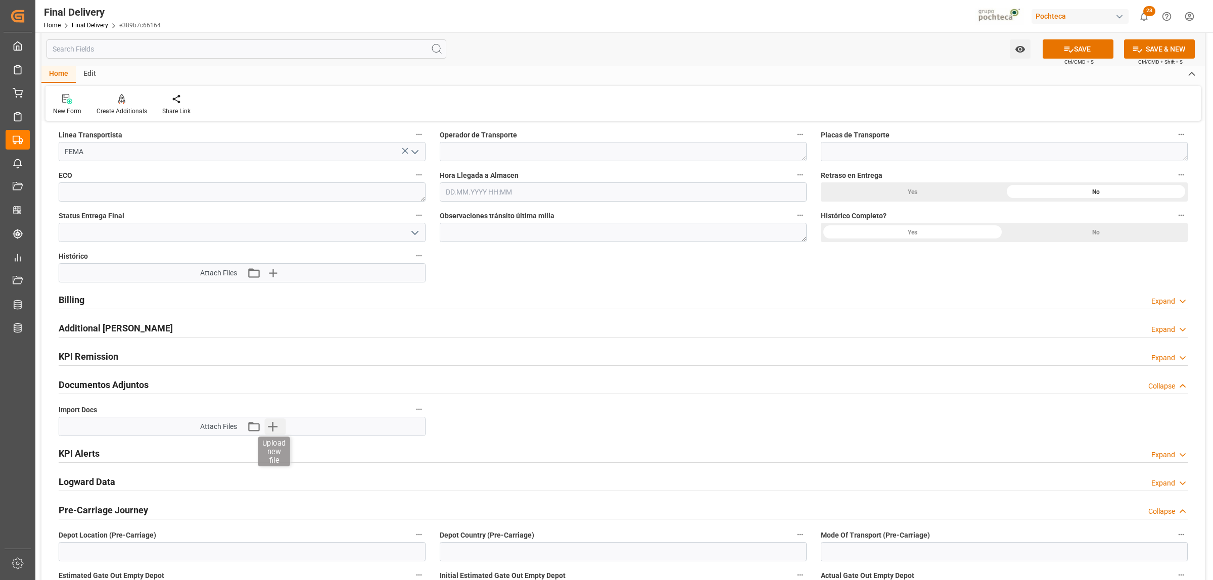
click at [271, 425] on icon "button" at bounding box center [273, 427] width 16 height 16
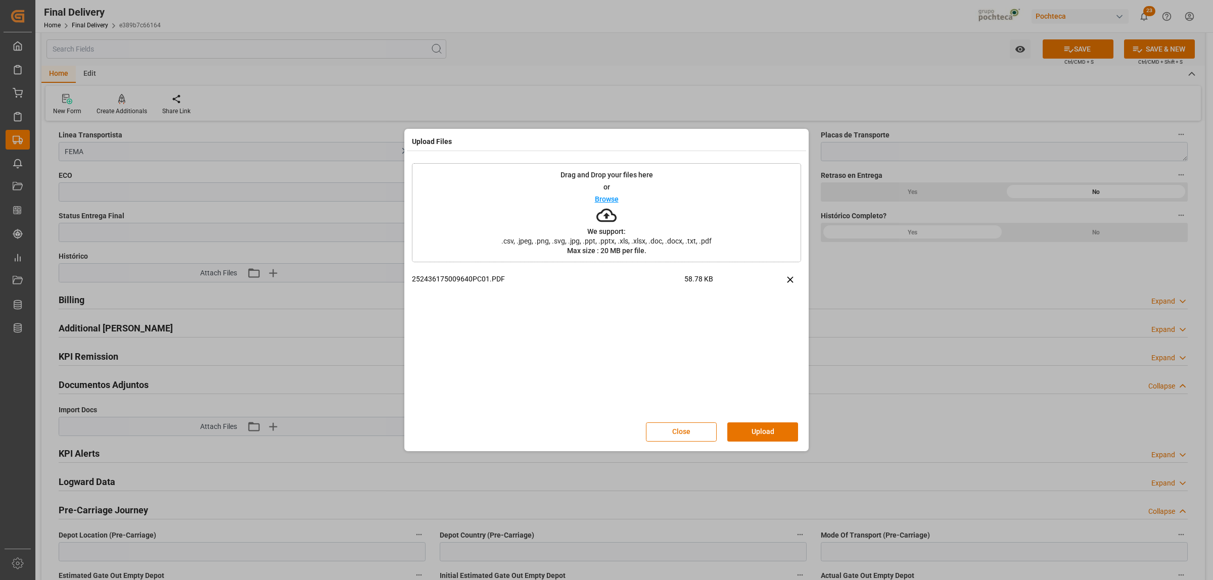
click at [774, 434] on button "Upload" at bounding box center [762, 432] width 71 height 19
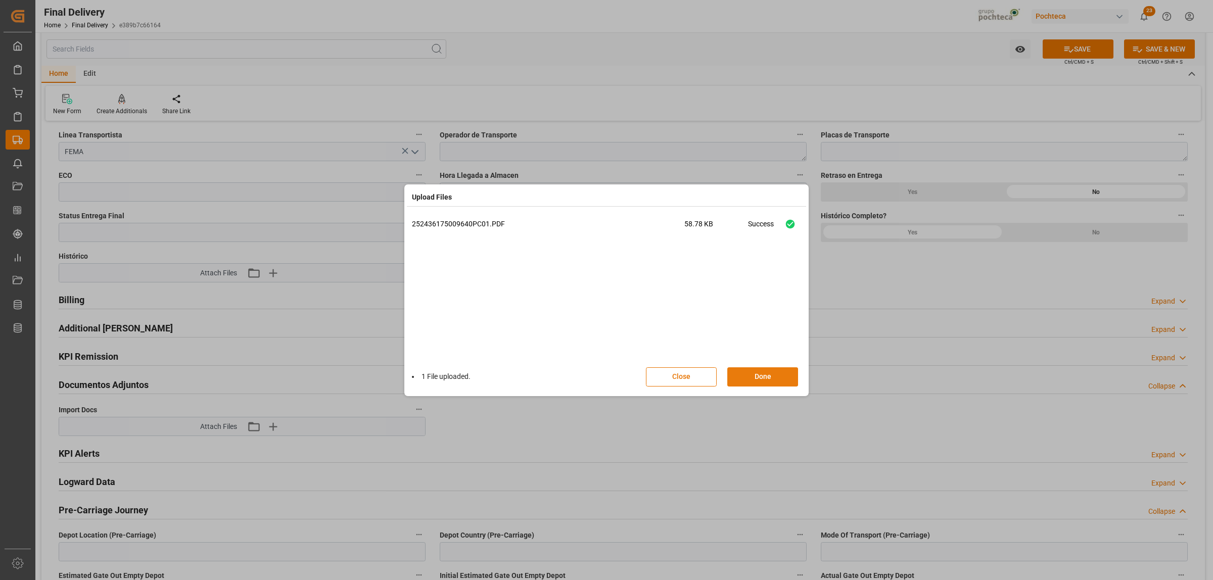
click at [766, 380] on button "Done" at bounding box center [762, 376] width 71 height 19
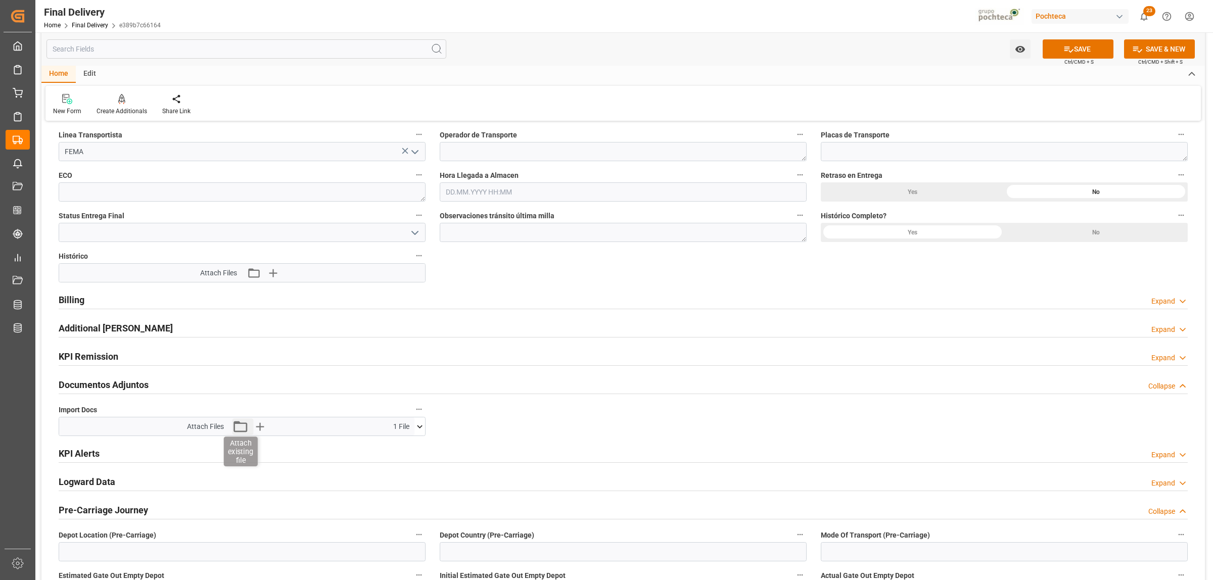
click at [239, 429] on icon "button" at bounding box center [240, 427] width 16 height 16
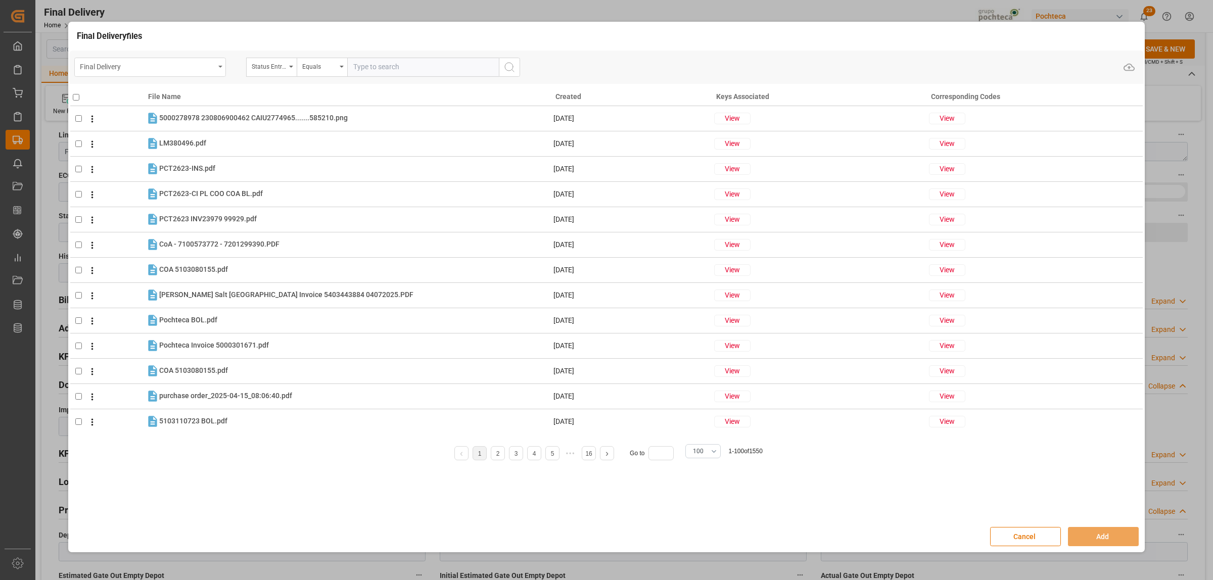
click at [220, 69] on div "Final Delivery" at bounding box center [150, 67] width 152 height 19
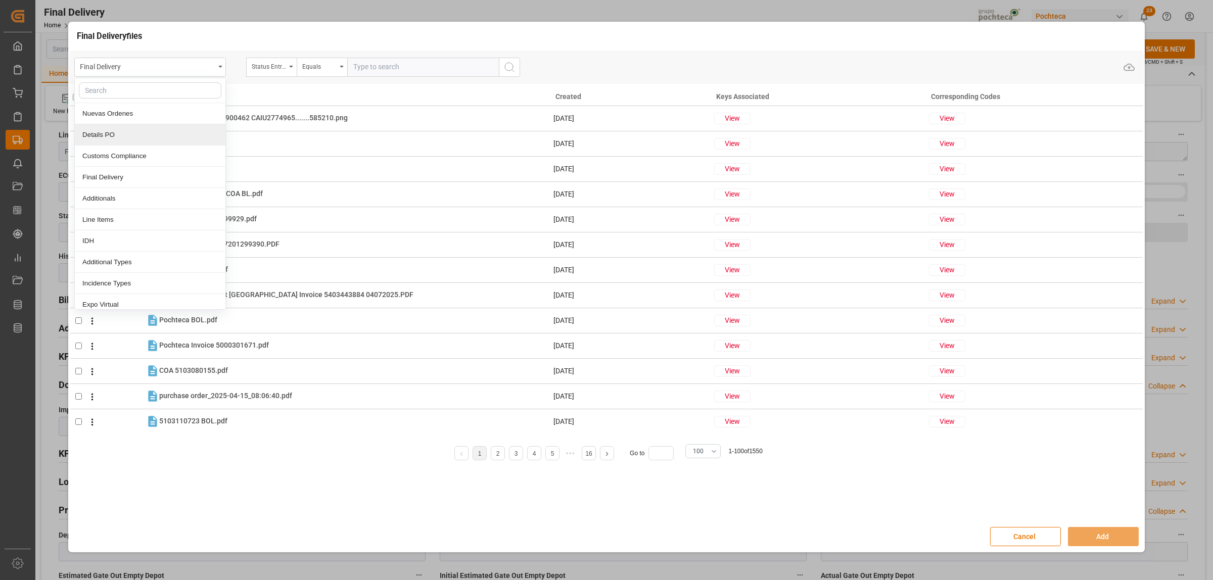
click at [110, 134] on div "Details PO" at bounding box center [150, 134] width 151 height 21
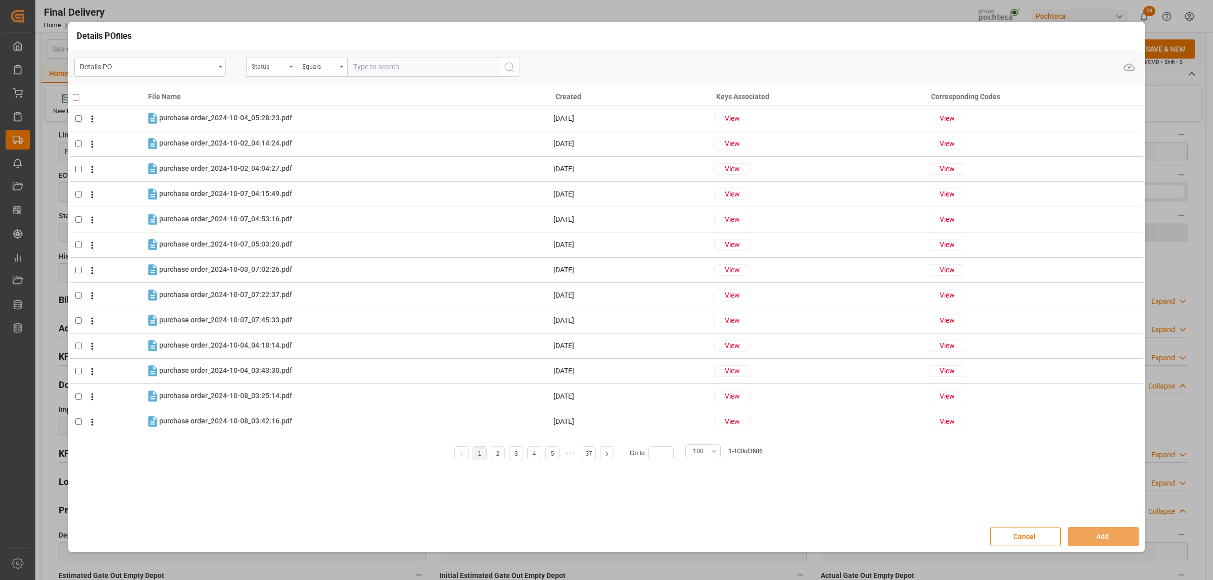
click at [289, 69] on div "Status" at bounding box center [271, 67] width 51 height 19
type input "ORDE"
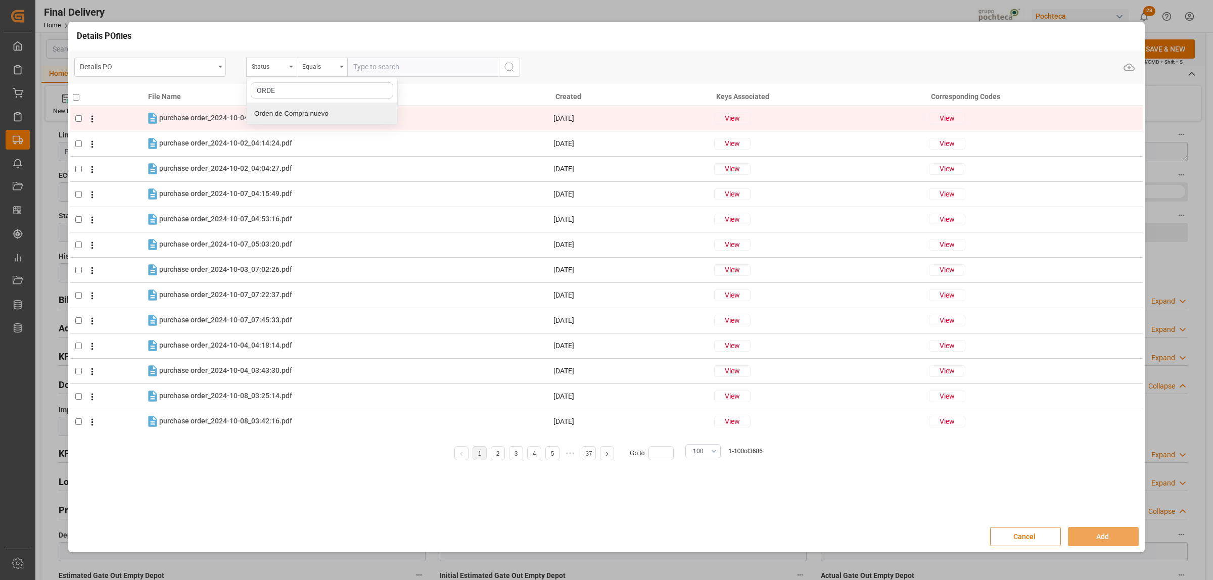
click at [312, 112] on div "Orden de Compra nuevo" at bounding box center [322, 113] width 151 height 21
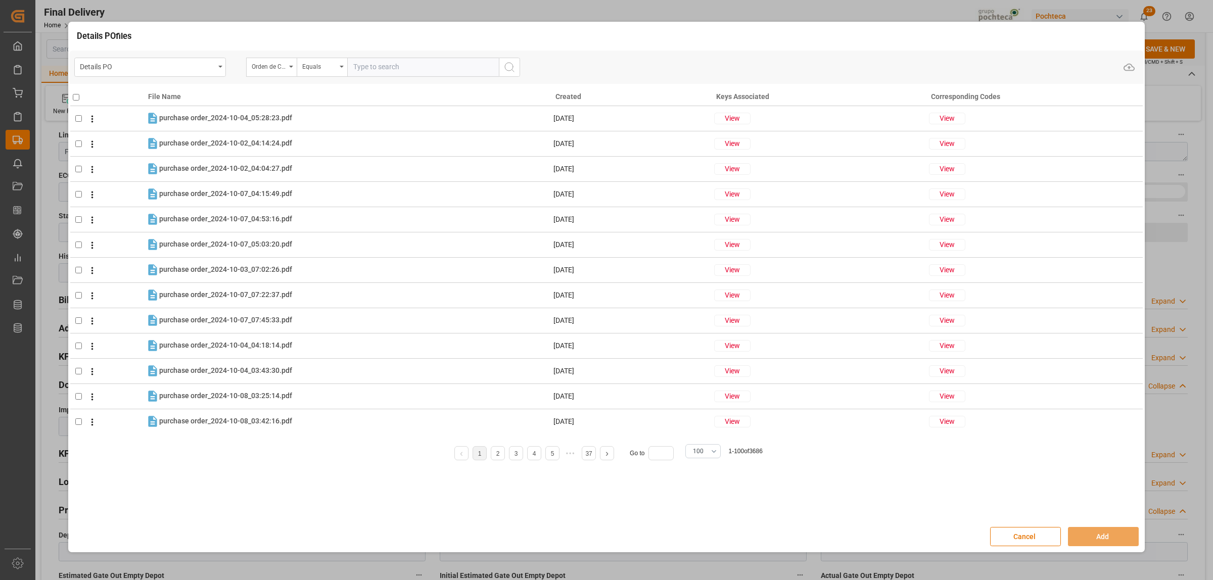
click at [360, 71] on input "text" at bounding box center [423, 67] width 152 height 19
paste input "5000306784"
type input "5000306784"
click at [512, 69] on line "search button" at bounding box center [513, 70] width 2 height 2
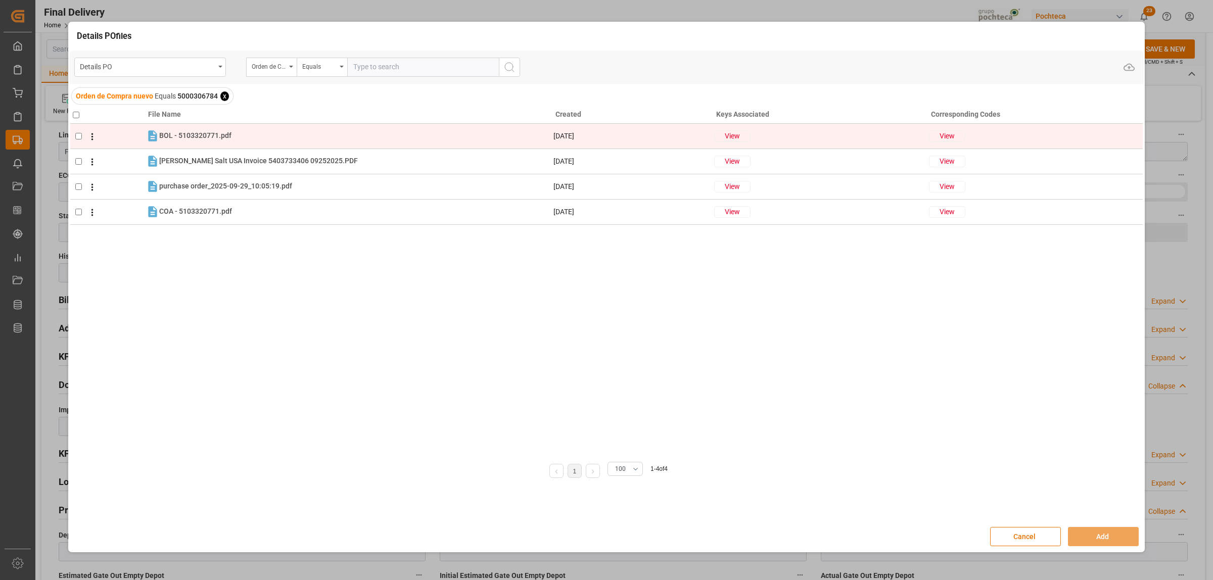
click at [82, 137] on span at bounding box center [90, 136] width 16 height 12
checkbox input "true"
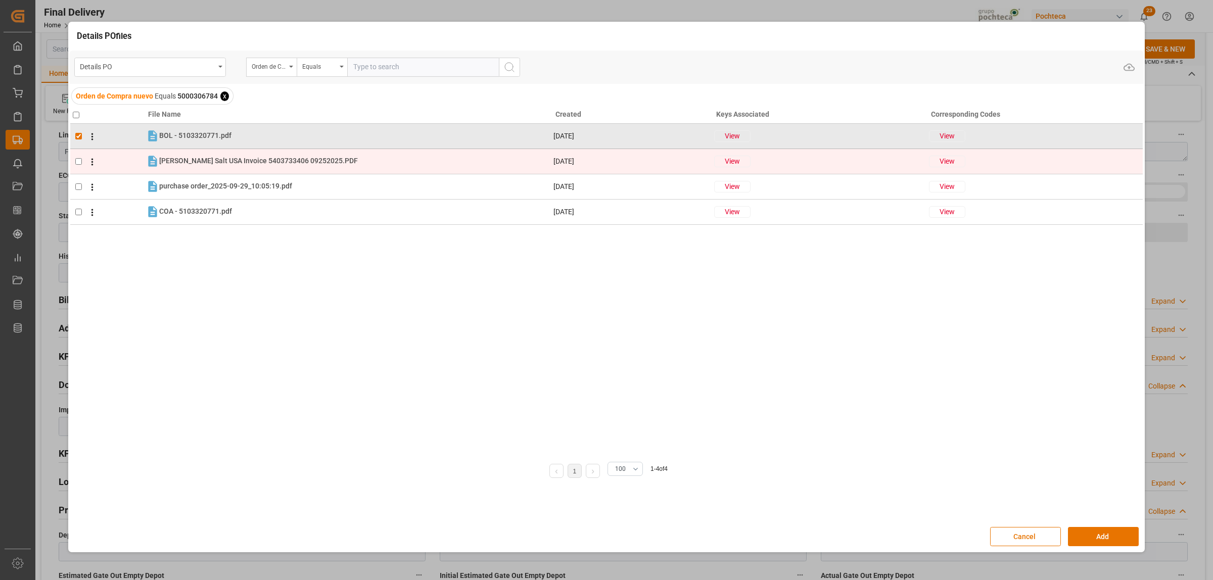
click at [85, 157] on span at bounding box center [90, 161] width 16 height 12
checkbox input "true"
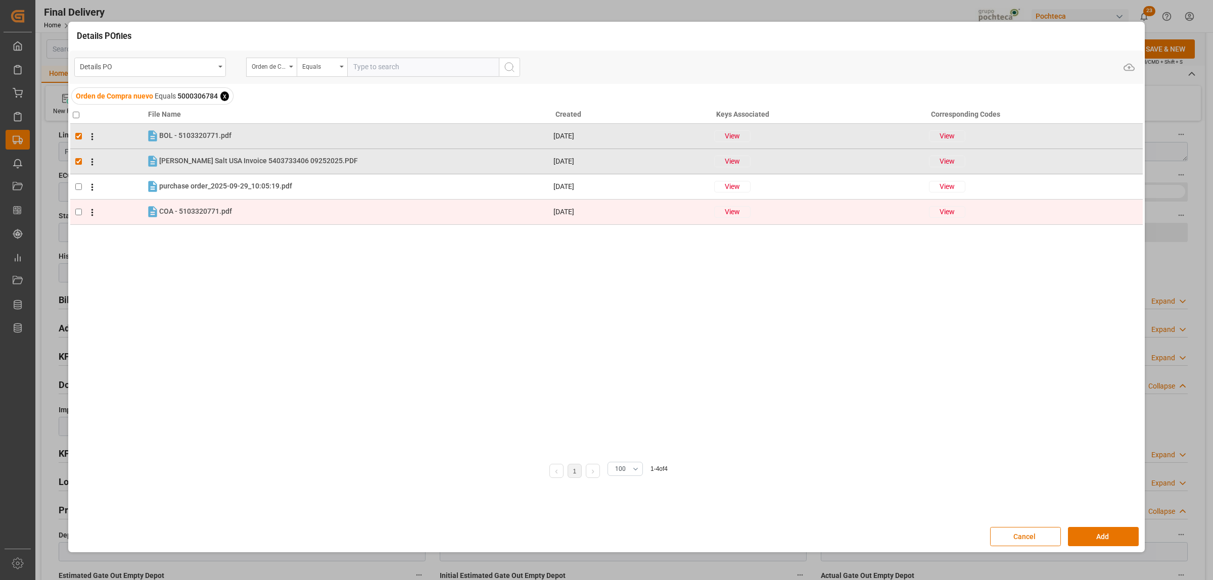
click at [84, 208] on span at bounding box center [90, 212] width 16 height 12
checkbox input "true"
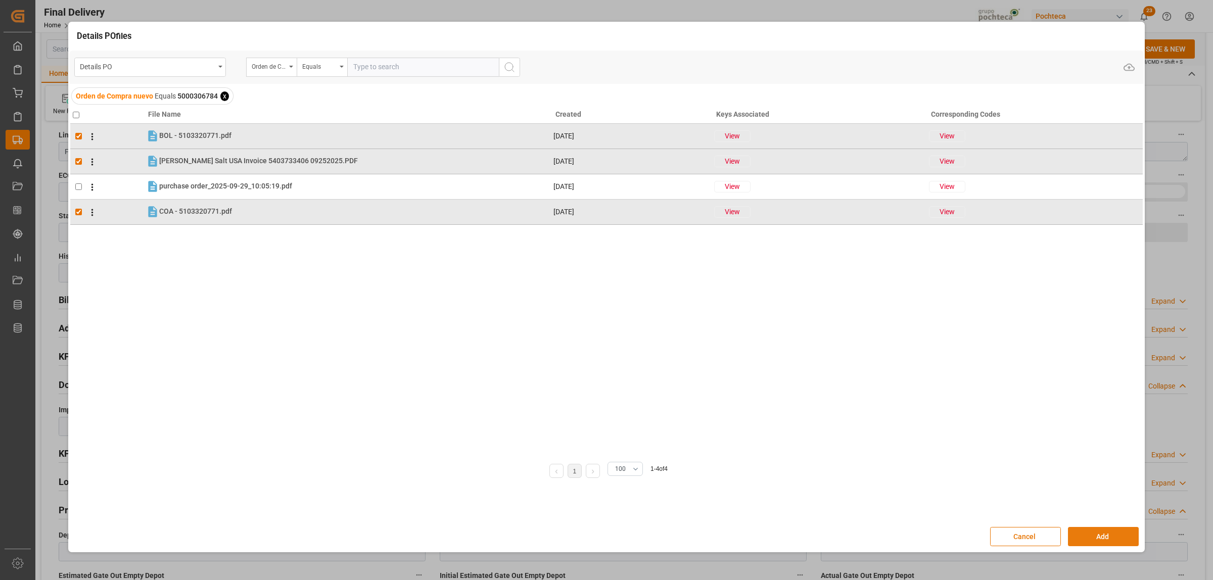
click at [1118, 539] on button "Add" at bounding box center [1103, 536] width 71 height 19
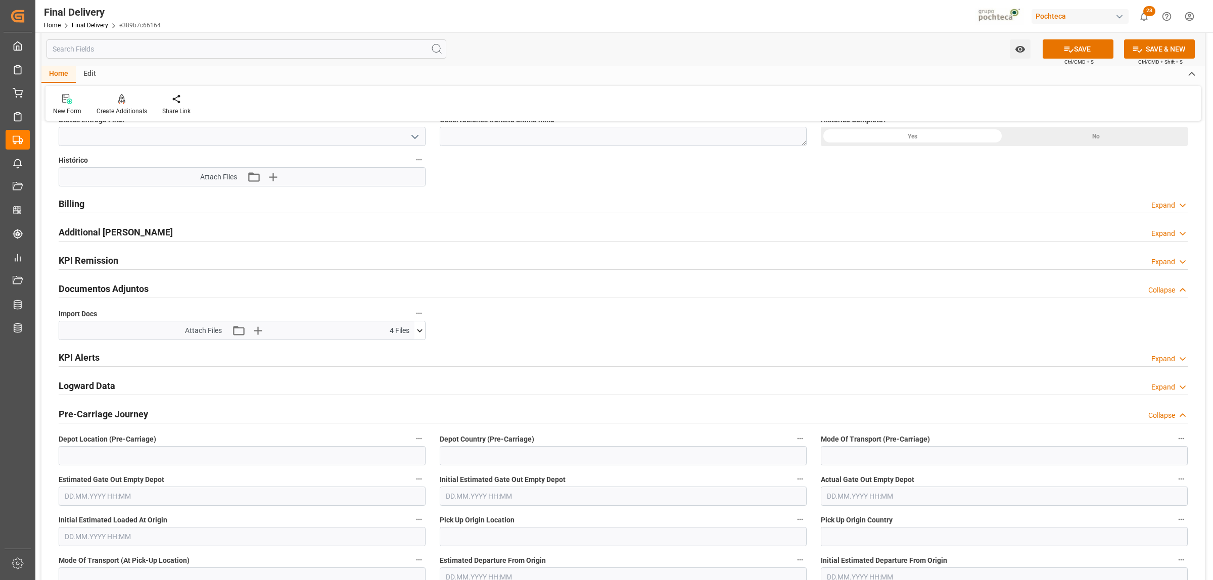
scroll to position [1011, 0]
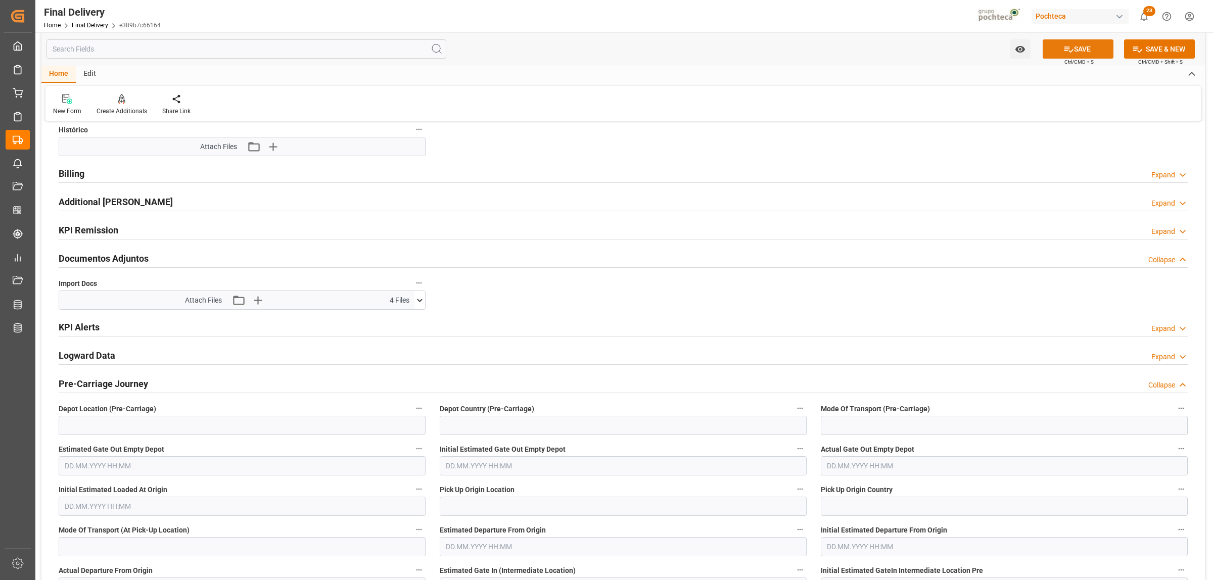
click at [1087, 51] on button "SAVE" at bounding box center [1078, 48] width 71 height 19
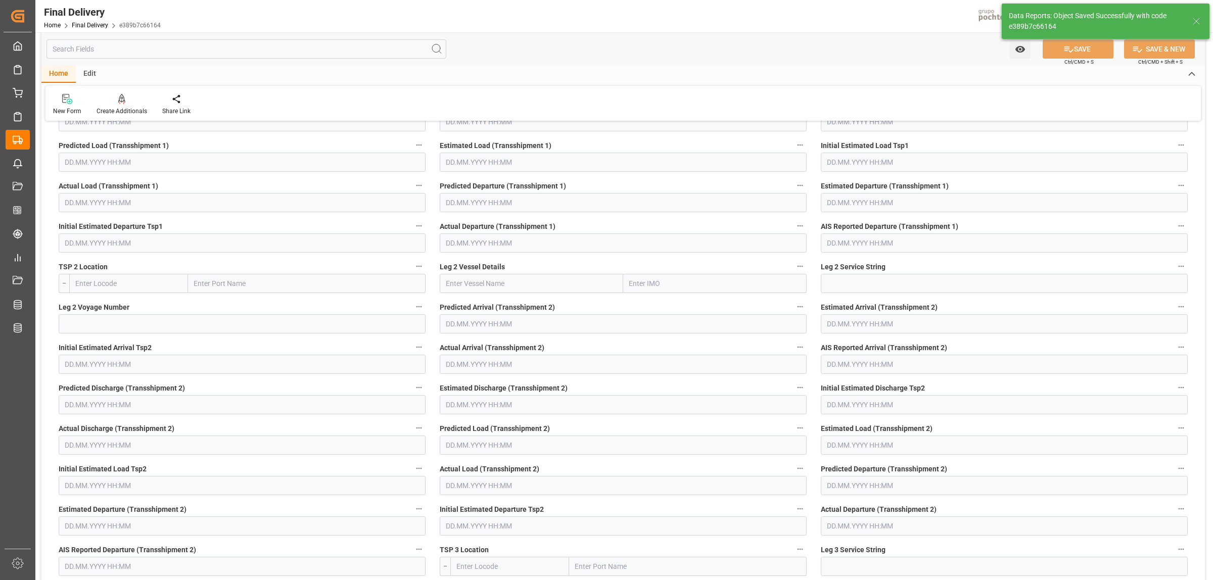
scroll to position [71, 0]
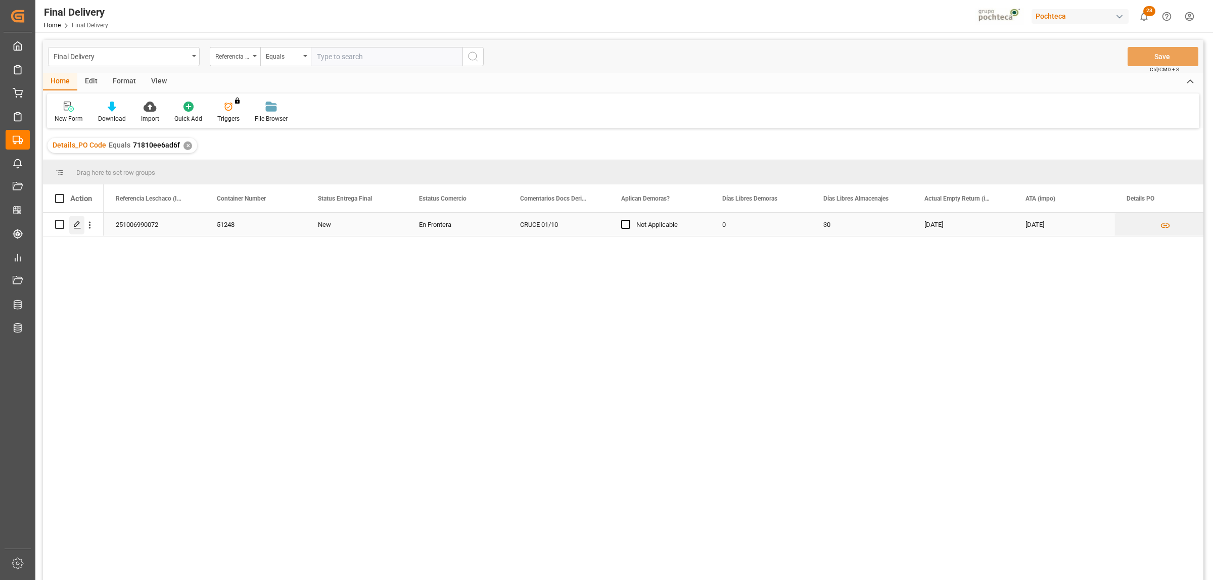
click at [79, 227] on icon "Press SPACE to select this row." at bounding box center [77, 225] width 8 height 8
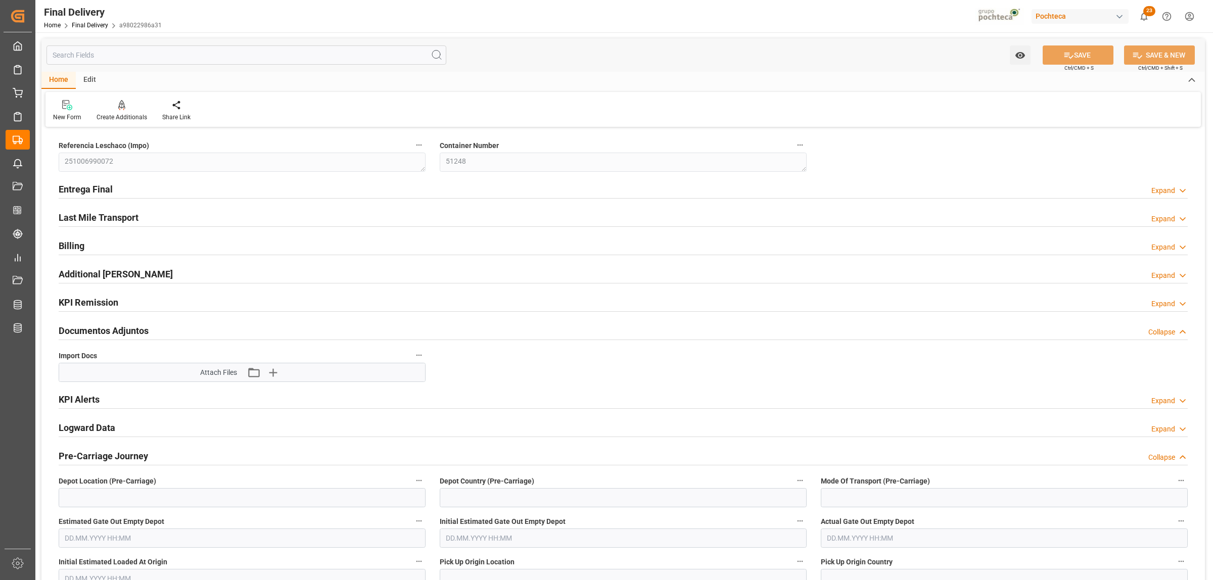
click at [113, 191] on div "Entrega Final Expand" at bounding box center [623, 188] width 1129 height 19
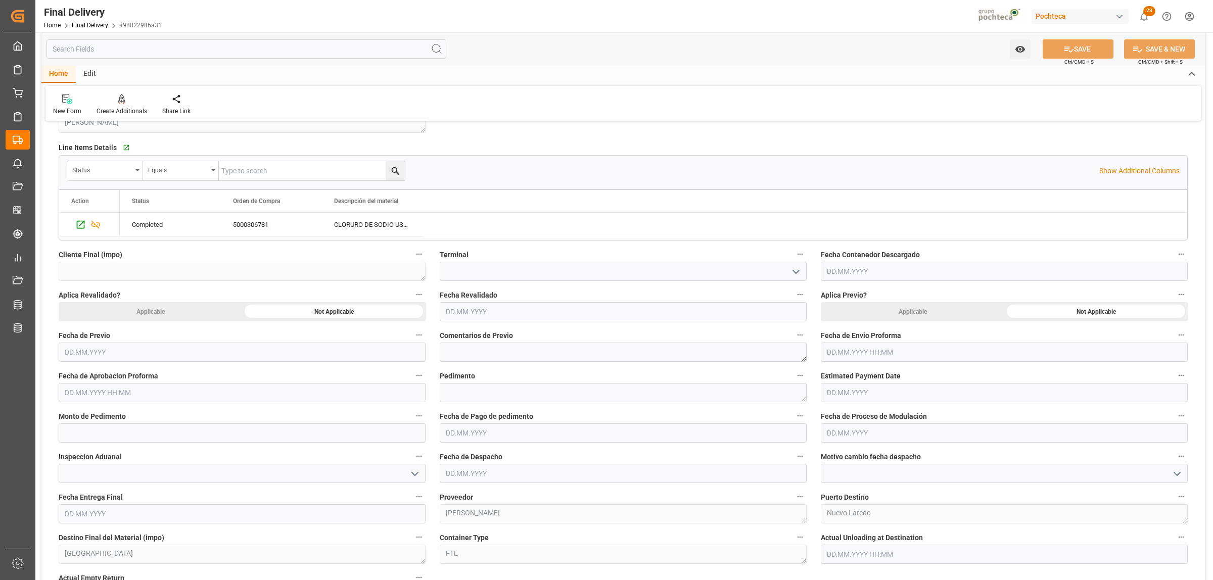
scroll to position [379, 0]
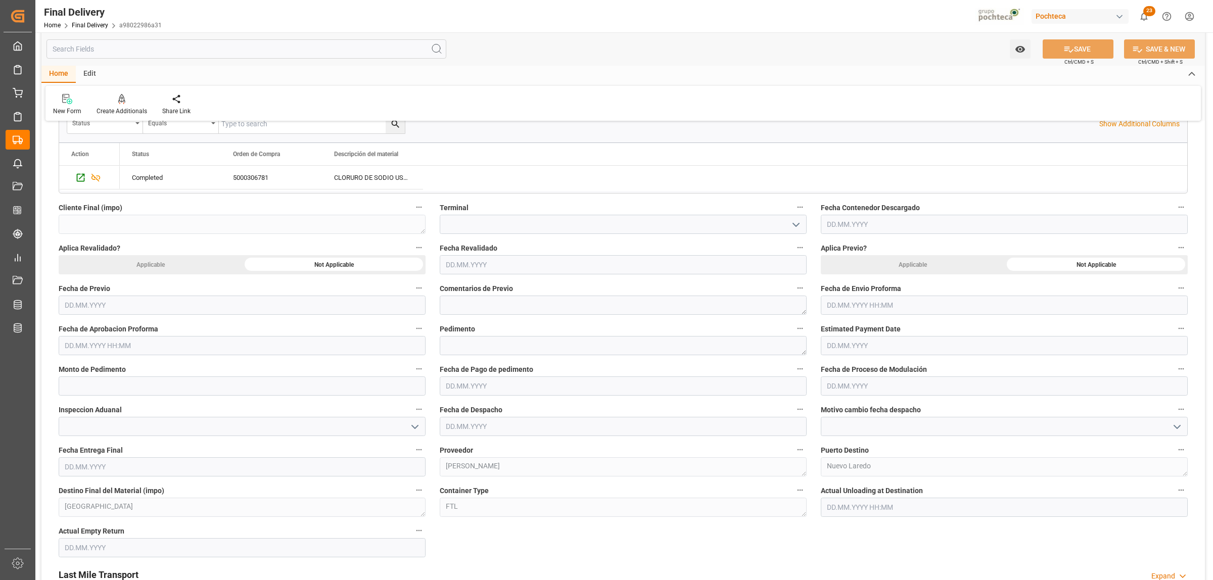
click at [858, 305] on input "text" at bounding box center [1004, 305] width 367 height 19
drag, startPoint x: 873, startPoint y: 365, endPoint x: 835, endPoint y: 377, distance: 39.7
click at [873, 365] on span "1" at bounding box center [874, 367] width 4 height 7
type input "[DATE] 00:00"
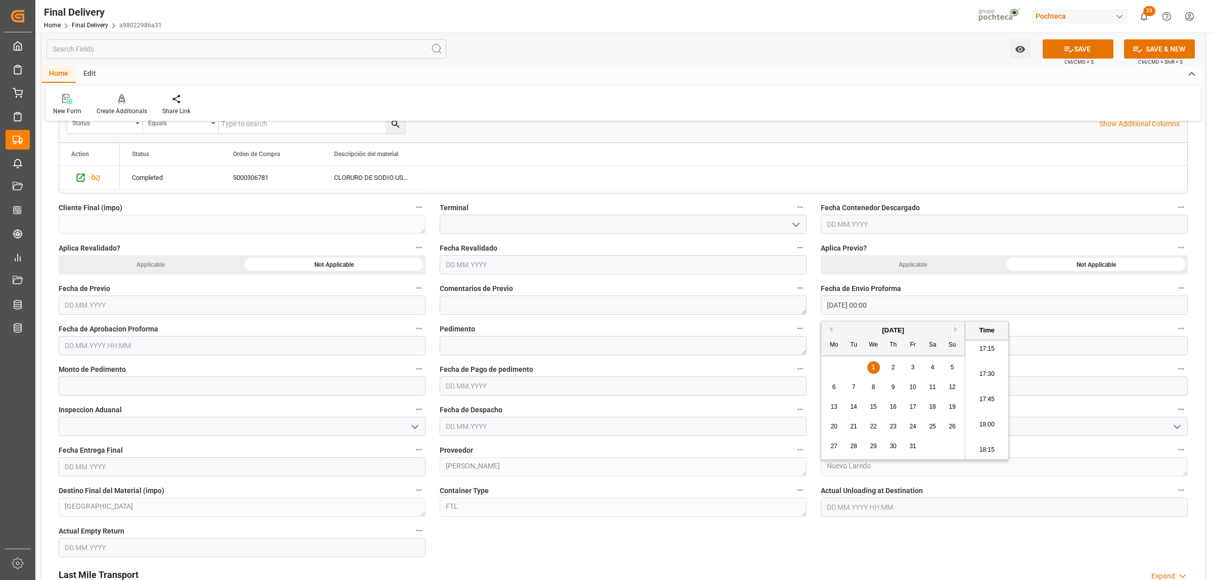
click at [259, 349] on input "text" at bounding box center [242, 345] width 367 height 19
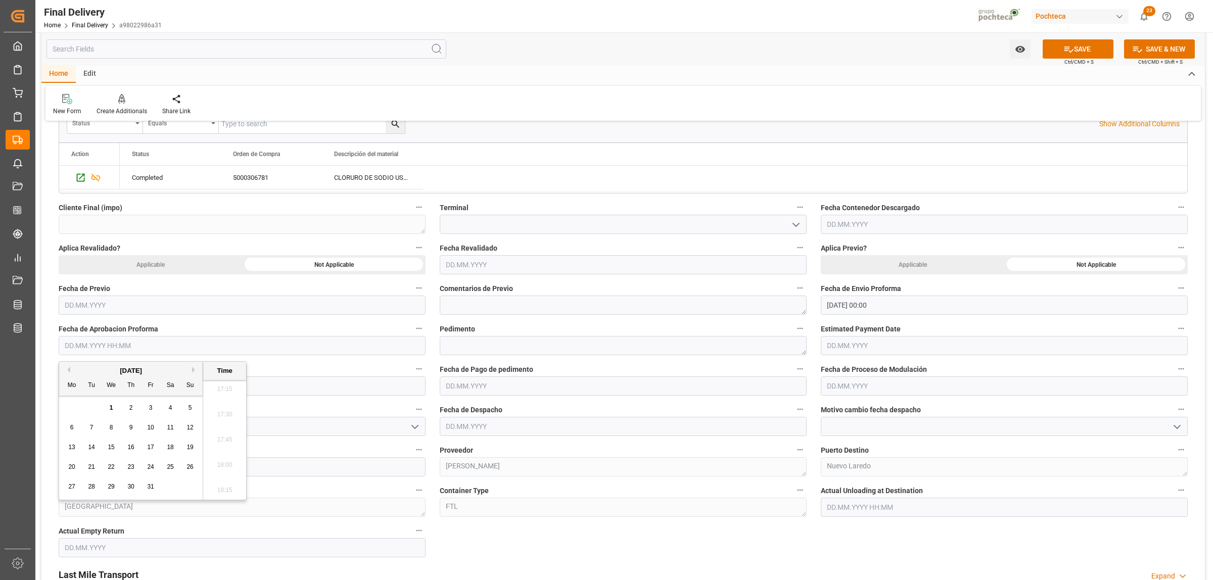
click at [113, 407] on div "1" at bounding box center [111, 408] width 13 height 12
type input "[DATE] 00:00"
click at [465, 344] on textarea at bounding box center [623, 345] width 367 height 19
paste textarea "25 24 3617 5009703"
type textarea "25 24 3617 5009703"
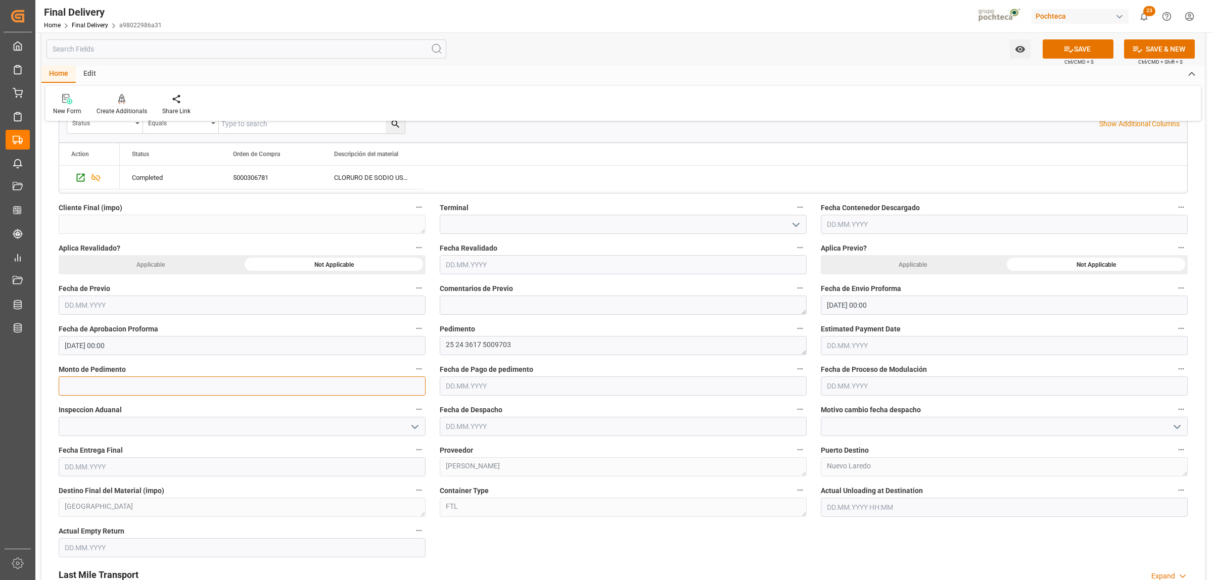
click at [67, 383] on input "text" at bounding box center [242, 386] width 367 height 19
paste input "33583"
type input "33583"
click at [557, 385] on input "text" at bounding box center [623, 386] width 367 height 19
click at [494, 447] on span "1" at bounding box center [493, 448] width 4 height 7
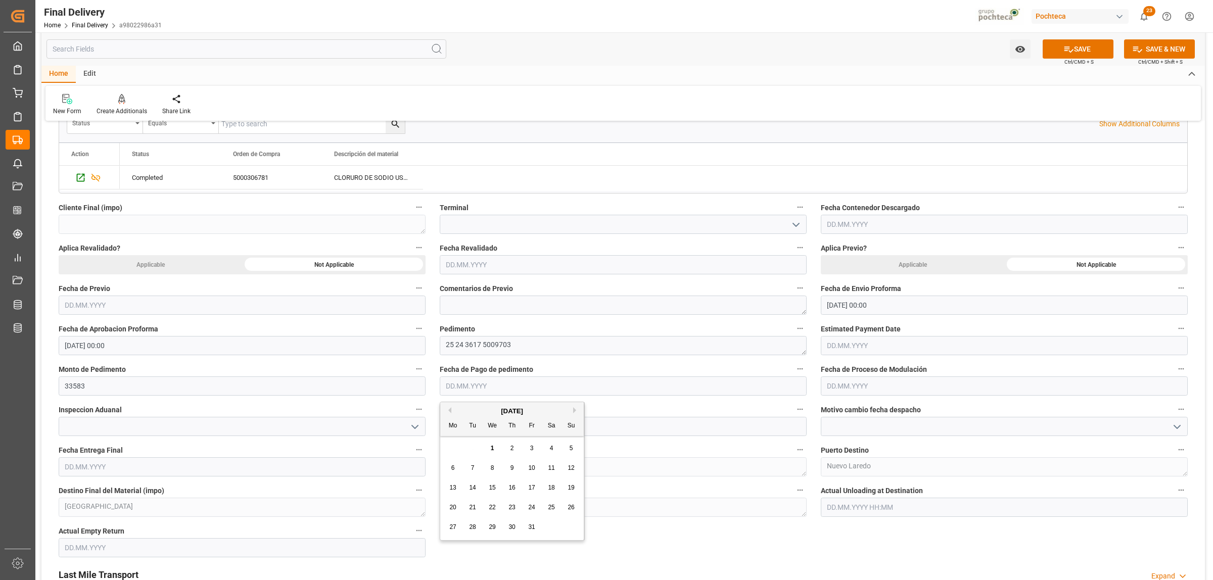
type input "[DATE]"
click at [884, 380] on input "text" at bounding box center [1004, 386] width 367 height 19
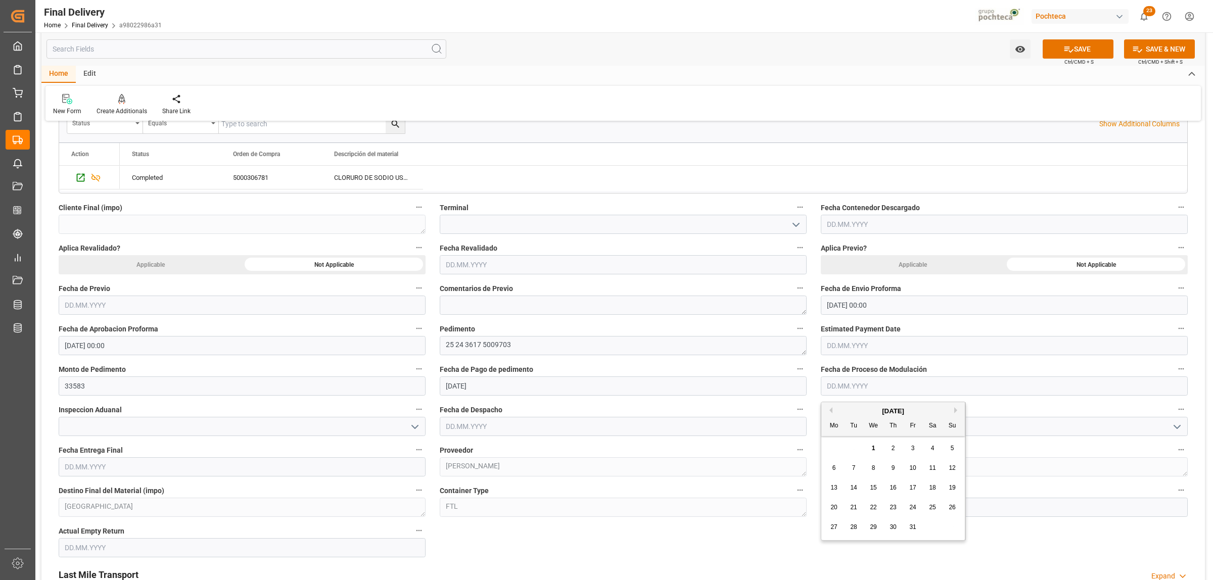
click at [872, 444] on div "1" at bounding box center [873, 449] width 13 height 12
type input "[DATE]"
click at [415, 426] on icon "open menu" at bounding box center [415, 427] width 12 height 12
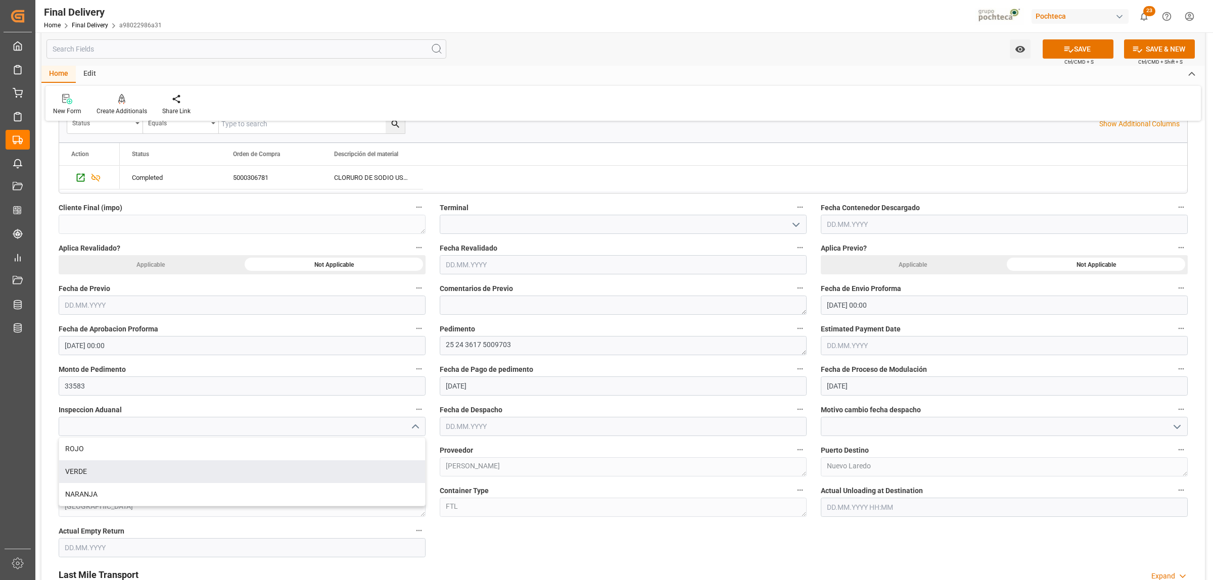
drag, startPoint x: 153, startPoint y: 468, endPoint x: 172, endPoint y: 466, distance: 19.9
click at [153, 469] on div "VERDE" at bounding box center [242, 472] width 366 height 23
type input "VERDE"
click at [150, 471] on input "text" at bounding box center [242, 466] width 367 height 19
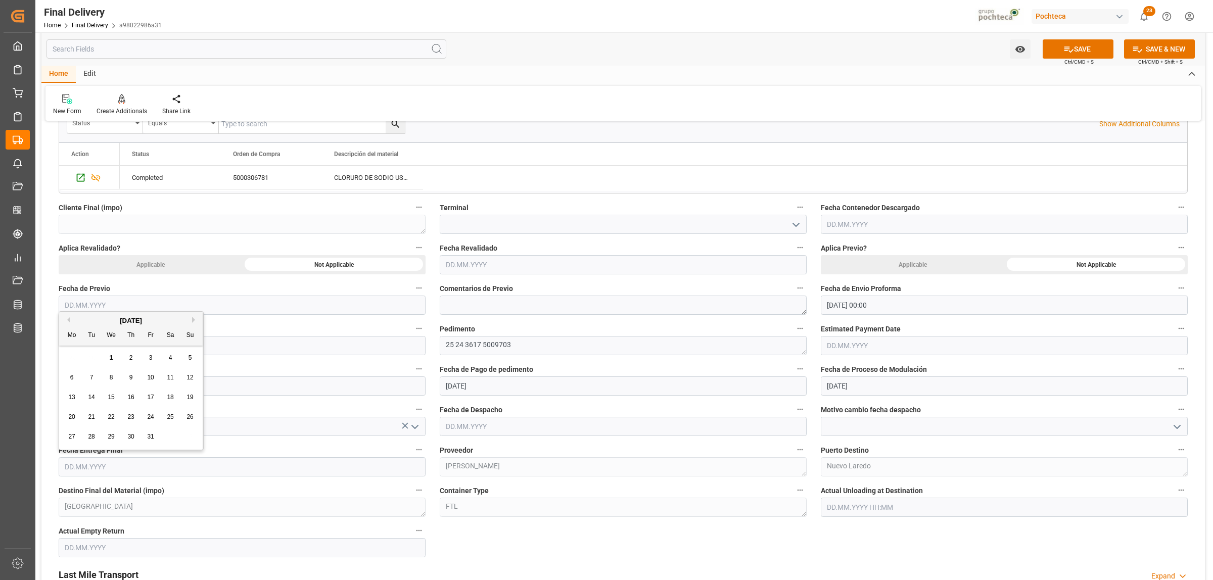
drag, startPoint x: 81, startPoint y: 358, endPoint x: 94, endPoint y: 360, distance: 12.3
click at [81, 360] on div "29 30 1 2 3 4 5" at bounding box center [131, 358] width 138 height 20
click at [149, 359] on span "3" at bounding box center [151, 357] width 4 height 7
type input "[DATE]"
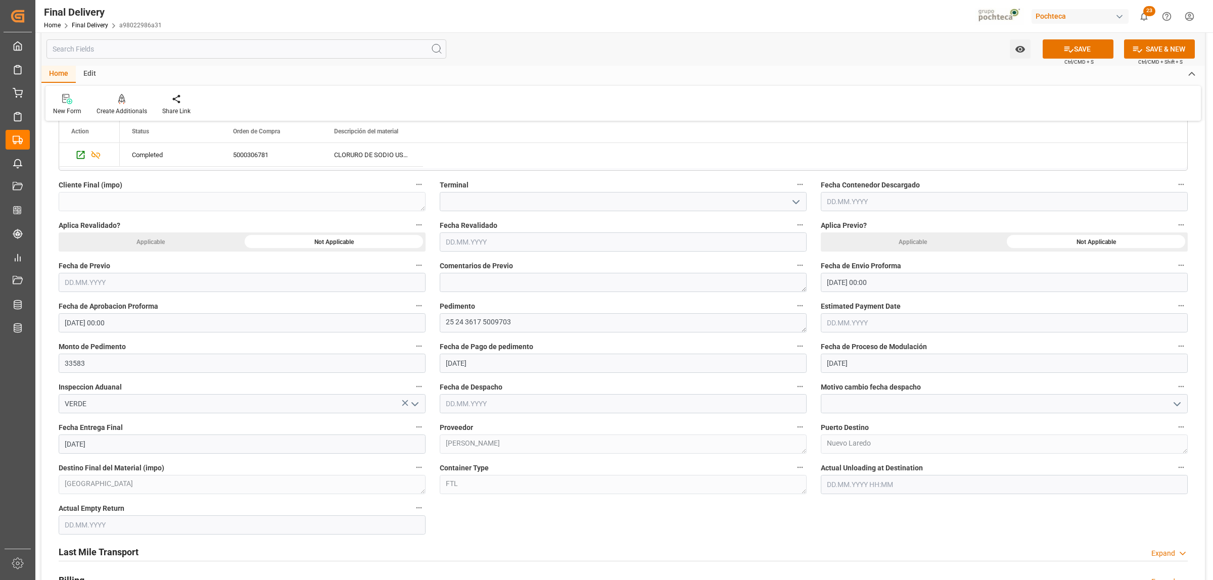
scroll to position [442, 0]
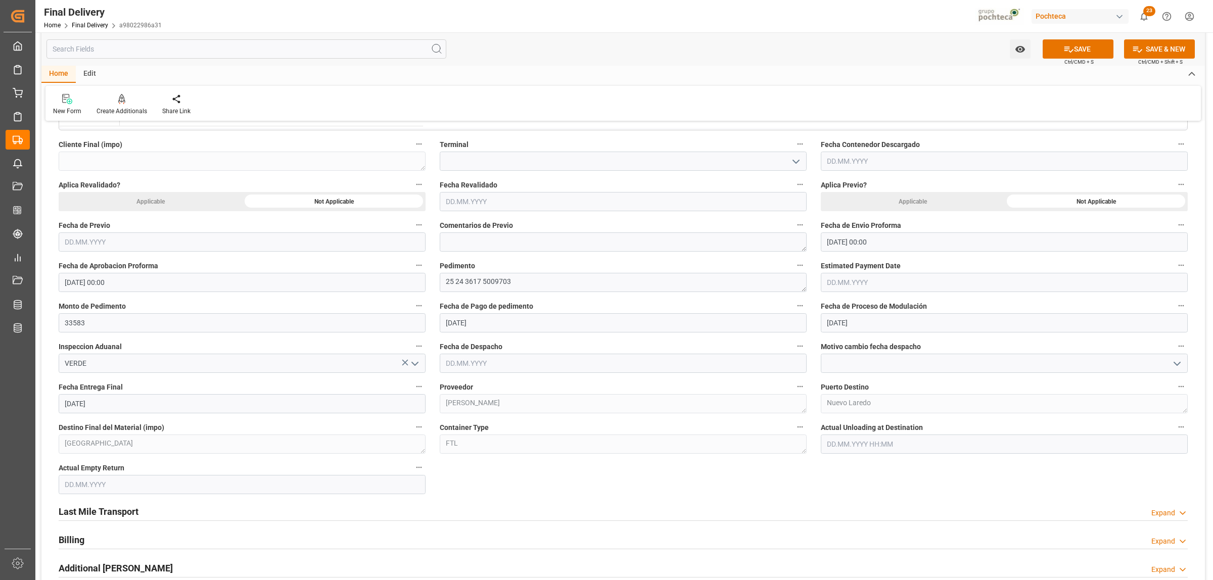
click at [145, 486] on input "text" at bounding box center [242, 484] width 367 height 19
click at [84, 380] on div "29 30 1 2 3 4 5" at bounding box center [131, 376] width 138 height 20
click at [151, 377] on span "3" at bounding box center [151, 375] width 4 height 7
type input "[DATE]"
click at [484, 363] on input "text" at bounding box center [623, 363] width 367 height 19
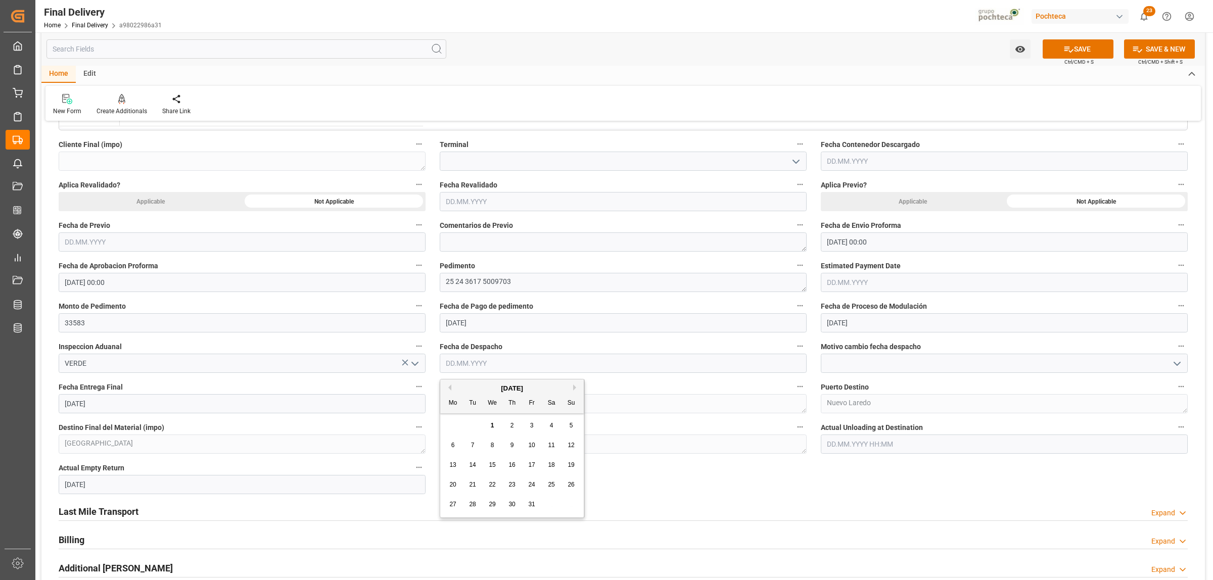
click at [493, 426] on span "1" at bounding box center [493, 425] width 4 height 7
type input "[DATE]"
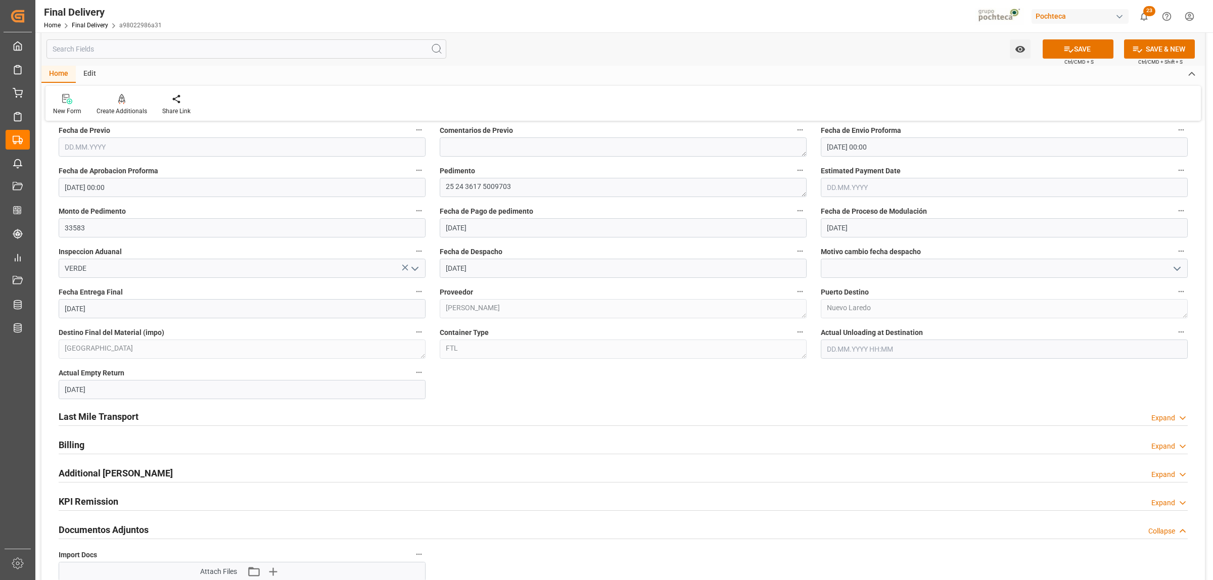
scroll to position [569, 0]
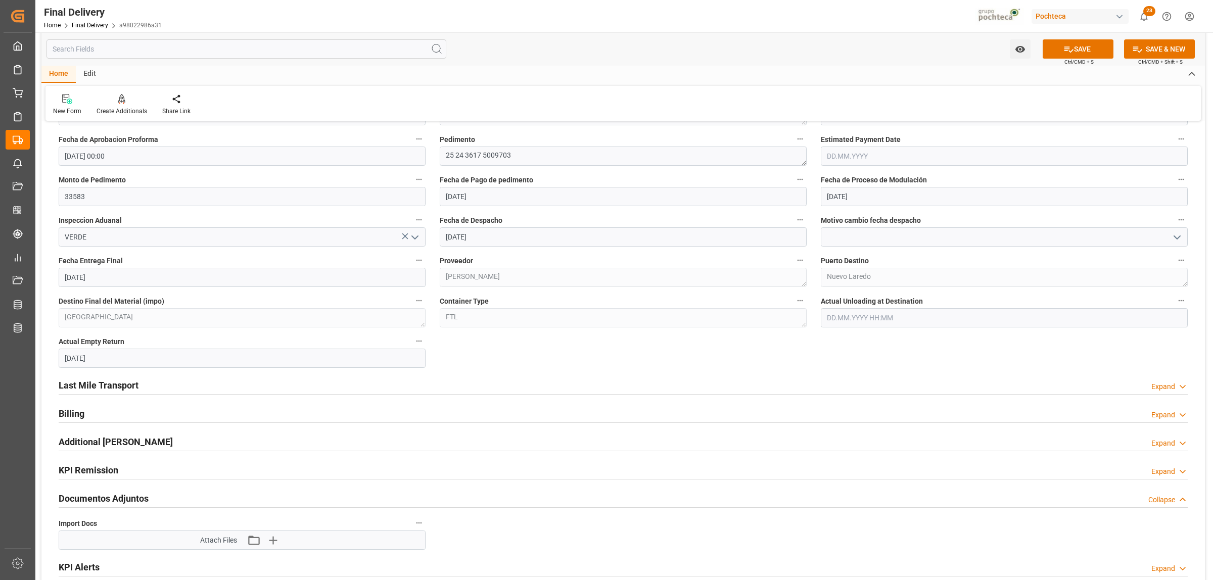
click at [96, 388] on h2 "Last Mile Transport" at bounding box center [99, 386] width 80 height 14
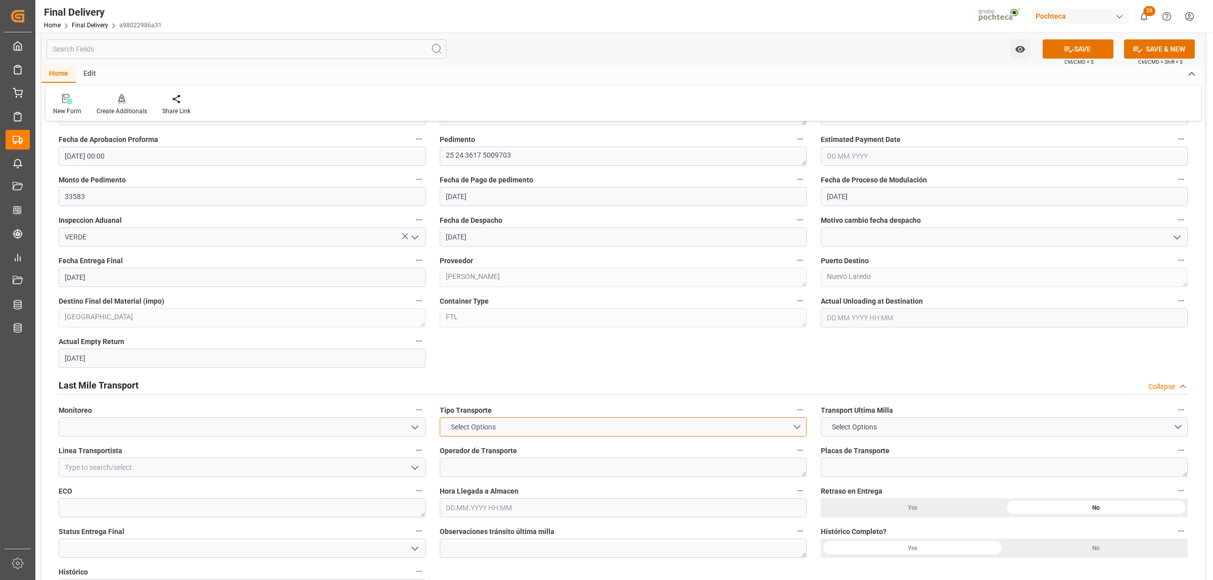
click at [791, 427] on button "Select Options" at bounding box center [623, 427] width 367 height 19
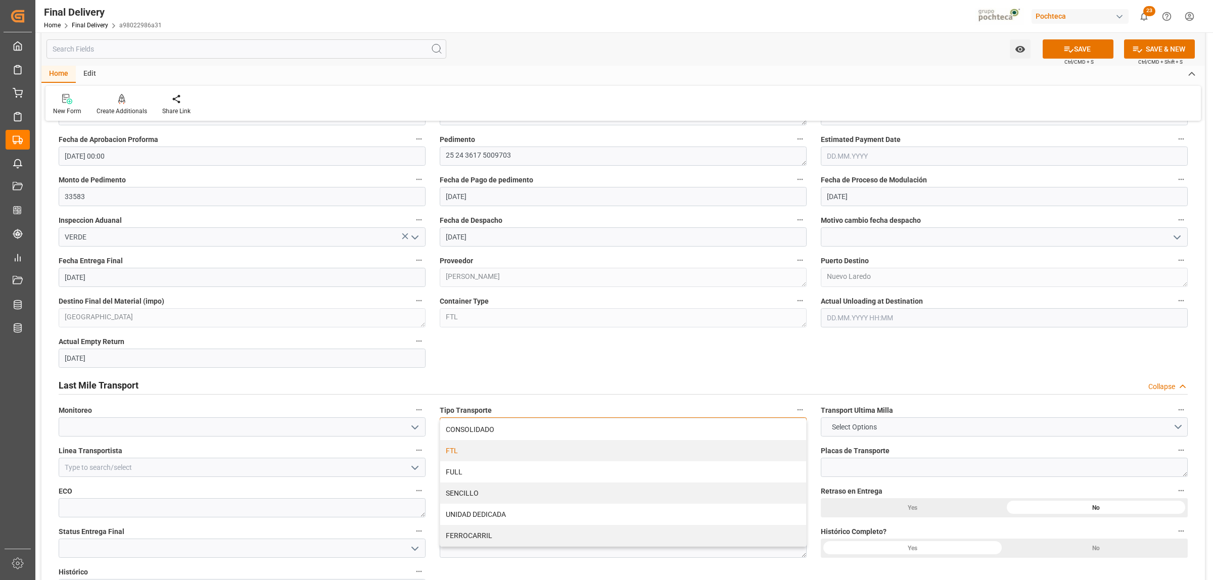
click at [502, 451] on div "FTL" at bounding box center [623, 450] width 366 height 21
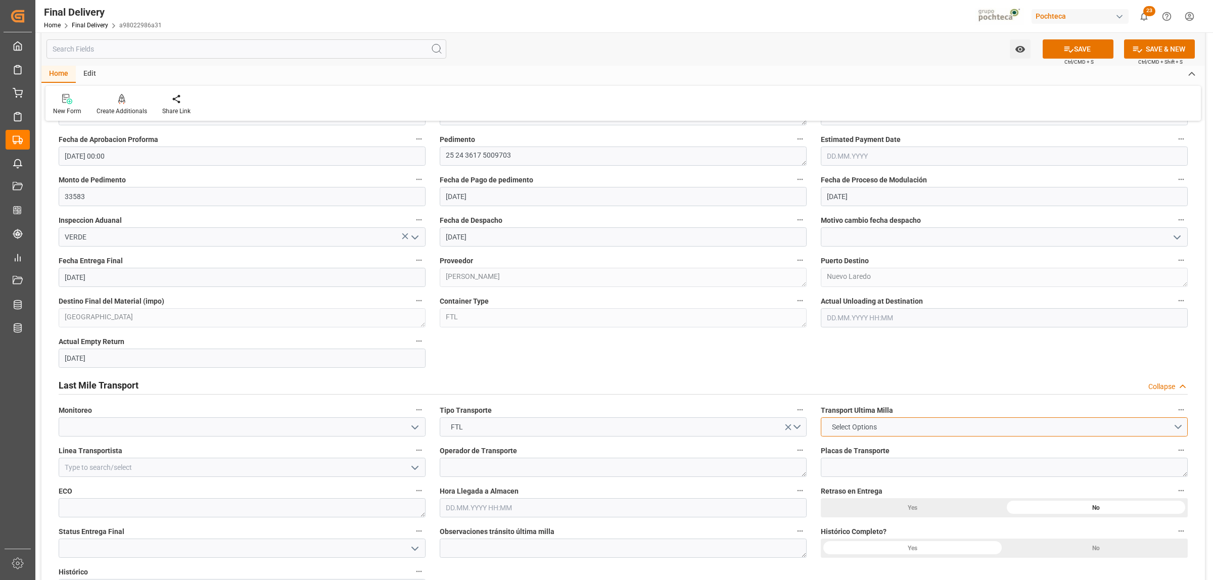
click at [1166, 430] on button "Select Options" at bounding box center [1004, 427] width 367 height 19
click at [851, 426] on div "LESCHACO" at bounding box center [1004, 429] width 366 height 21
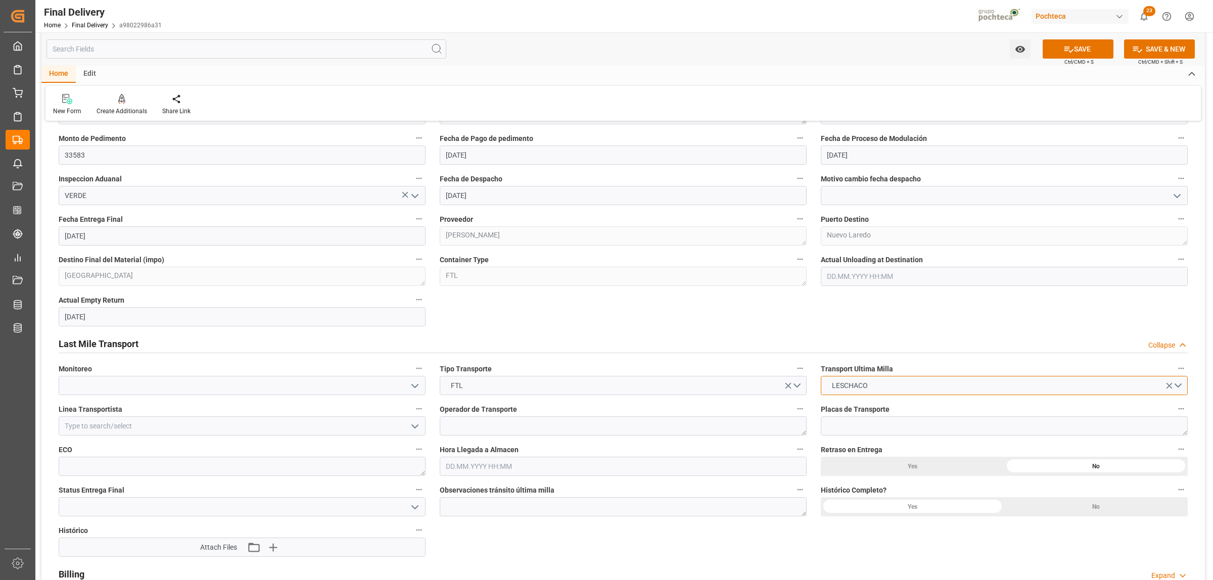
scroll to position [695, 0]
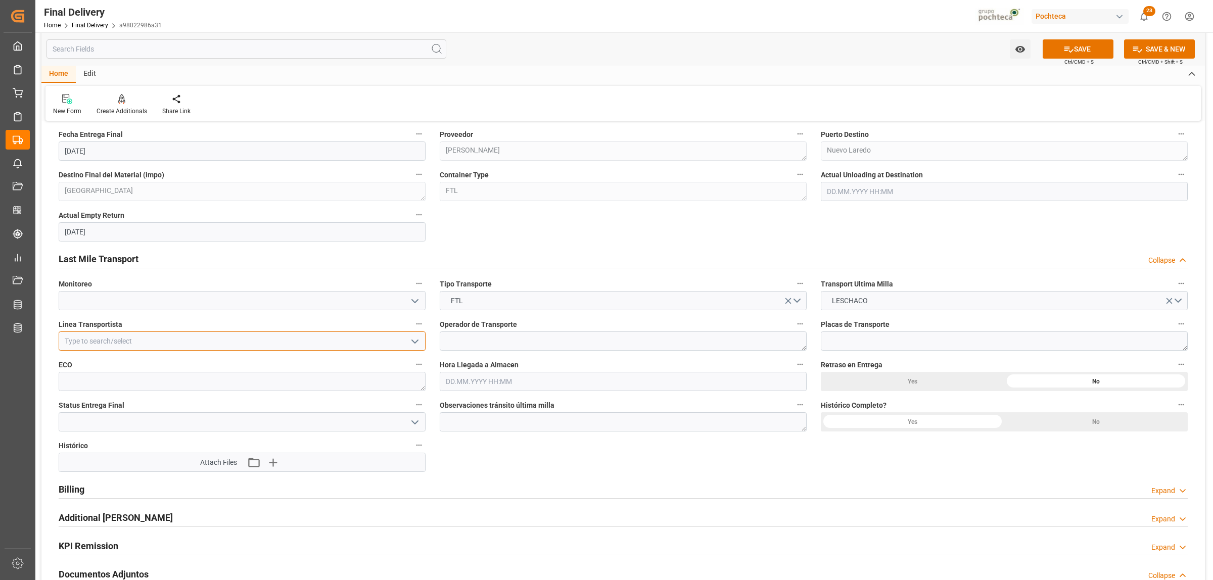
click at [102, 344] on input at bounding box center [242, 341] width 367 height 19
click at [167, 367] on div "FEMA" at bounding box center [242, 363] width 366 height 23
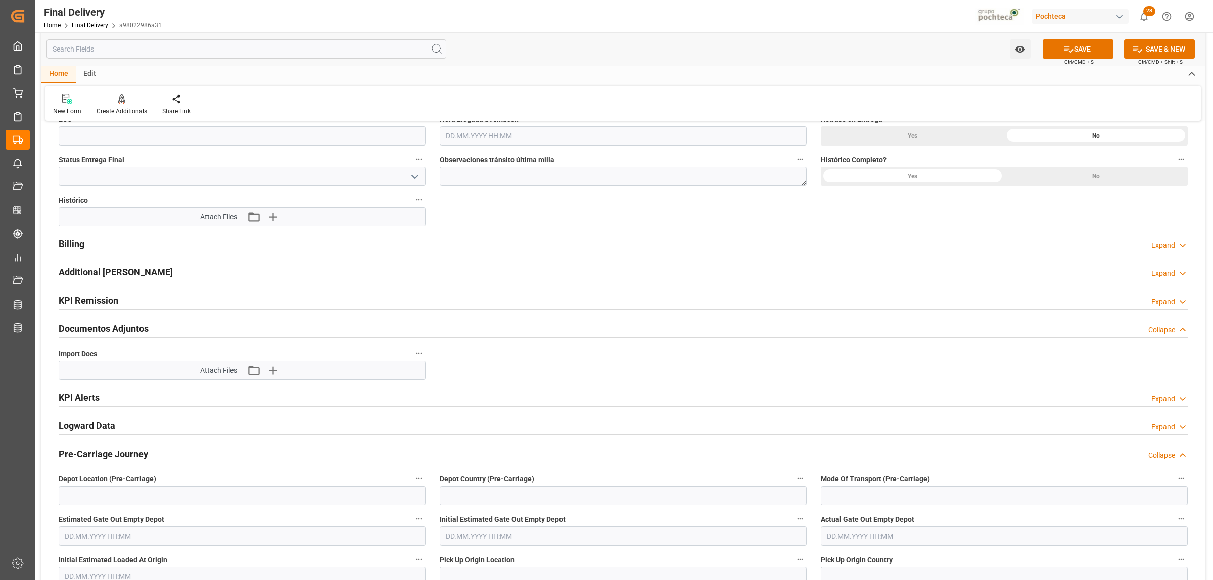
scroll to position [948, 0]
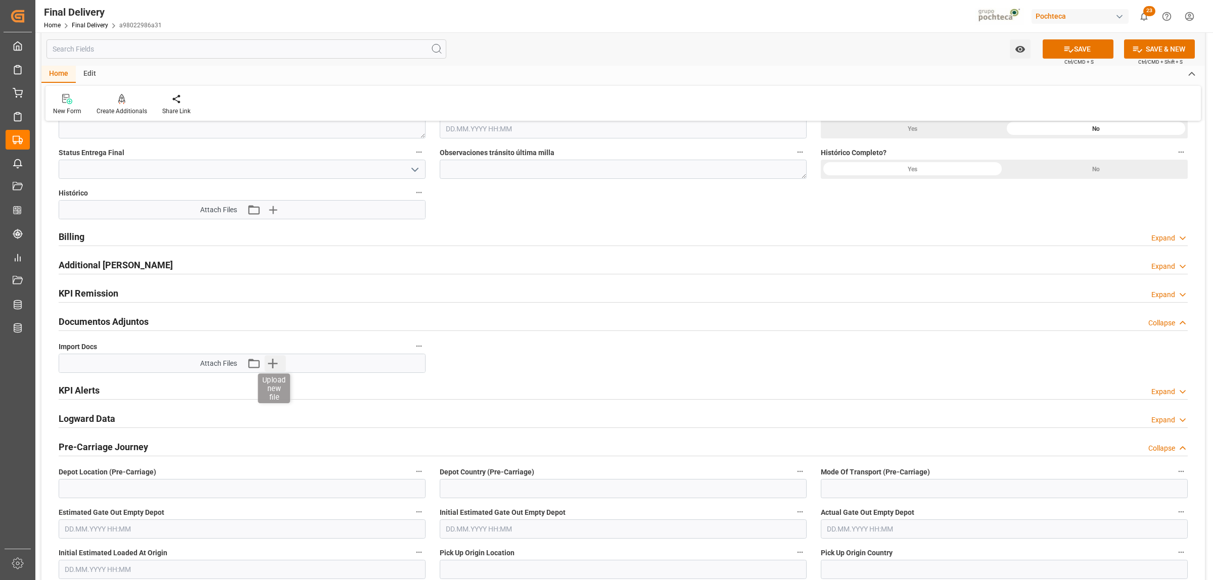
type input "FEMA"
click at [273, 367] on icon "button" at bounding box center [273, 364] width 10 height 10
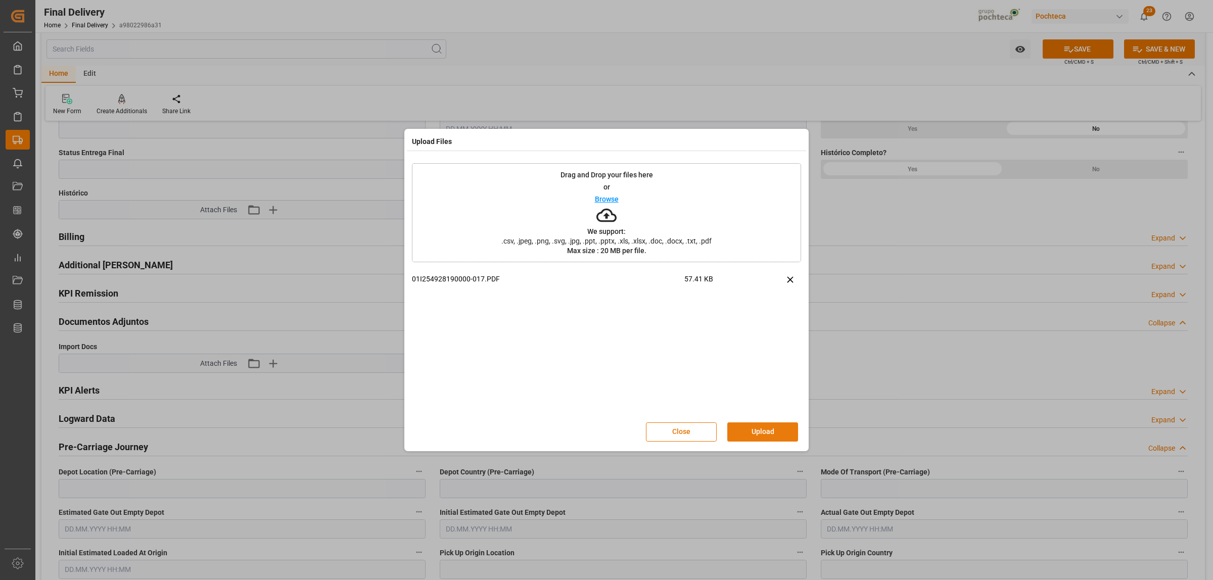
click at [771, 433] on button "Upload" at bounding box center [762, 432] width 71 height 19
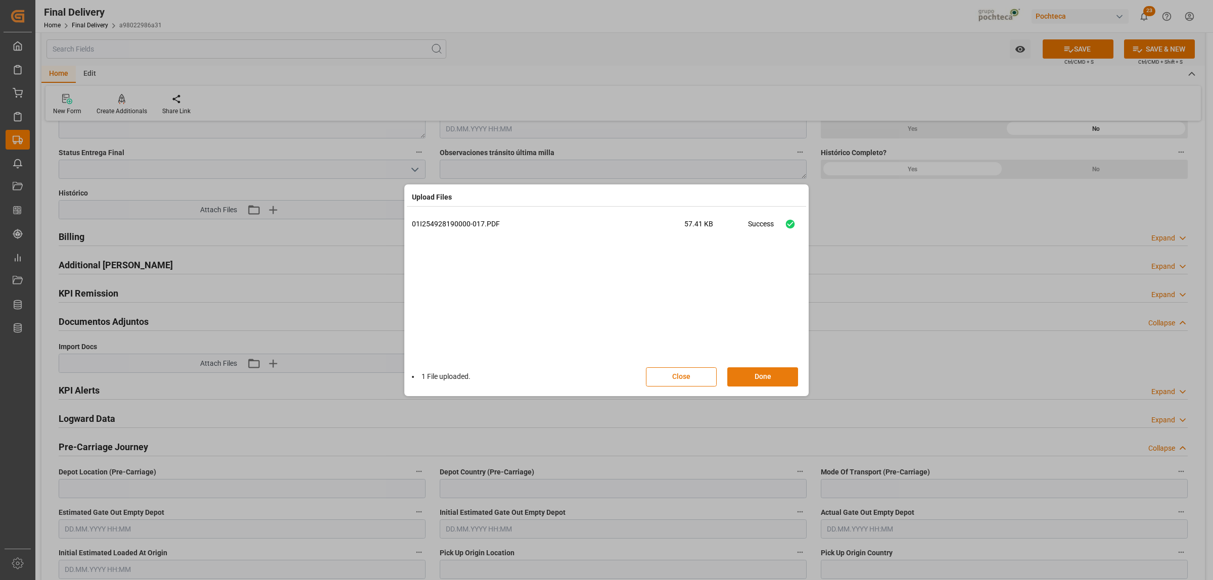
click at [760, 383] on button "Done" at bounding box center [762, 376] width 71 height 19
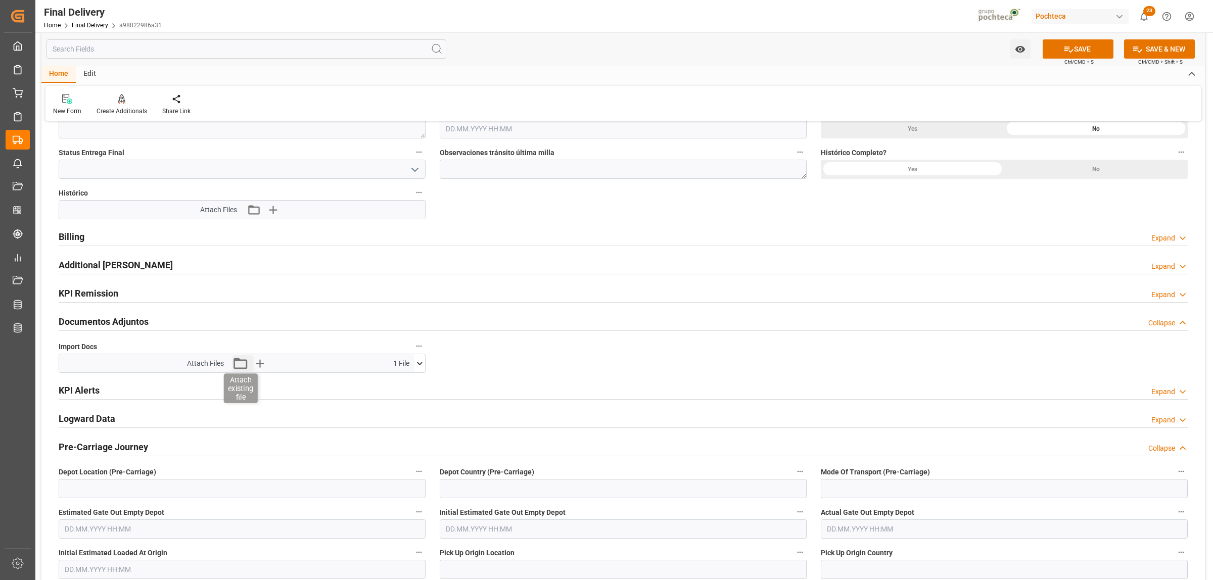
click at [239, 367] on icon "button" at bounding box center [240, 363] width 16 height 16
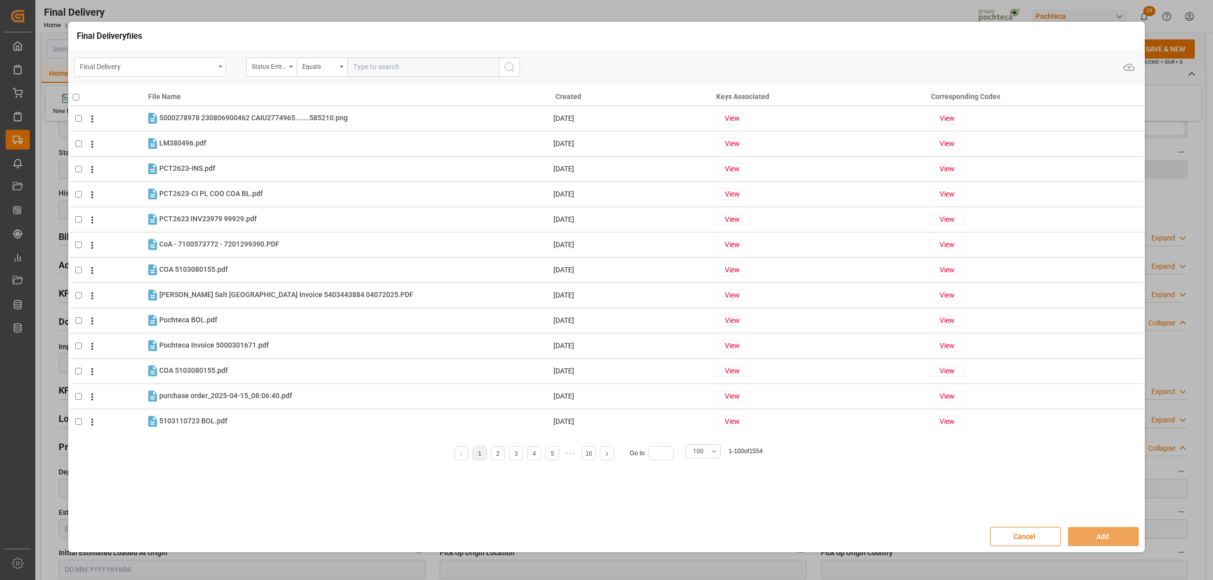
click at [219, 69] on div "Final Delivery" at bounding box center [150, 67] width 152 height 19
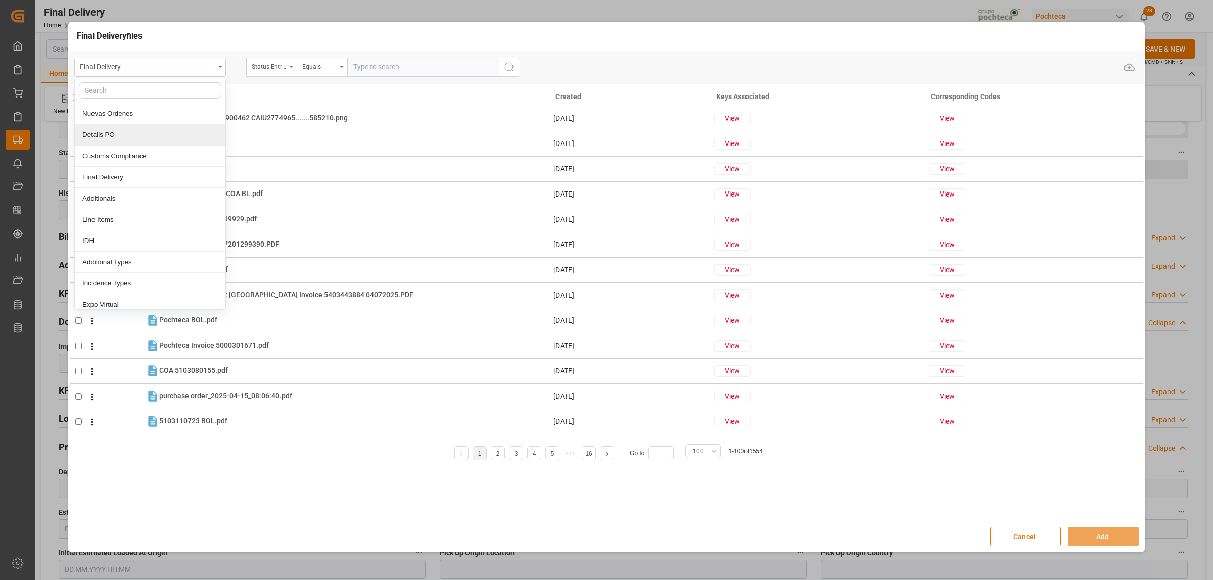
click at [119, 142] on div "Details PO" at bounding box center [150, 134] width 151 height 21
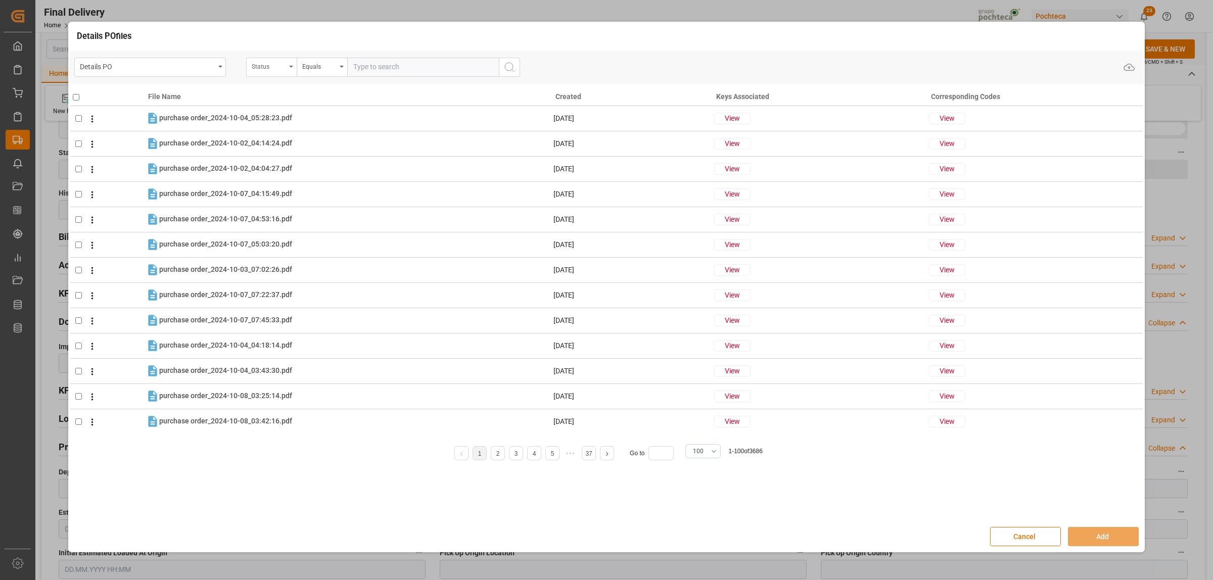
click at [292, 70] on div "Status" at bounding box center [271, 67] width 51 height 19
type input "ORDE"
click at [280, 117] on div "Orden de Compra nuevo" at bounding box center [322, 113] width 151 height 21
click at [358, 69] on input "text" at bounding box center [423, 67] width 152 height 19
paste input "5000306781"
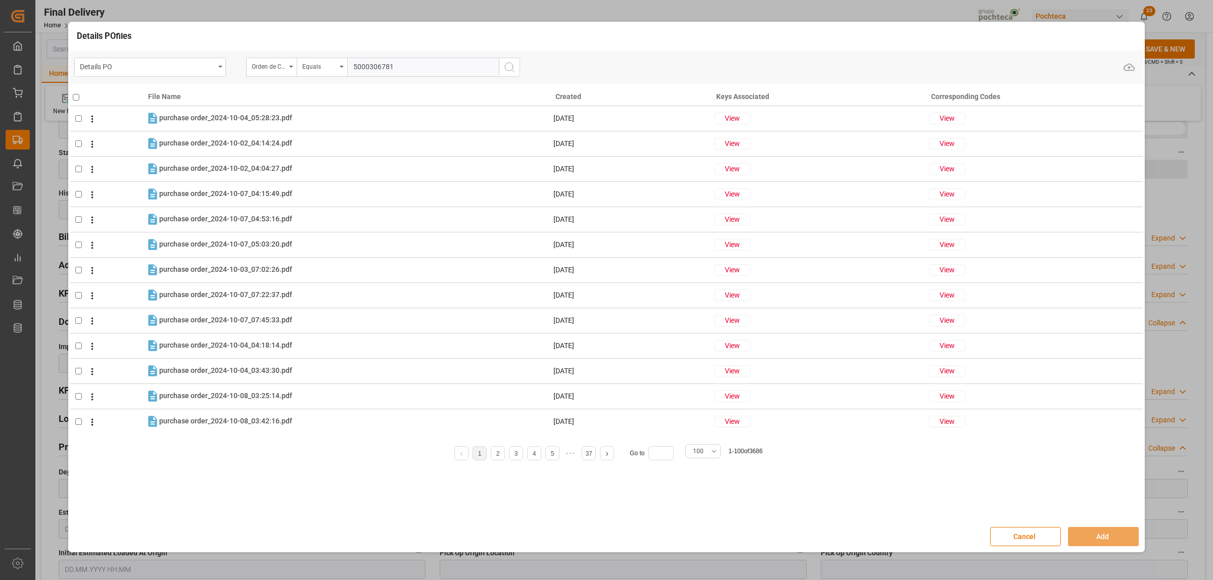
type input "5000306781"
click at [510, 64] on icon "search button" at bounding box center [509, 67] width 12 height 12
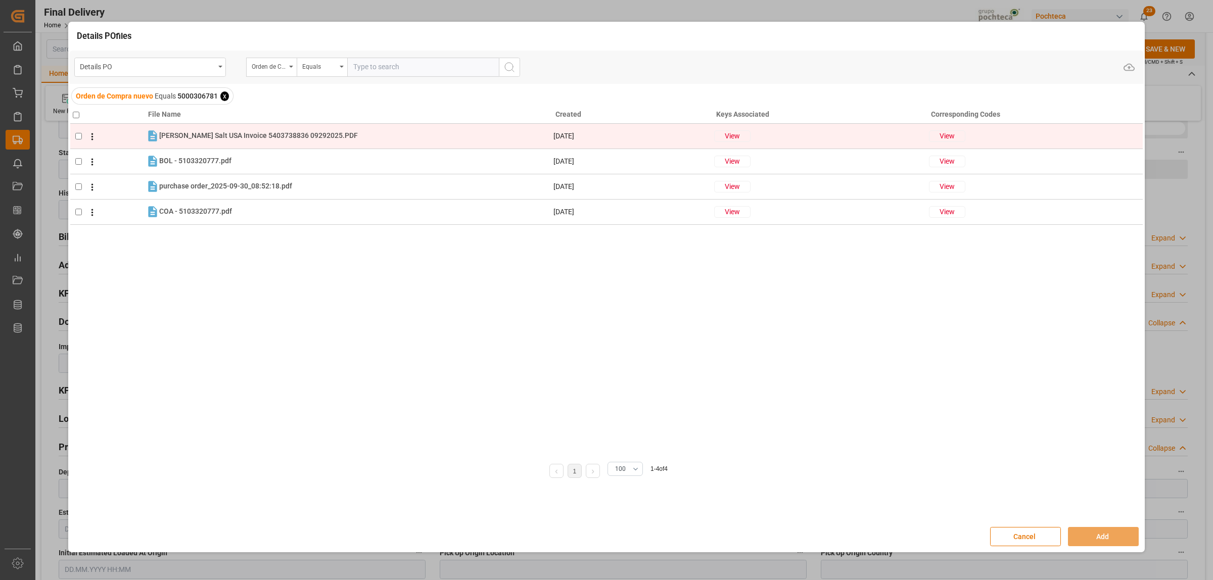
click at [80, 137] on input "checkbox" at bounding box center [78, 136] width 7 height 7
checkbox input "true"
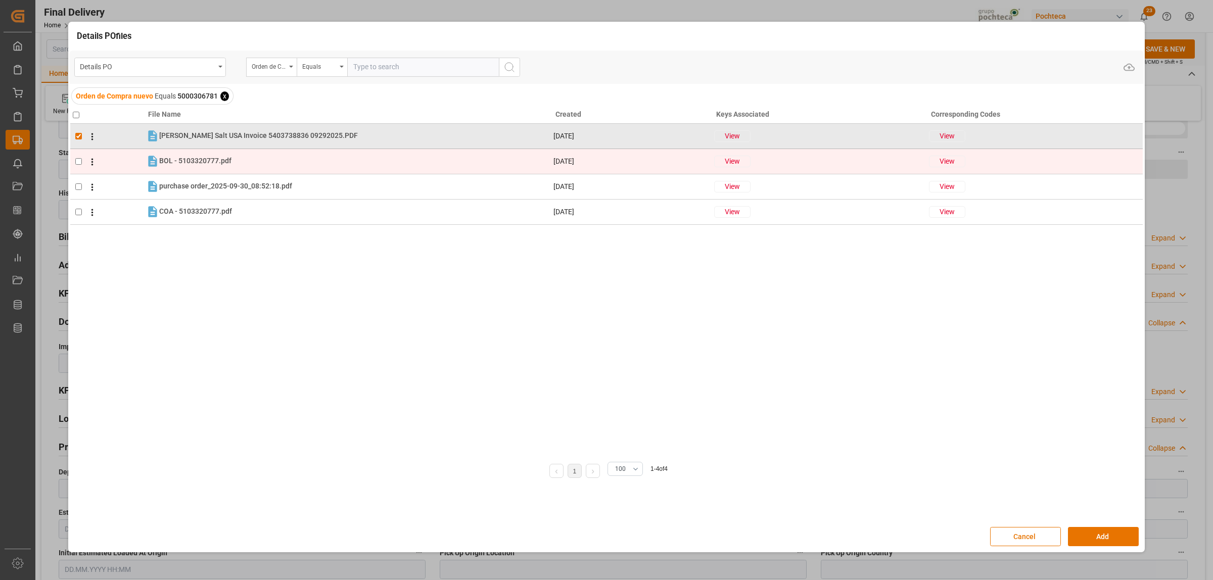
click at [78, 163] on input "checkbox" at bounding box center [78, 161] width 7 height 7
checkbox input "true"
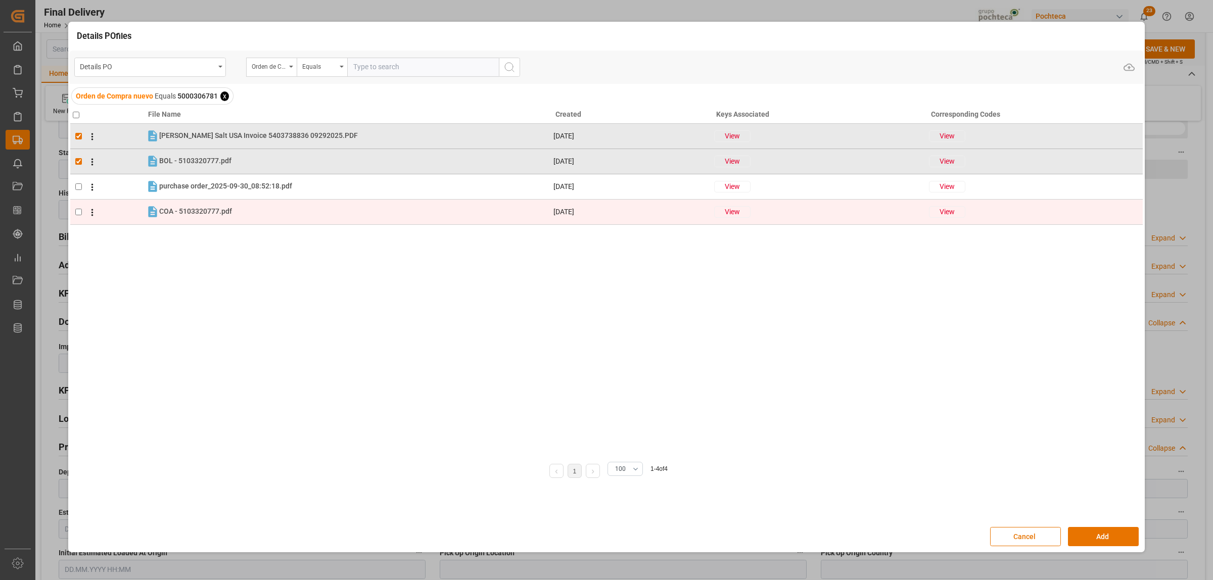
click at [78, 210] on input "checkbox" at bounding box center [78, 212] width 7 height 7
checkbox input "true"
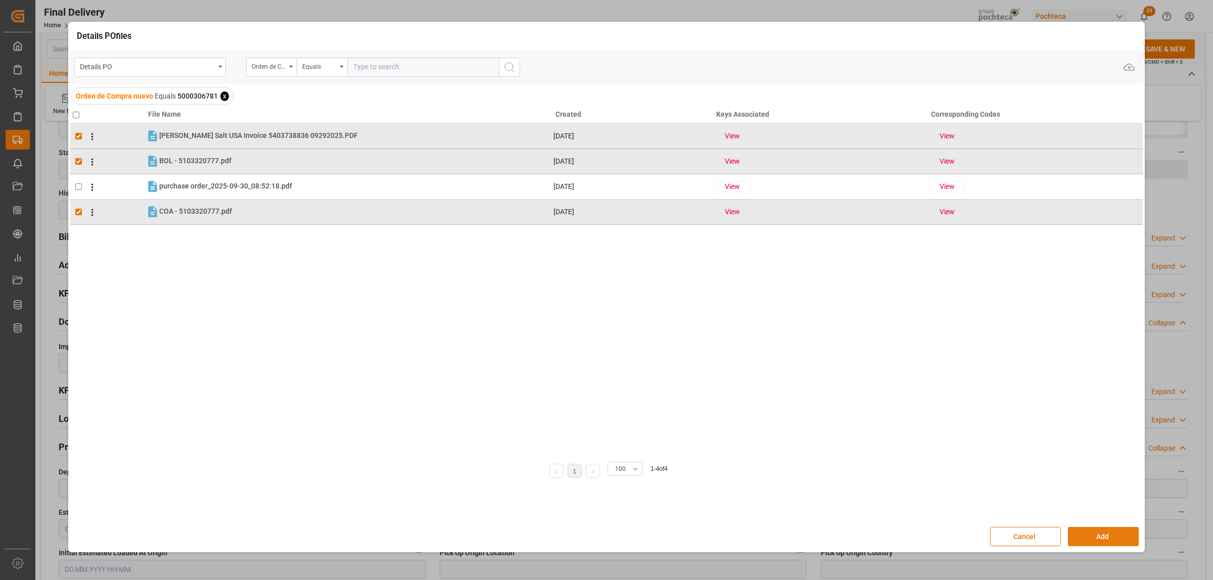
click at [1105, 532] on button "Add" at bounding box center [1103, 536] width 71 height 19
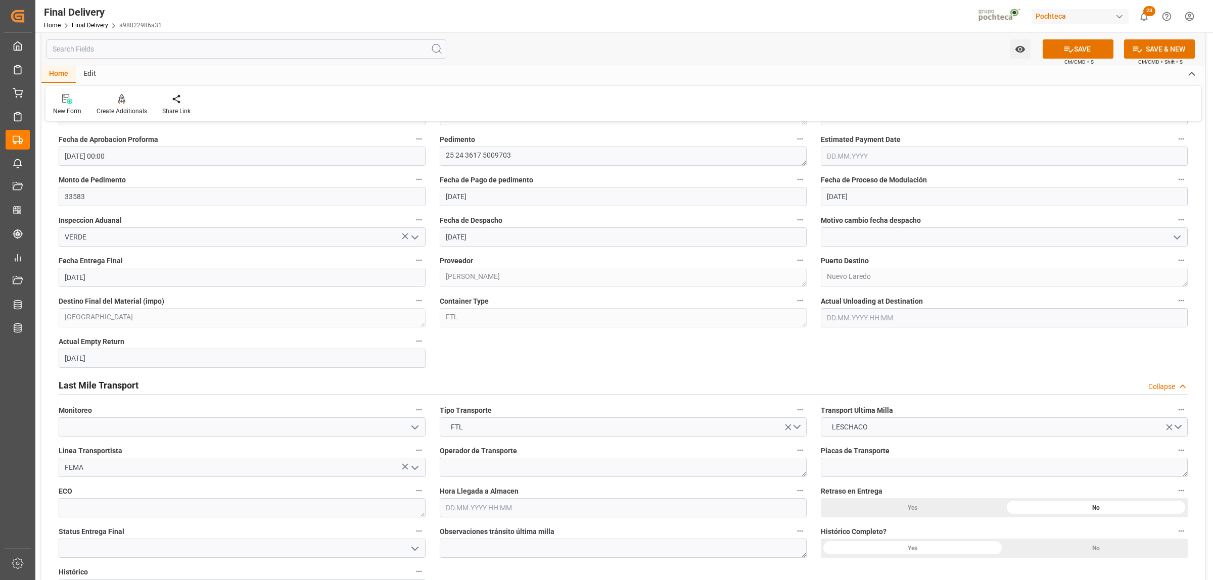
scroll to position [505, 0]
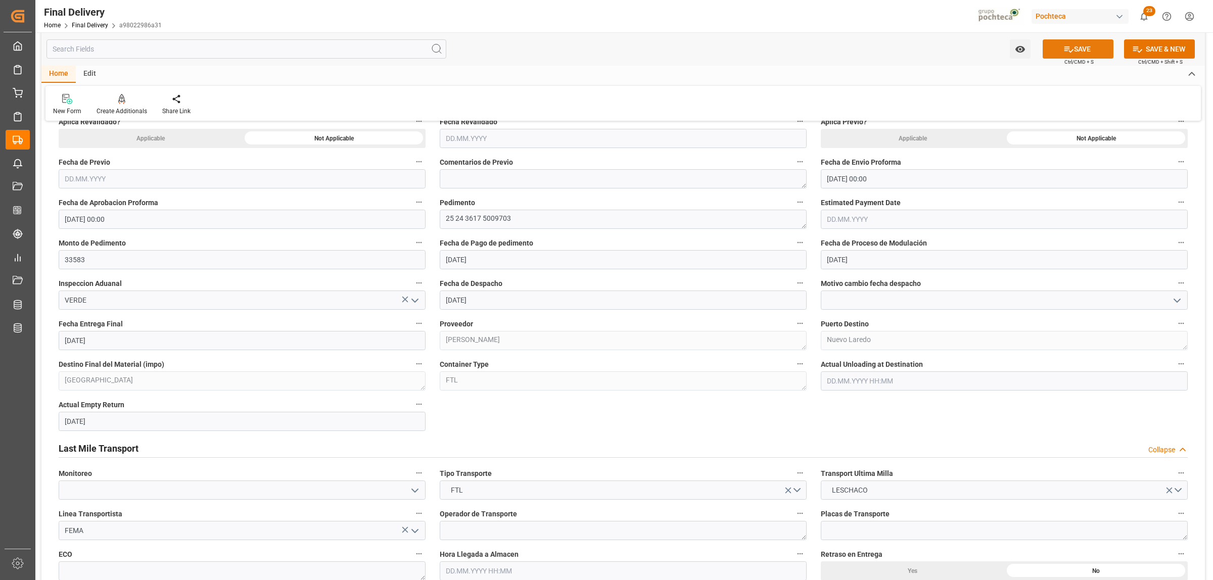
click at [1076, 49] on button "SAVE" at bounding box center [1078, 48] width 71 height 19
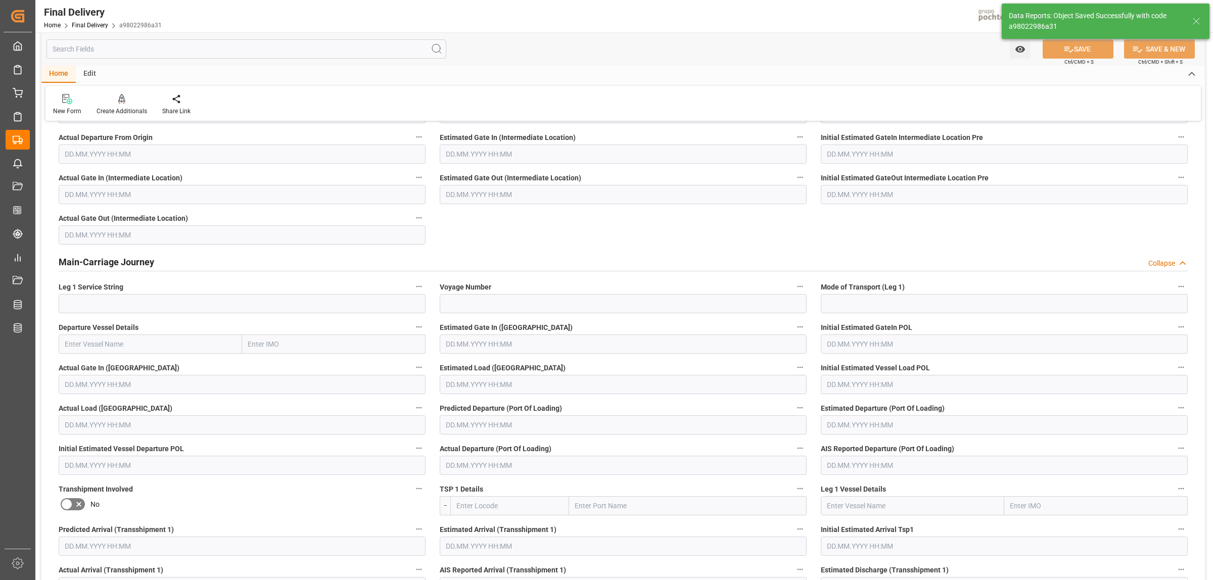
scroll to position [0, 0]
